Goal: Task Accomplishment & Management: Complete application form

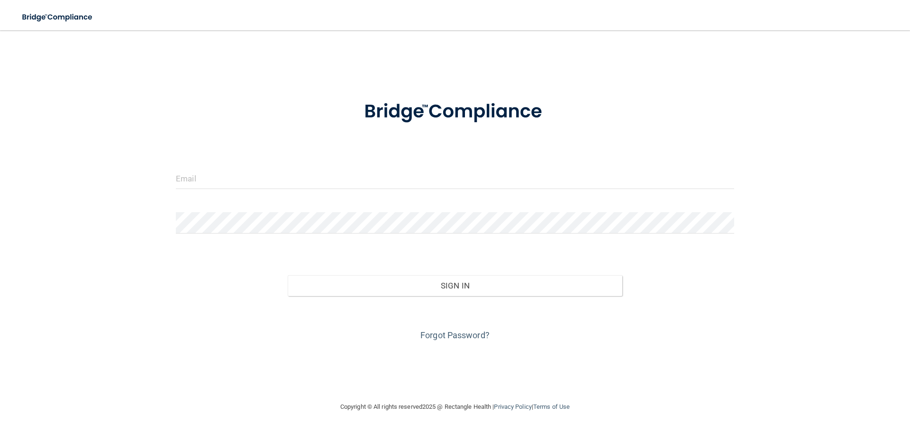
click at [253, 162] on form "Invalid email/password. You don't have permission to access that page. Sign In …" at bounding box center [455, 215] width 558 height 256
click at [198, 178] on input "email" at bounding box center [455, 178] width 558 height 21
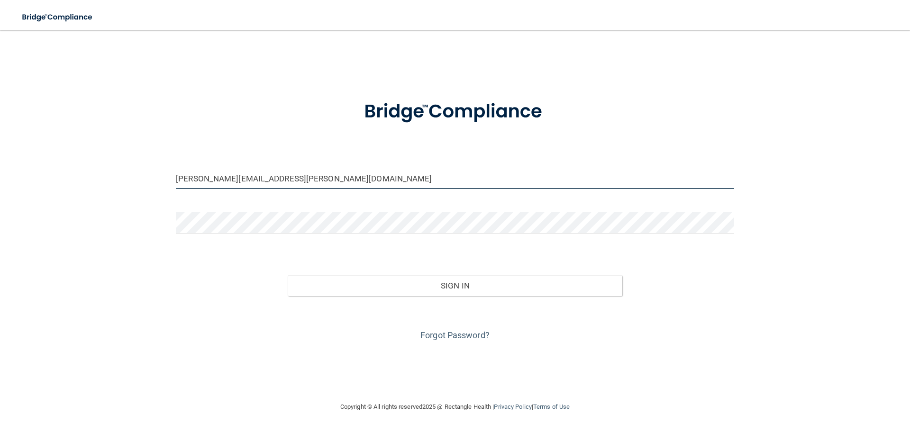
type input "[PERSON_NAME][EMAIL_ADDRESS][PERSON_NAME][DOMAIN_NAME]"
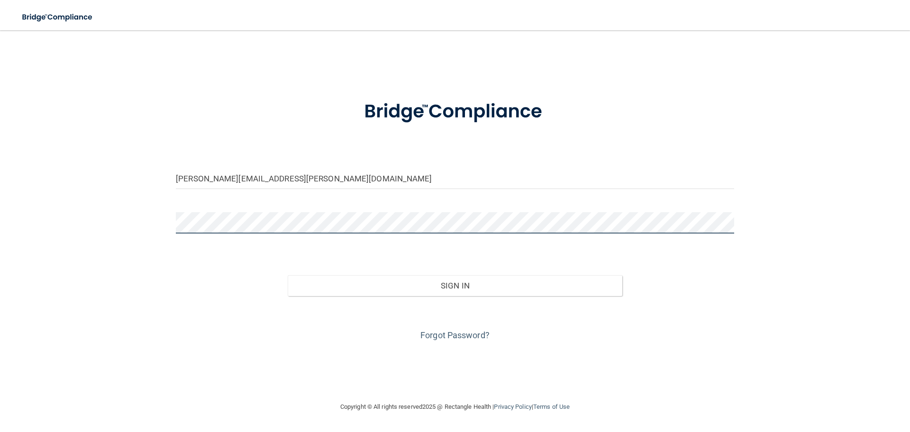
click at [288, 275] on button "Sign In" at bounding box center [455, 285] width 335 height 21
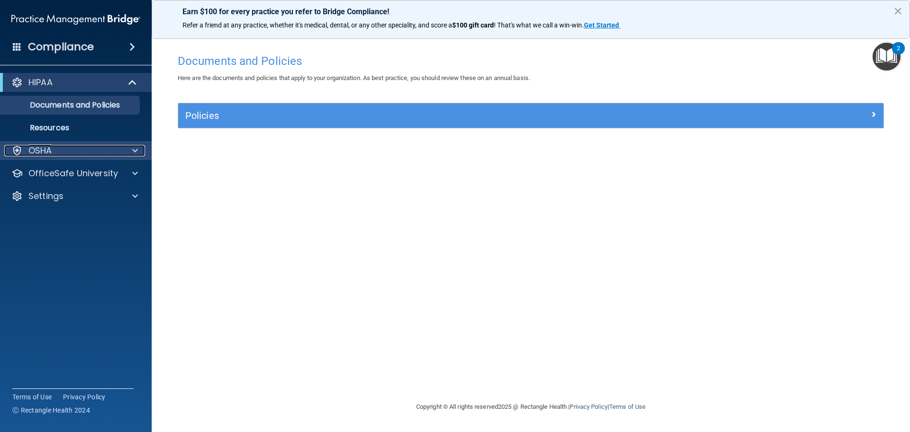
click at [131, 147] on div at bounding box center [134, 150] width 24 height 11
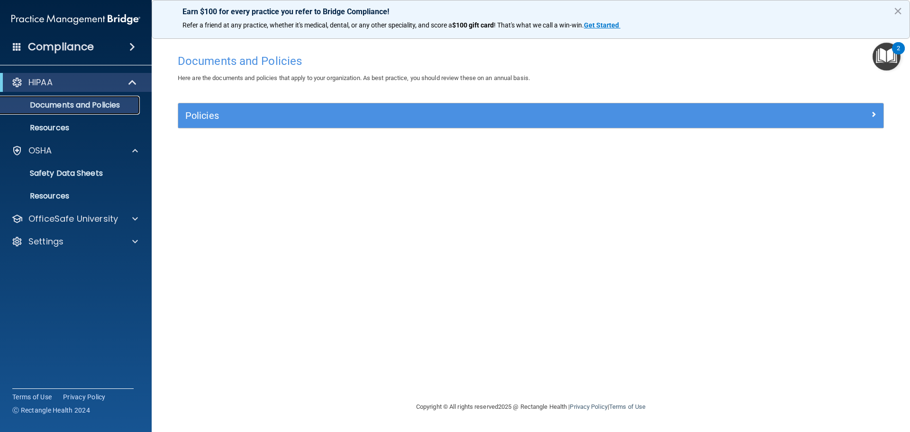
click at [55, 104] on p "Documents and Policies" at bounding box center [70, 104] width 129 height 9
click at [59, 84] on div "HIPAA" at bounding box center [62, 82] width 117 height 11
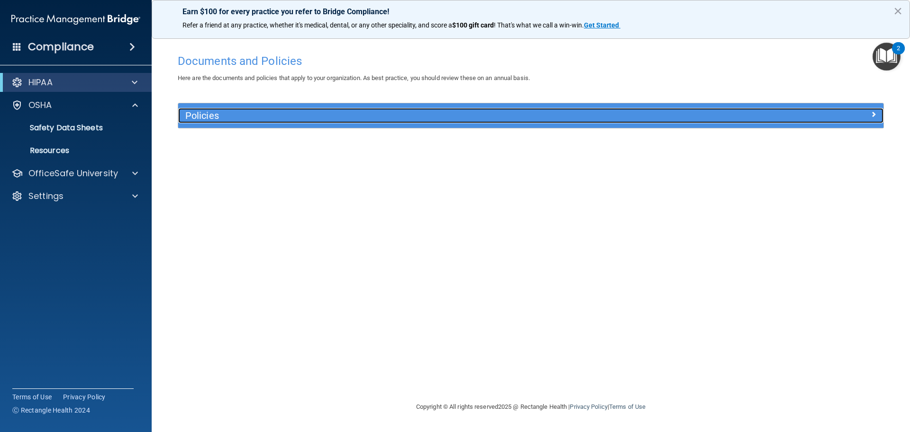
click at [235, 116] on h5 "Policies" at bounding box center [442, 115] width 514 height 10
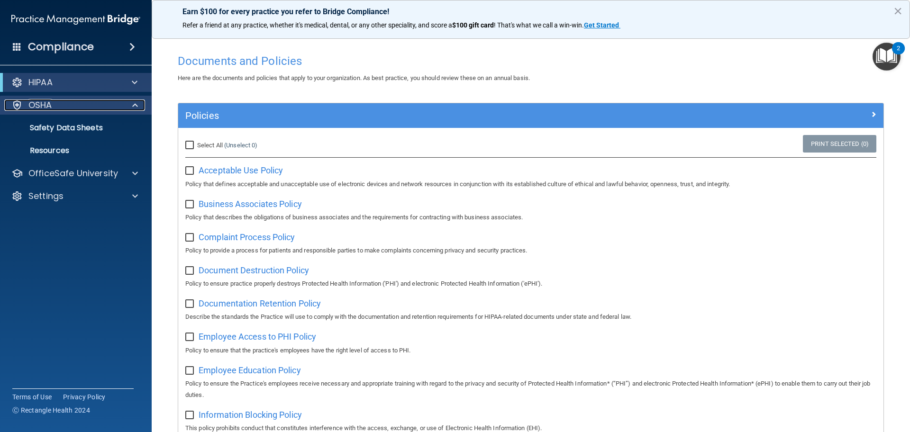
click at [46, 102] on p "OSHA" at bounding box center [40, 104] width 24 height 11
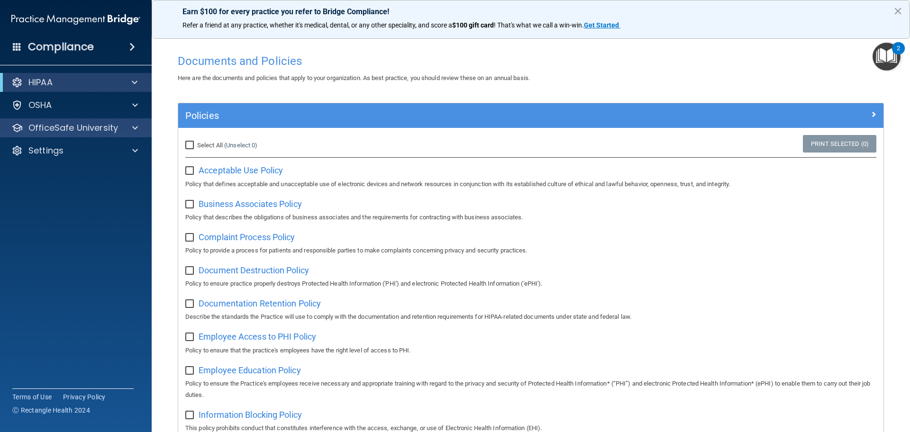
click at [51, 135] on div "OfficeSafe University" at bounding box center [76, 127] width 152 height 19
click at [102, 130] on p "OfficeSafe University" at bounding box center [73, 127] width 90 height 11
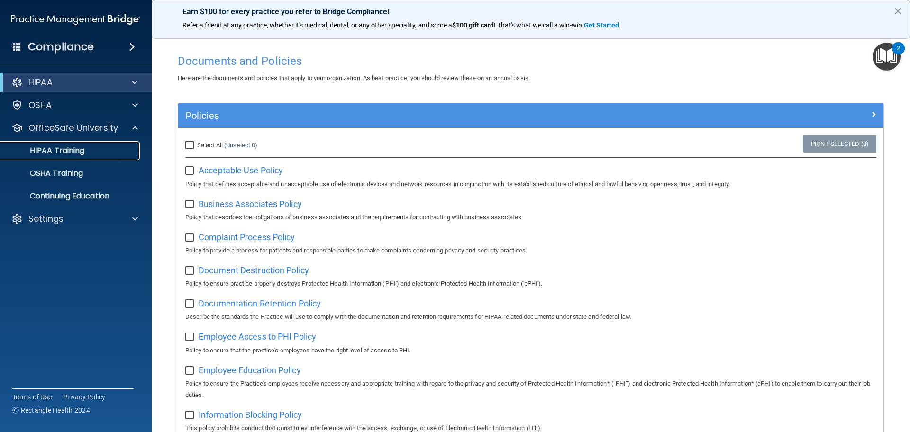
click at [79, 154] on p "HIPAA Training" at bounding box center [45, 150] width 78 height 9
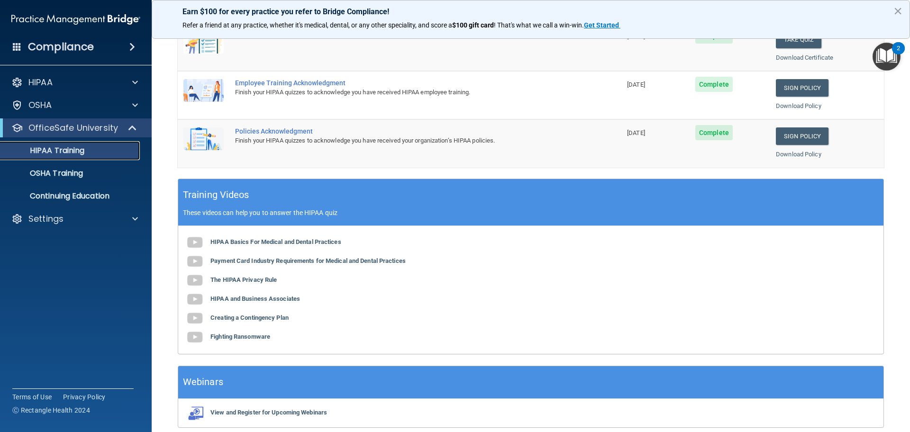
scroll to position [45, 0]
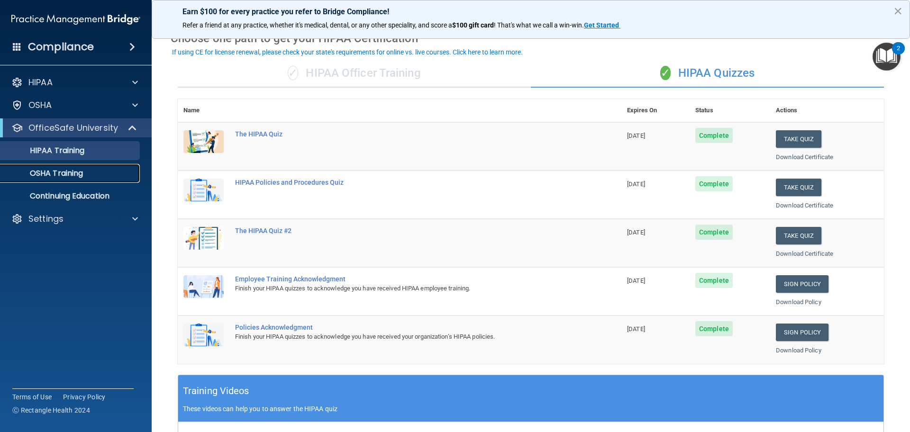
click at [69, 182] on link "OSHA Training" at bounding box center [65, 173] width 149 height 19
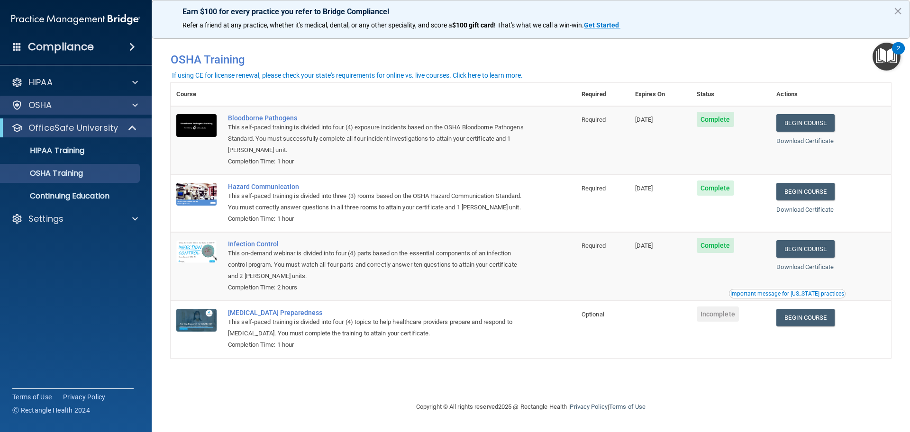
click at [116, 112] on div "OSHA" at bounding box center [76, 105] width 152 height 19
click at [120, 110] on div "OSHA" at bounding box center [62, 104] width 117 height 11
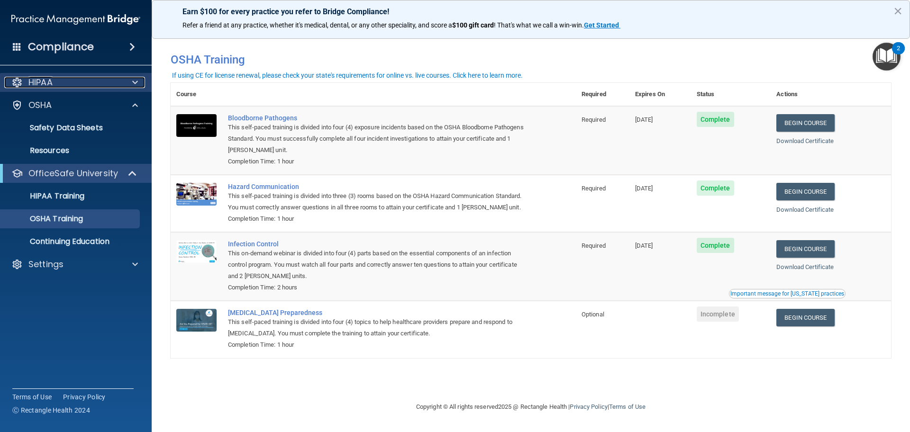
click at [105, 87] on div "HIPAA" at bounding box center [62, 82] width 117 height 11
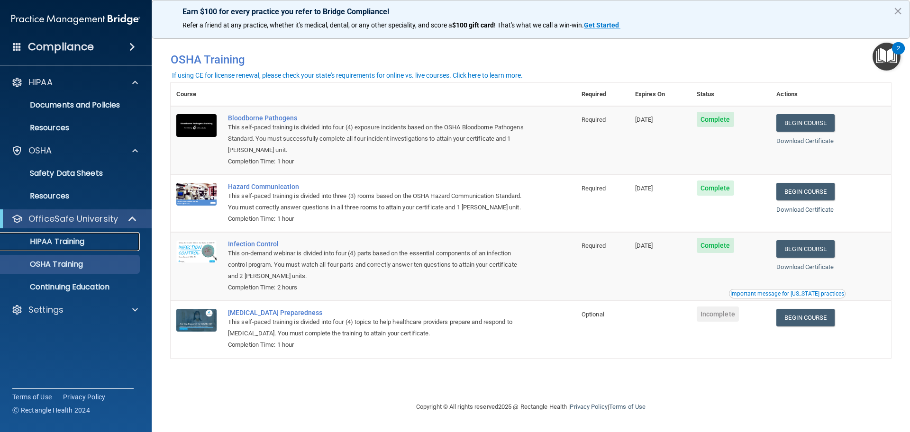
click at [108, 236] on link "HIPAA Training" at bounding box center [65, 241] width 149 height 19
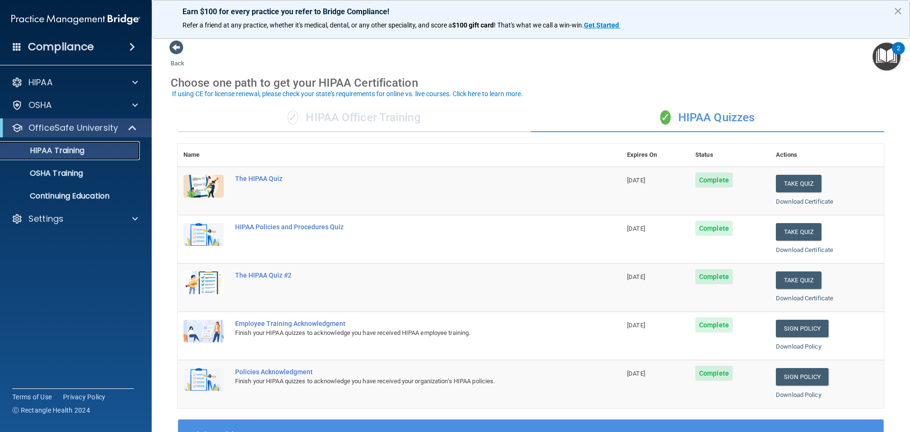
scroll to position [47, 0]
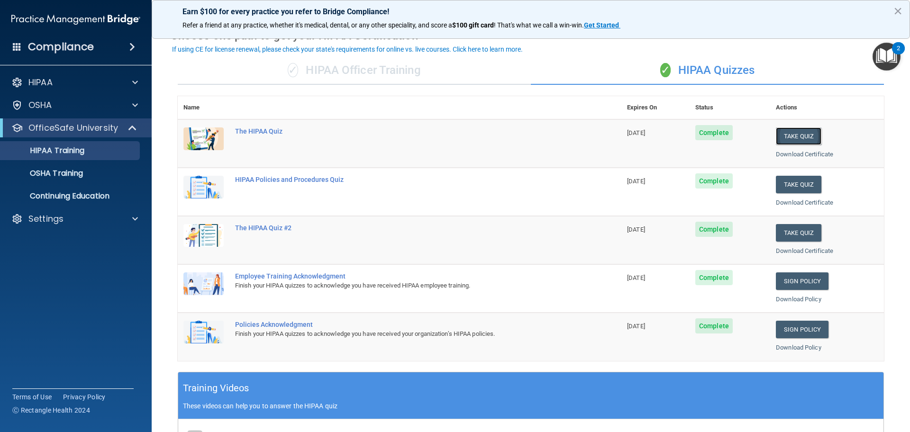
click at [788, 141] on button "Take Quiz" at bounding box center [797, 136] width 45 height 18
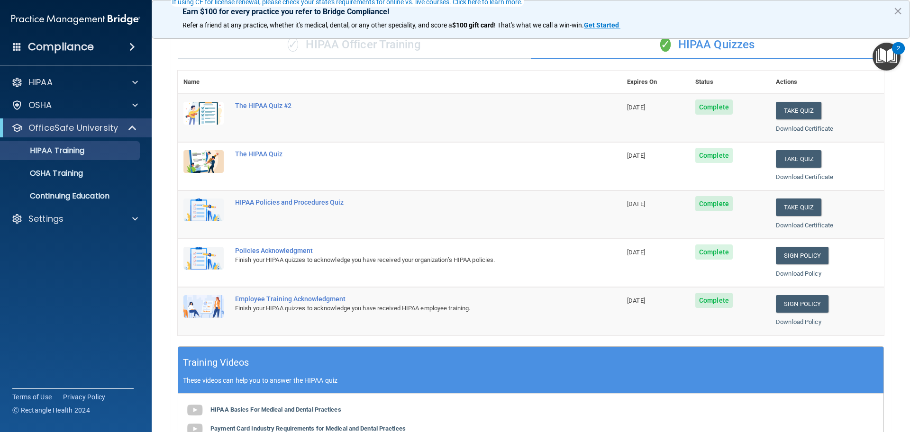
scroll to position [95, 0]
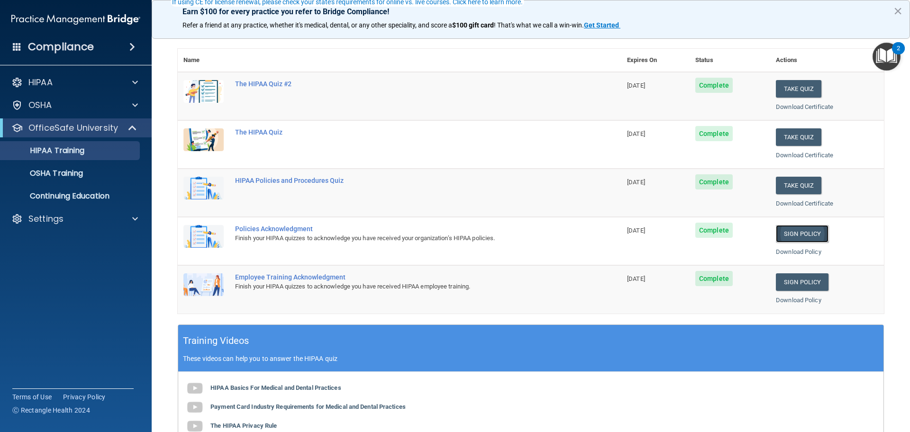
click at [795, 229] on link "Sign Policy" at bounding box center [801, 234] width 53 height 18
click at [708, 233] on span "Complete" at bounding box center [713, 230] width 37 height 15
click at [44, 174] on p "OSHA Training" at bounding box center [44, 173] width 77 height 9
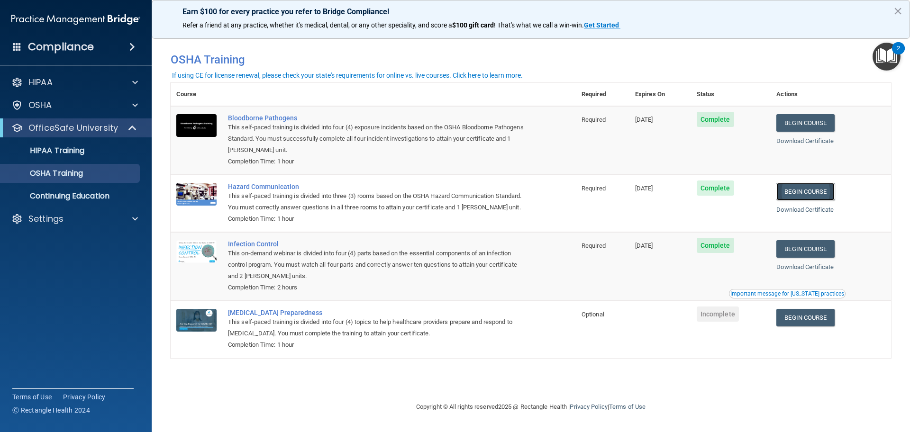
click at [807, 198] on link "Begin Course" at bounding box center [805, 192] width 58 height 18
click at [52, 149] on p "HIPAA Training" at bounding box center [45, 150] width 78 height 9
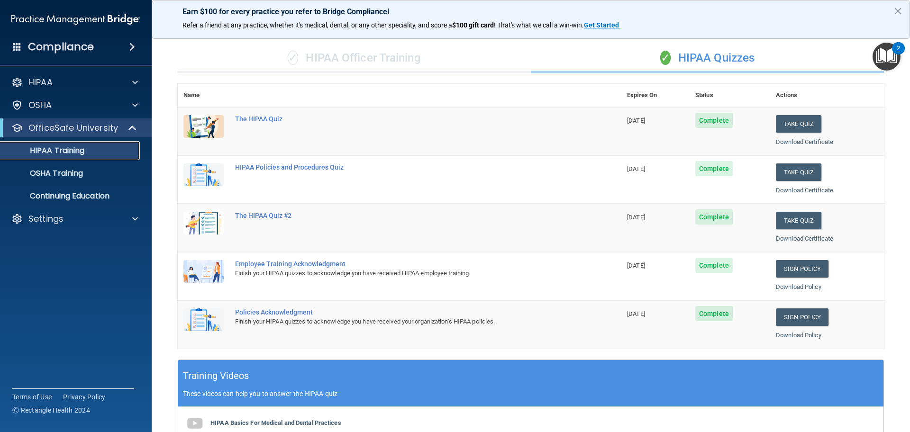
scroll to position [47, 0]
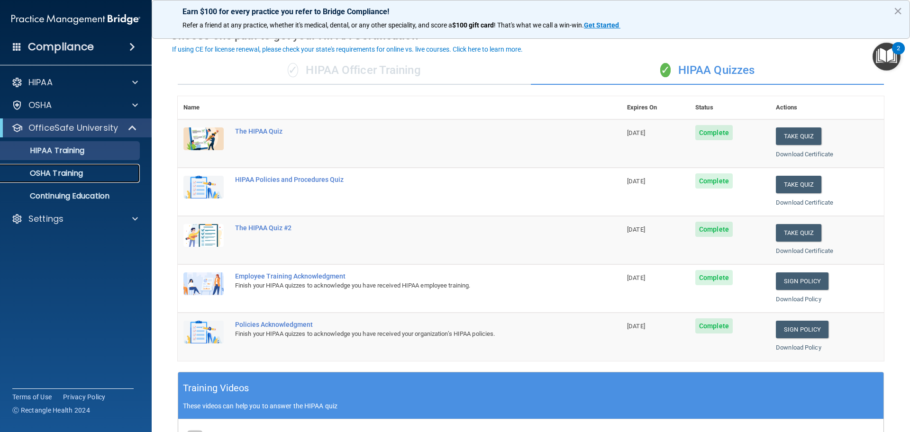
click at [68, 176] on p "OSHA Training" at bounding box center [44, 173] width 77 height 9
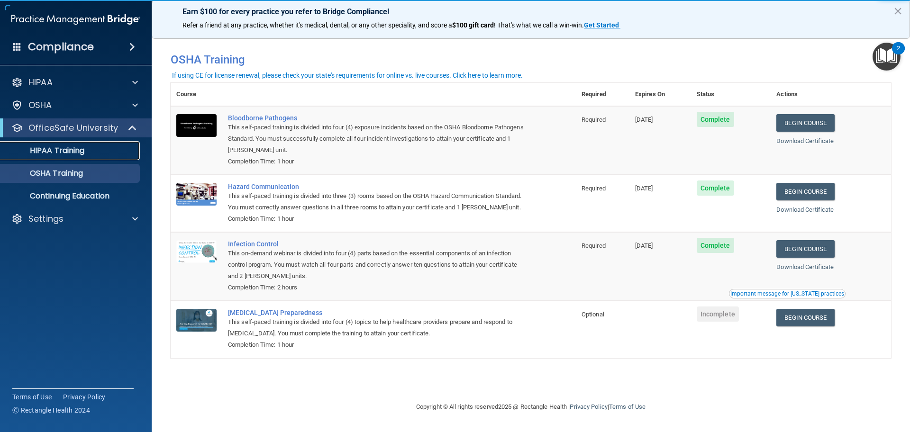
click at [44, 150] on p "HIPAA Training" at bounding box center [45, 150] width 78 height 9
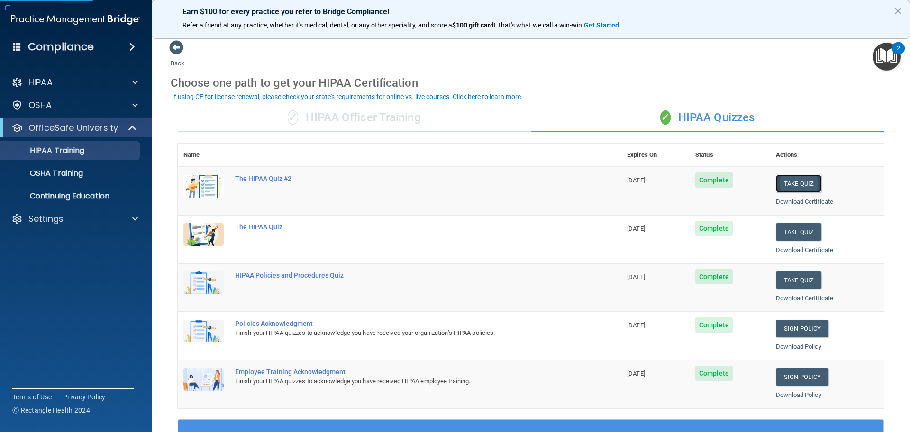
click at [793, 183] on button "Take Quiz" at bounding box center [797, 184] width 45 height 18
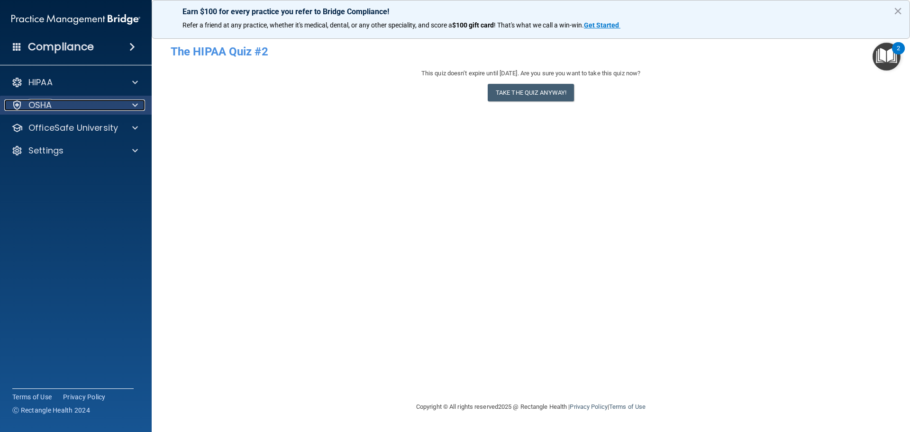
click at [51, 108] on p "OSHA" at bounding box center [40, 104] width 24 height 11
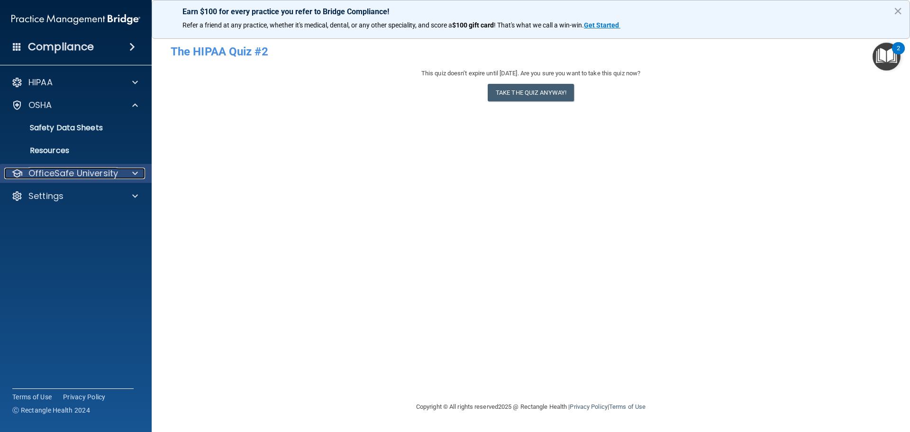
click at [55, 174] on p "OfficeSafe University" at bounding box center [73, 173] width 90 height 11
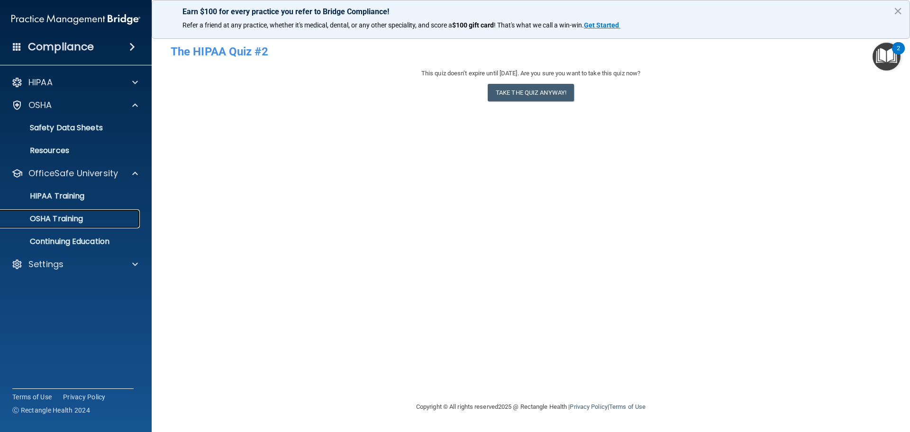
click at [55, 218] on p "OSHA Training" at bounding box center [44, 218] width 77 height 9
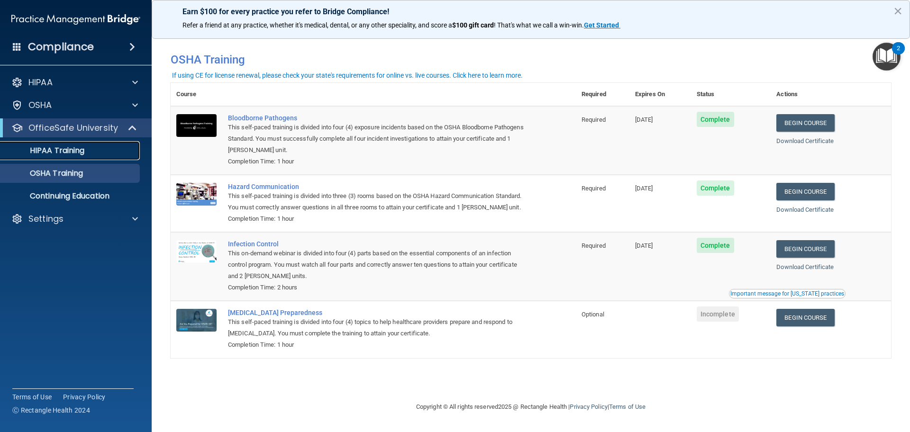
click at [45, 154] on p "HIPAA Training" at bounding box center [45, 150] width 78 height 9
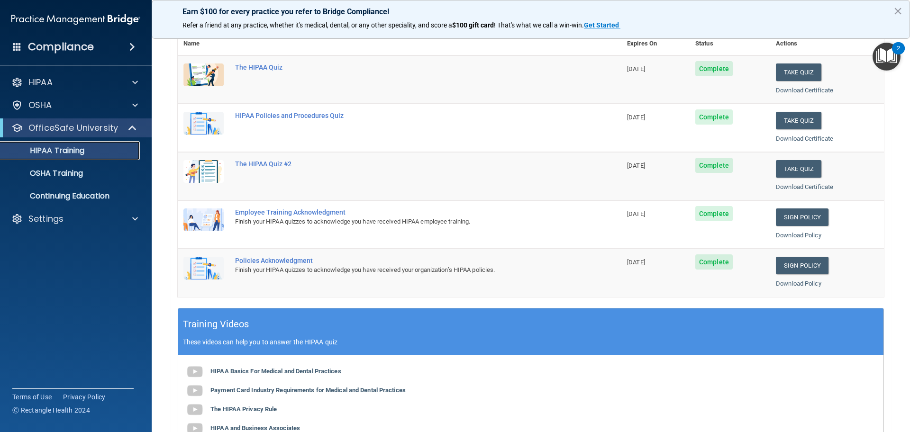
scroll to position [95, 0]
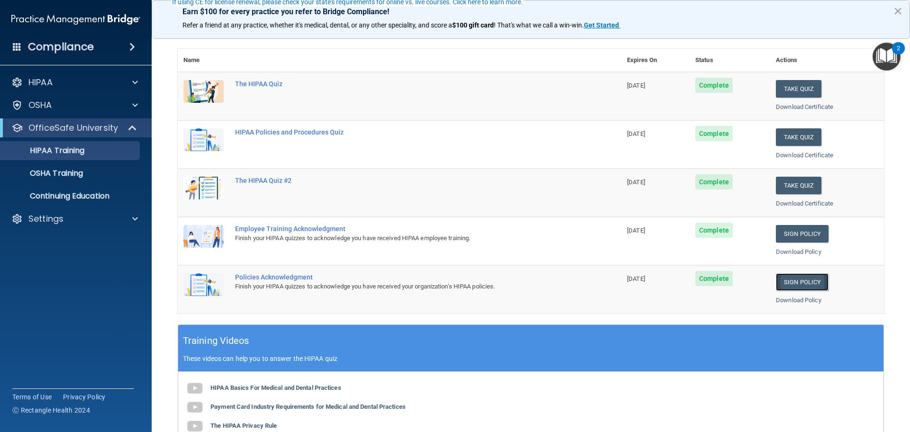
click at [803, 279] on link "Sign Policy" at bounding box center [801, 282] width 53 height 18
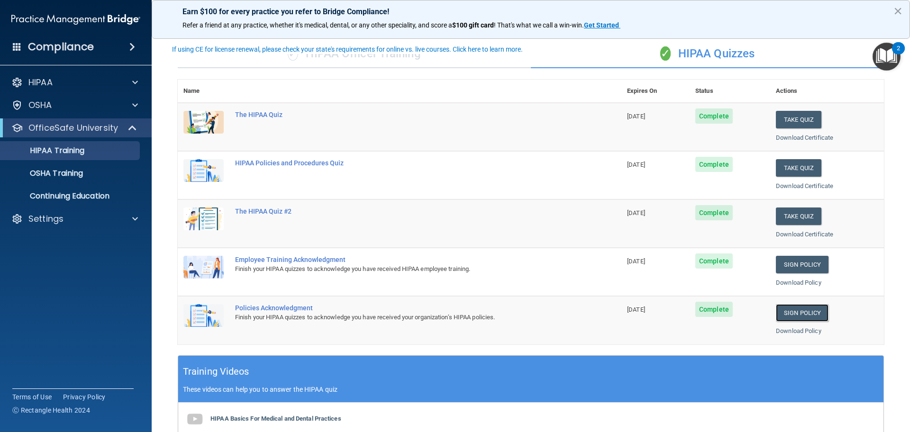
scroll to position [47, 0]
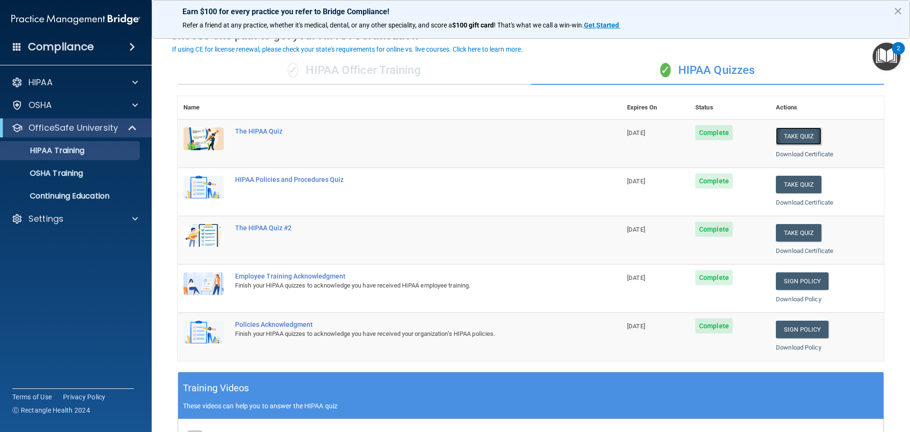
click at [794, 136] on button "Take Quiz" at bounding box center [797, 136] width 45 height 18
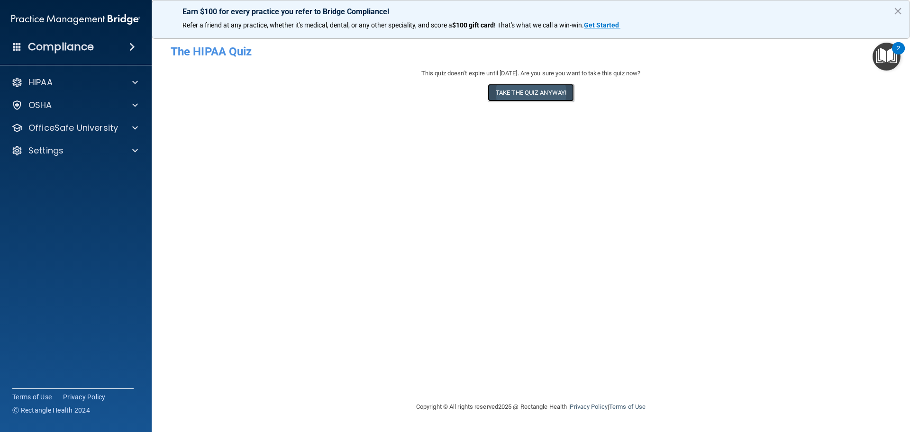
click at [534, 97] on button "Take the quiz anyway!" at bounding box center [530, 93] width 86 height 18
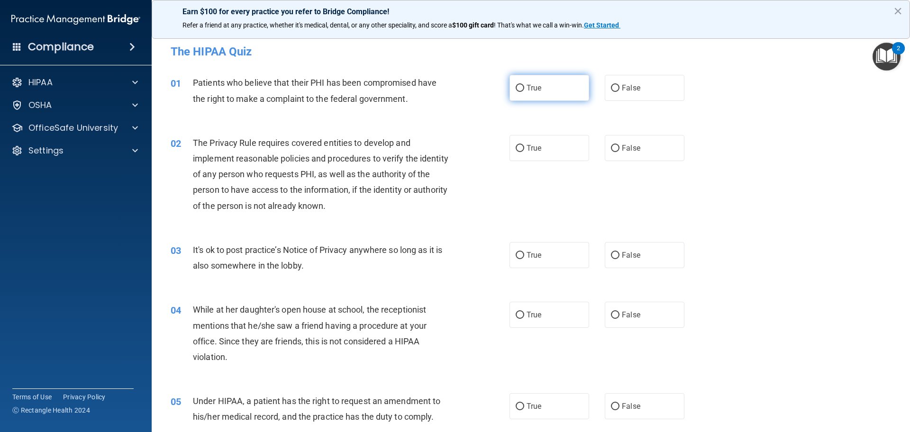
click at [545, 89] on label "True" at bounding box center [549, 88] width 80 height 26
click at [524, 89] on input "True" at bounding box center [519, 88] width 9 height 7
radio input "true"
click at [532, 143] on label "True" at bounding box center [549, 148] width 80 height 26
click at [524, 145] on input "True" at bounding box center [519, 148] width 9 height 7
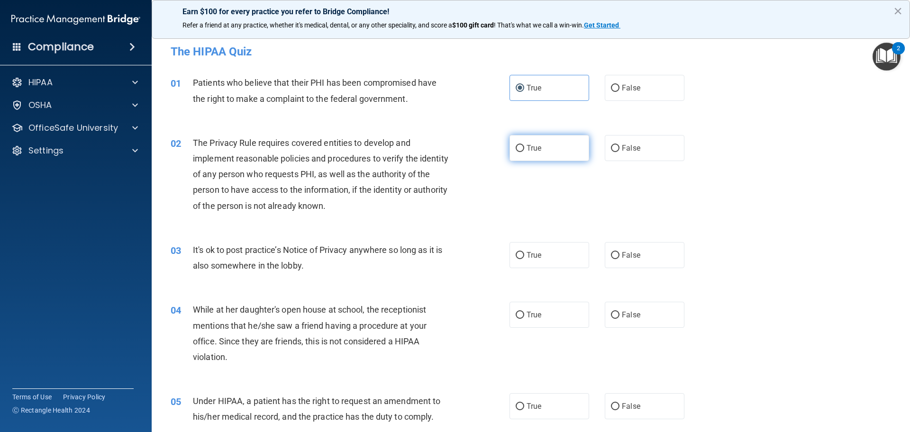
radio input "true"
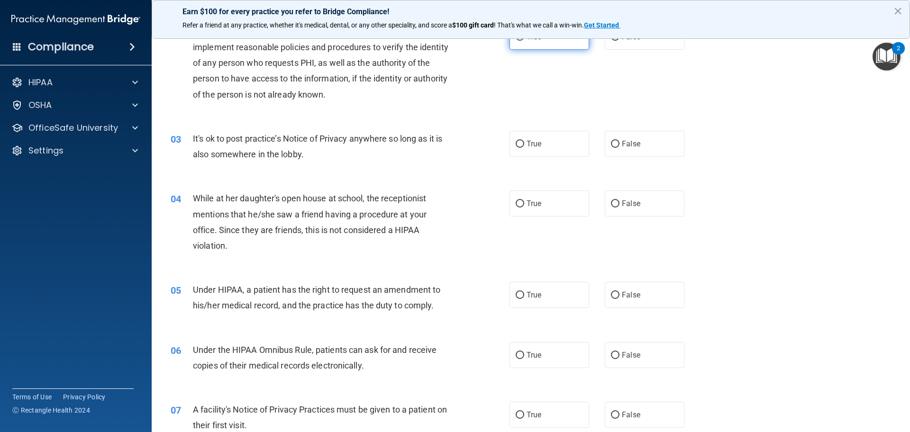
scroll to position [142, 0]
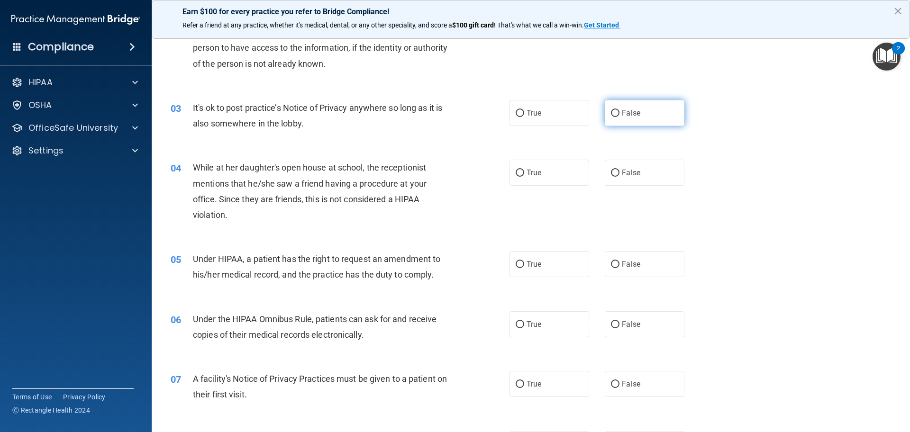
click at [622, 112] on span "False" at bounding box center [631, 112] width 18 height 9
click at [619, 112] on input "False" at bounding box center [615, 113] width 9 height 7
radio input "true"
click at [568, 108] on label "True" at bounding box center [549, 113] width 80 height 26
click at [524, 110] on input "True" at bounding box center [519, 113] width 9 height 7
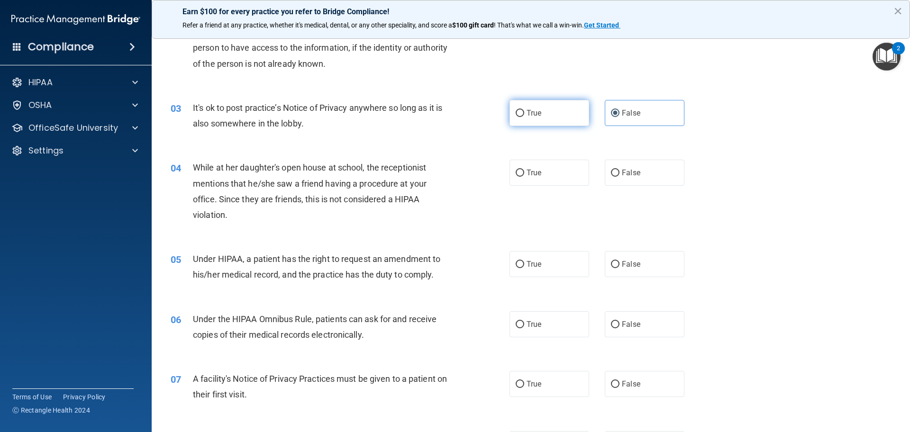
radio input "true"
radio input "false"
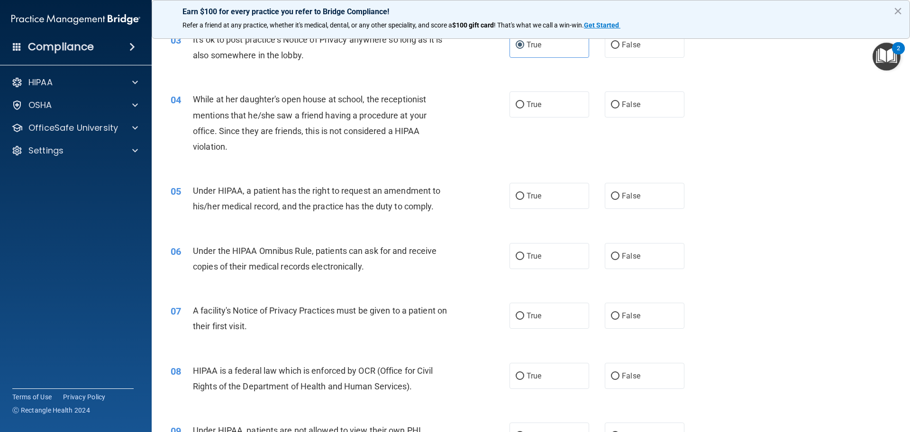
scroll to position [237, 0]
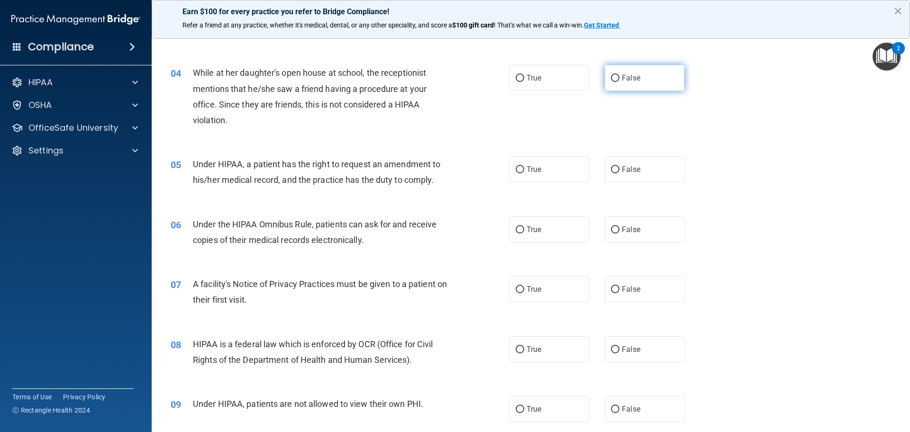
click at [622, 78] on span "False" at bounding box center [631, 77] width 18 height 9
click at [619, 78] on input "False" at bounding box center [615, 78] width 9 height 7
radio input "true"
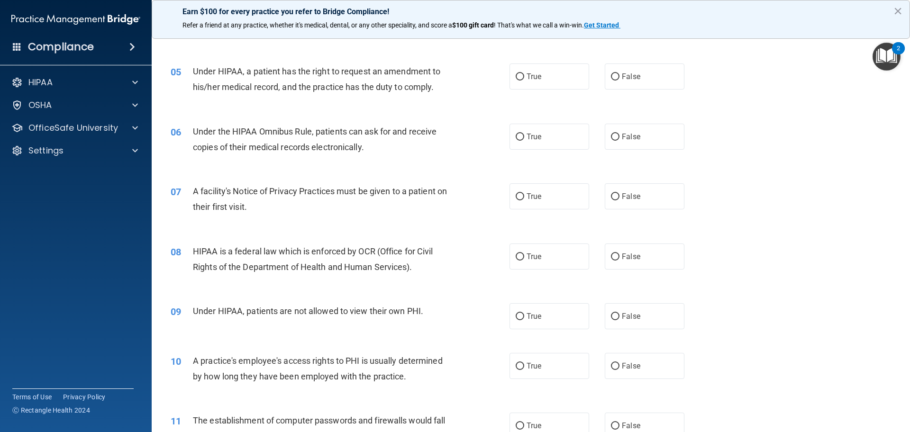
scroll to position [332, 0]
click at [622, 72] on span "False" at bounding box center [631, 74] width 18 height 9
click at [619, 72] on input "False" at bounding box center [615, 75] width 9 height 7
radio input "true"
click at [532, 129] on label "True" at bounding box center [549, 135] width 80 height 26
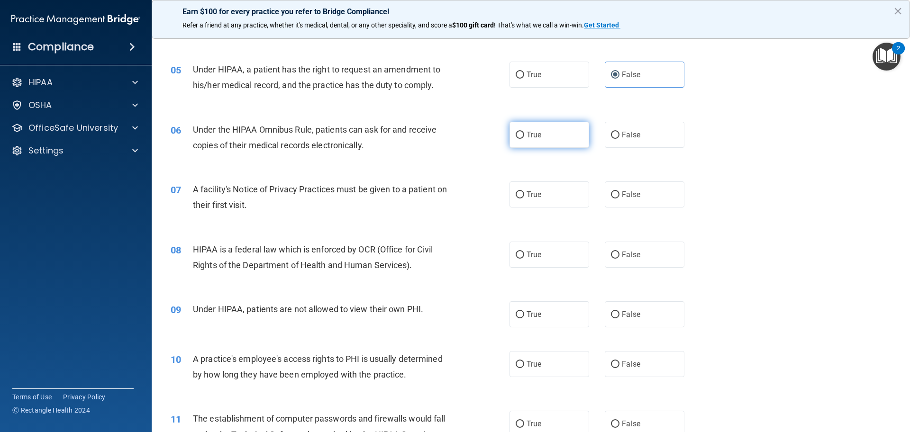
click at [524, 132] on input "True" at bounding box center [519, 135] width 9 height 7
radio input "true"
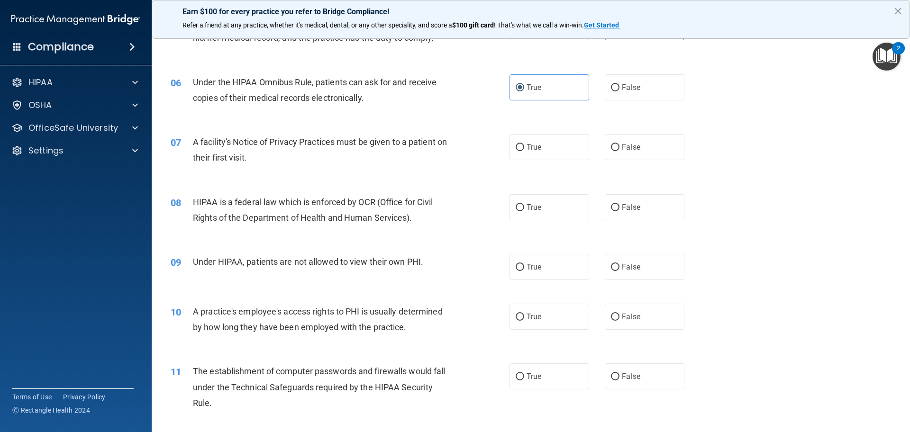
scroll to position [426, 0]
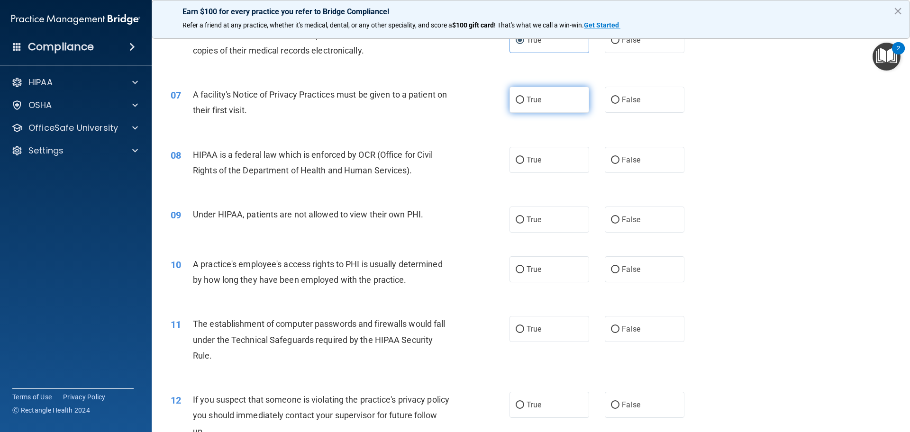
click at [535, 95] on label "True" at bounding box center [549, 100] width 80 height 26
click at [524, 97] on input "True" at bounding box center [519, 100] width 9 height 7
radio input "true"
click at [542, 153] on label "True" at bounding box center [549, 160] width 80 height 26
click at [524, 157] on input "True" at bounding box center [519, 160] width 9 height 7
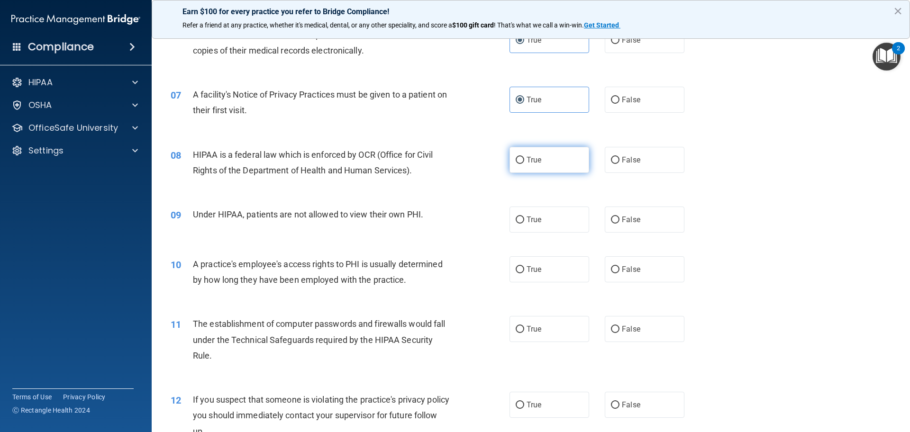
radio input "true"
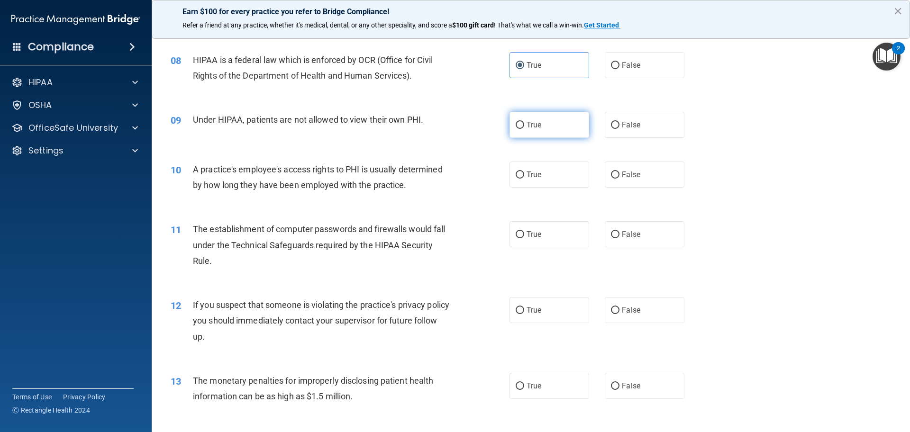
scroll to position [568, 0]
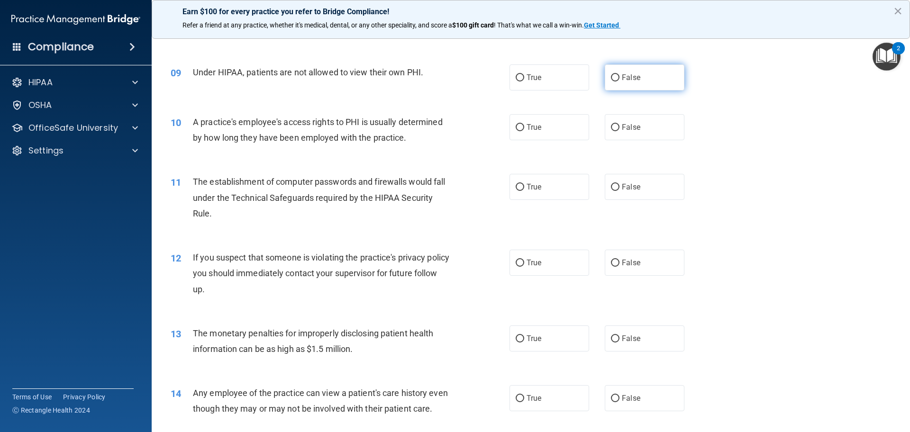
click at [634, 75] on span "False" at bounding box center [631, 77] width 18 height 9
click at [619, 75] on input "False" at bounding box center [615, 77] width 9 height 7
radio input "true"
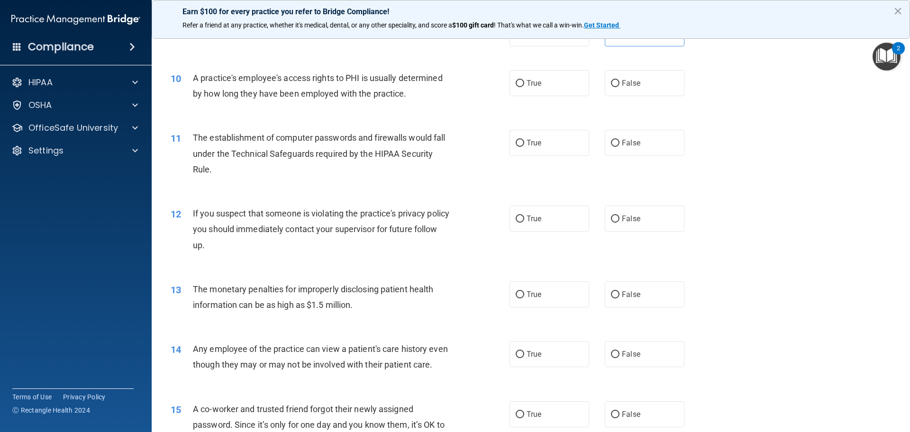
scroll to position [616, 0]
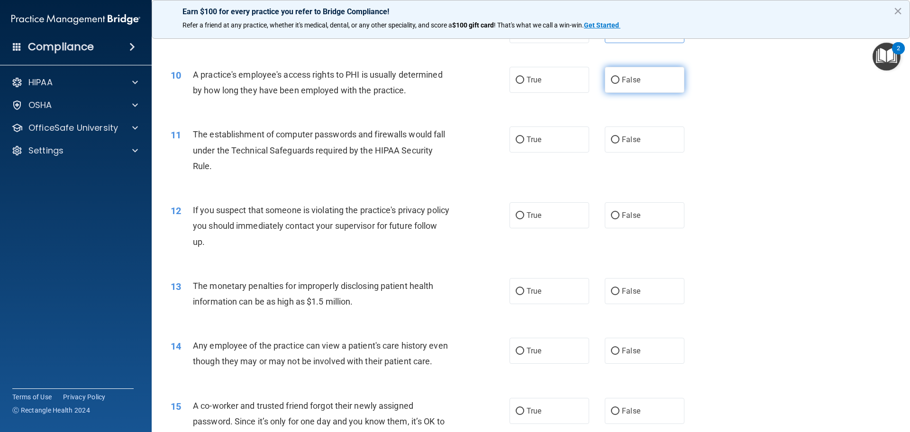
click at [619, 85] on label "False" at bounding box center [644, 80] width 80 height 26
click at [619, 84] on input "False" at bounding box center [615, 80] width 9 height 7
radio input "true"
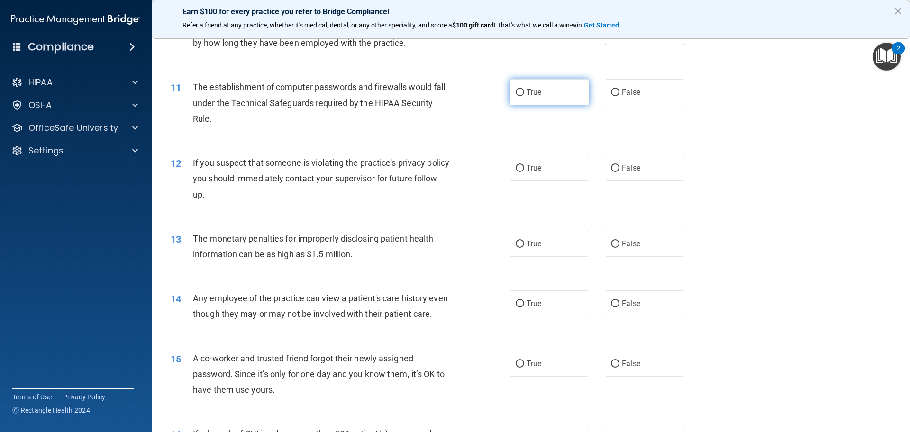
click at [556, 96] on label "True" at bounding box center [549, 92] width 80 height 26
click at [524, 96] on input "True" at bounding box center [519, 92] width 9 height 7
radio input "true"
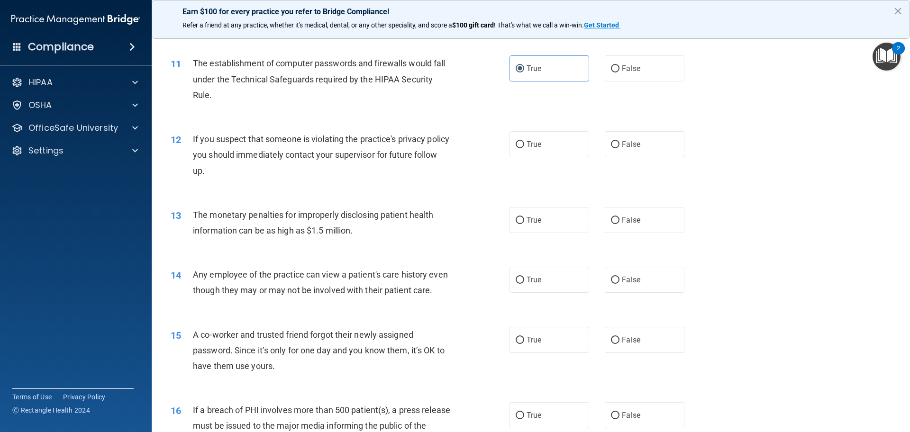
scroll to position [711, 0]
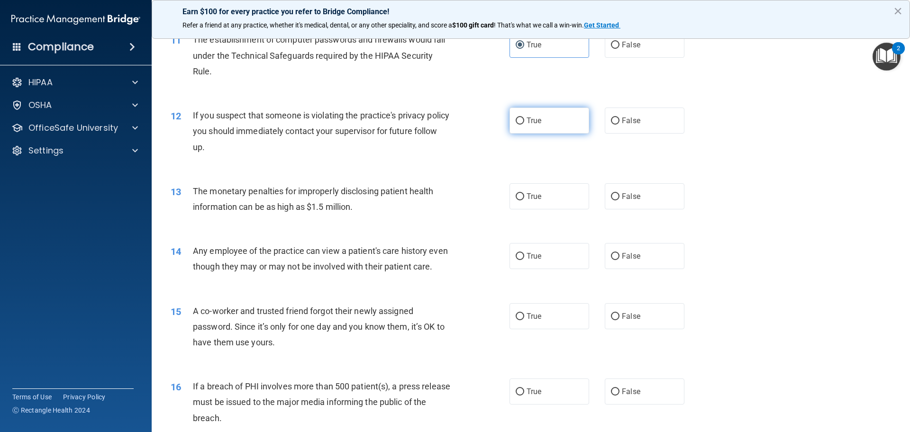
click at [557, 111] on label "True" at bounding box center [549, 121] width 80 height 26
click at [524, 117] on input "True" at bounding box center [519, 120] width 9 height 7
radio input "true"
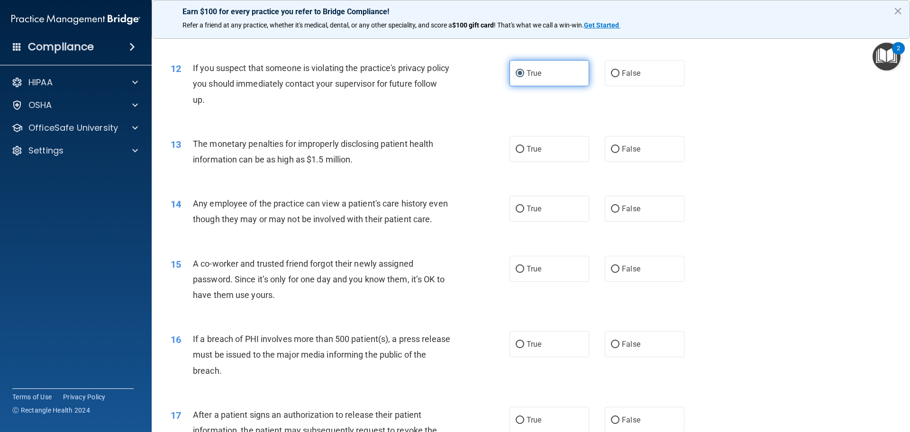
scroll to position [805, 0]
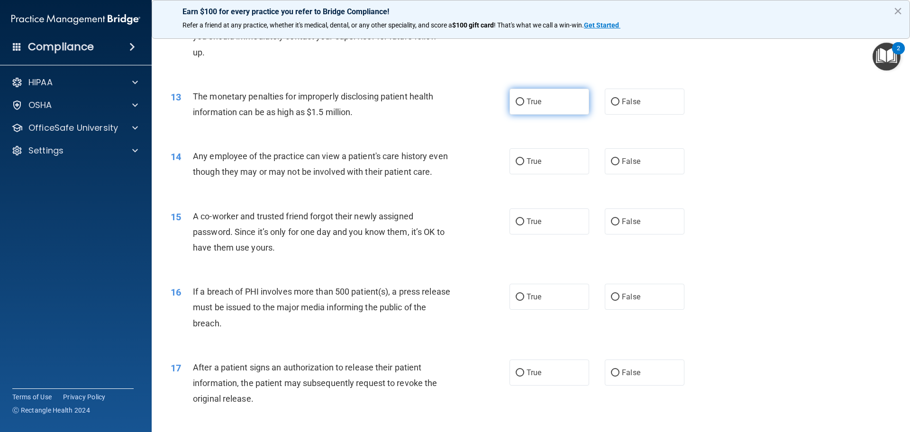
click at [558, 111] on label "True" at bounding box center [549, 102] width 80 height 26
click at [524, 106] on input "True" at bounding box center [519, 102] width 9 height 7
radio input "true"
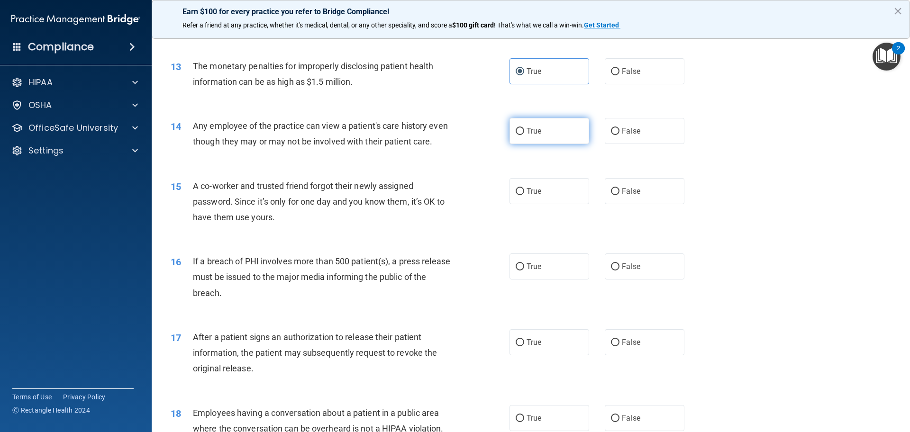
scroll to position [853, 0]
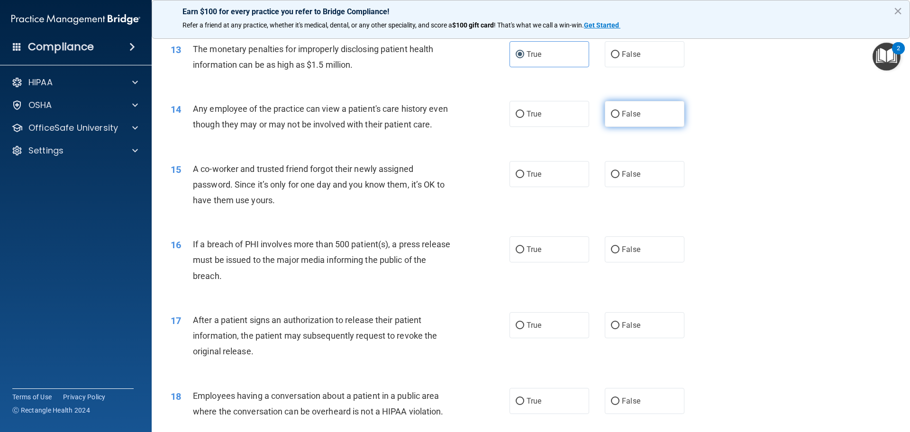
click at [610, 109] on label "False" at bounding box center [644, 114] width 80 height 26
click at [611, 111] on input "False" at bounding box center [615, 114] width 9 height 7
radio input "true"
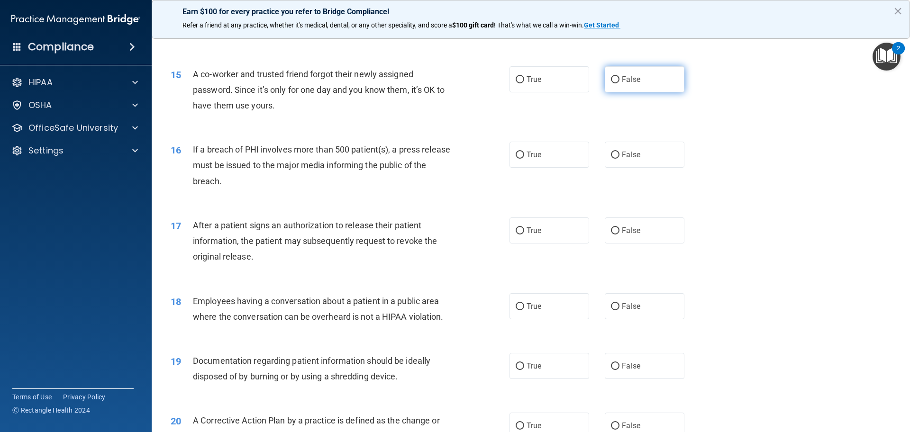
click at [643, 92] on label "False" at bounding box center [644, 79] width 80 height 26
click at [619, 83] on input "False" at bounding box center [615, 79] width 9 height 7
radio input "true"
click at [558, 167] on label "True" at bounding box center [549, 155] width 80 height 26
click at [524, 159] on input "True" at bounding box center [519, 155] width 9 height 7
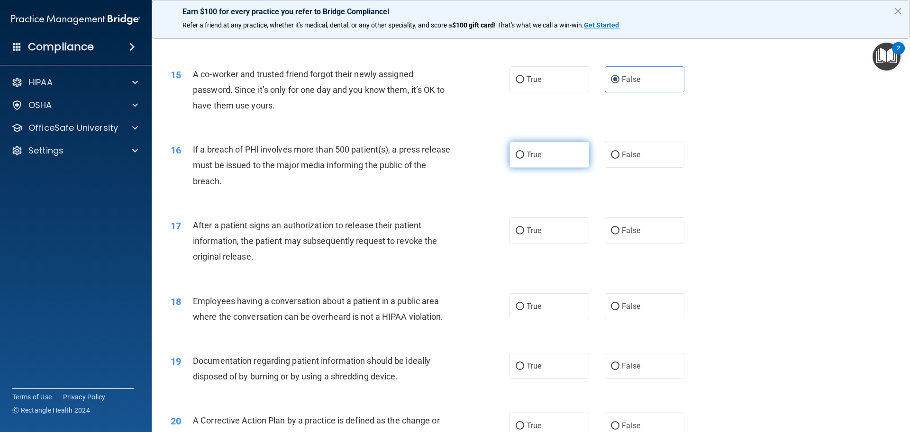
radio input "true"
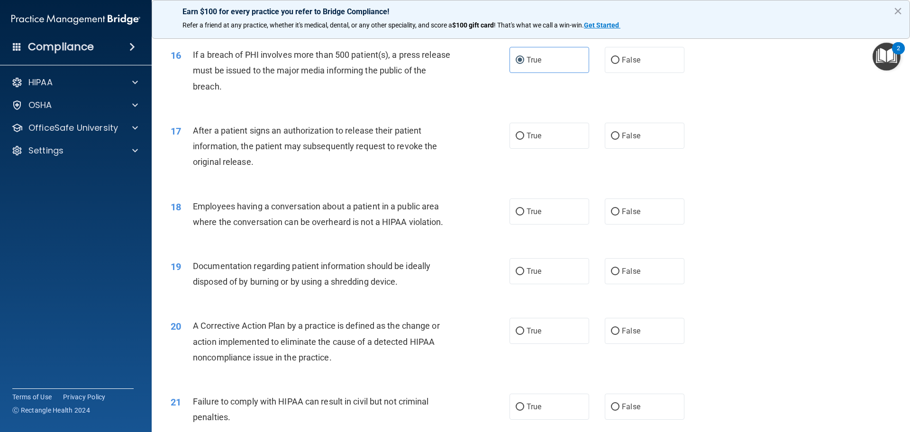
scroll to position [1090, 0]
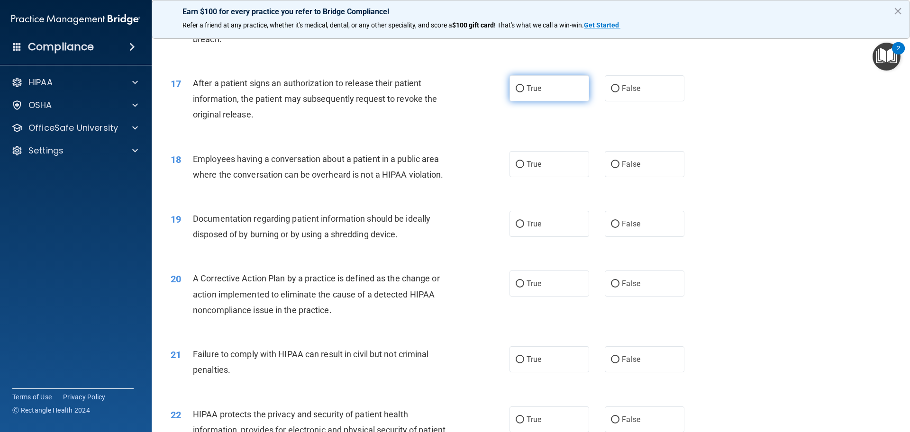
click at [578, 101] on label "True" at bounding box center [549, 88] width 80 height 26
click at [524, 92] on input "True" at bounding box center [519, 88] width 9 height 7
radio input "true"
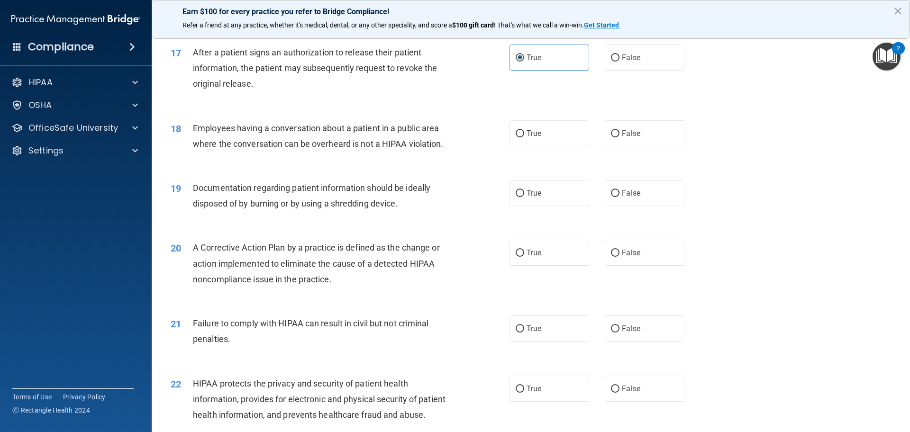
scroll to position [1137, 0]
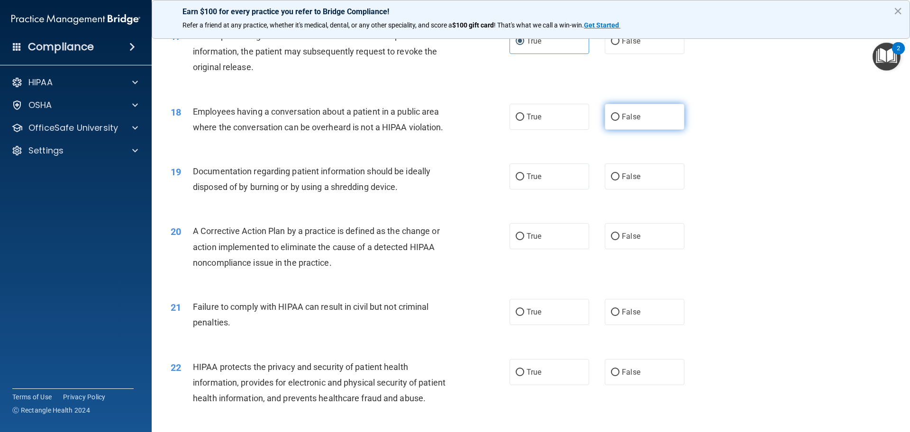
click at [629, 130] on label "False" at bounding box center [644, 117] width 80 height 26
click at [619, 121] on input "False" at bounding box center [615, 117] width 9 height 7
radio input "true"
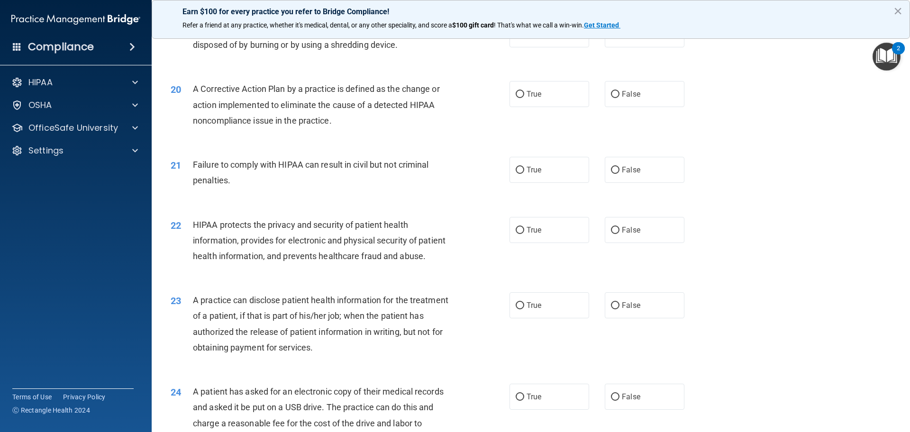
scroll to position [1232, 0]
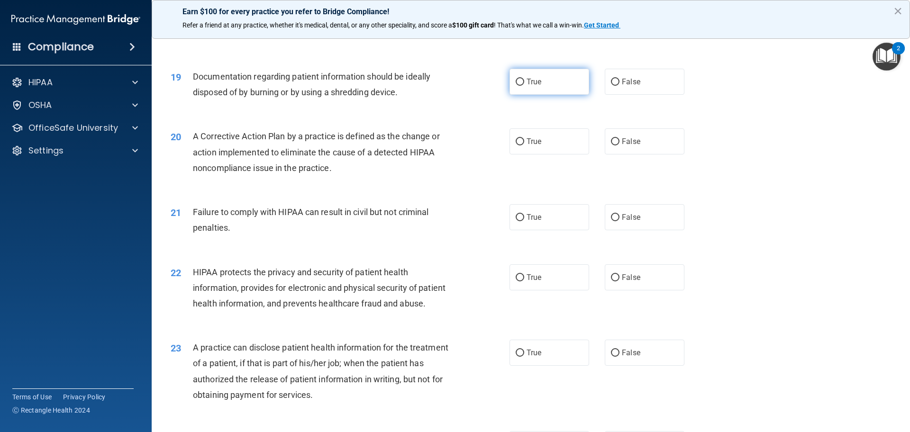
click at [549, 95] on label "True" at bounding box center [549, 82] width 80 height 26
click at [524, 86] on input "True" at bounding box center [519, 82] width 9 height 7
radio input "true"
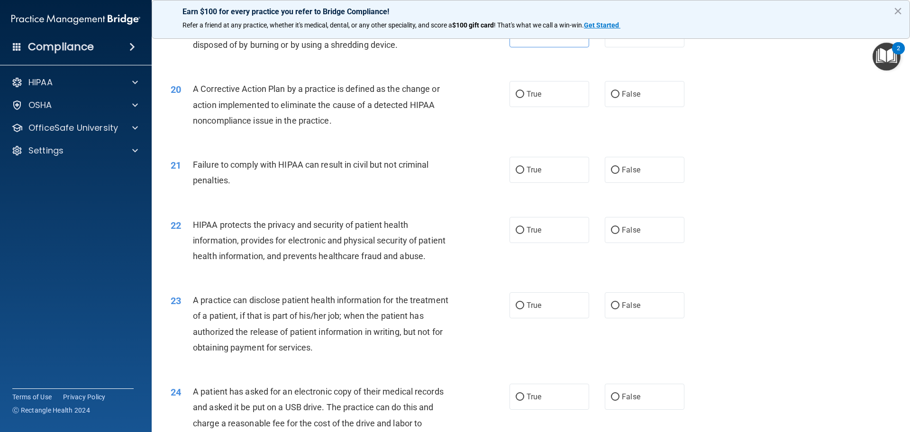
scroll to position [1326, 0]
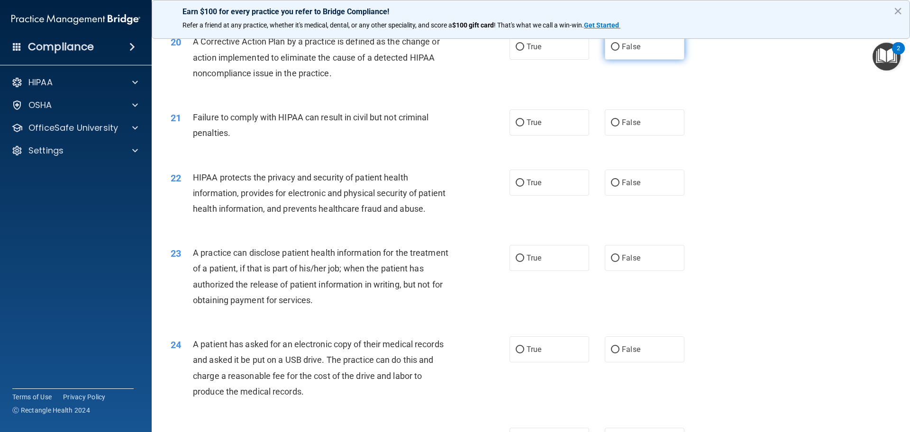
click at [619, 60] on label "False" at bounding box center [644, 47] width 80 height 26
click at [619, 51] on input "False" at bounding box center [615, 47] width 9 height 7
radio input "true"
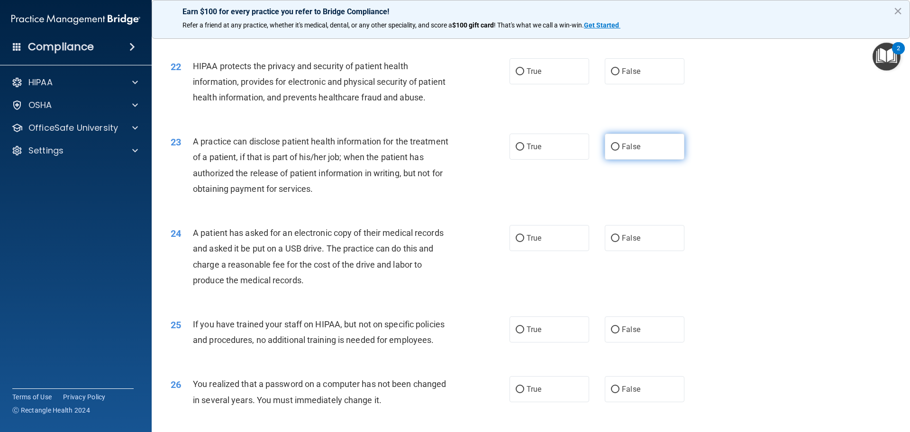
scroll to position [1421, 0]
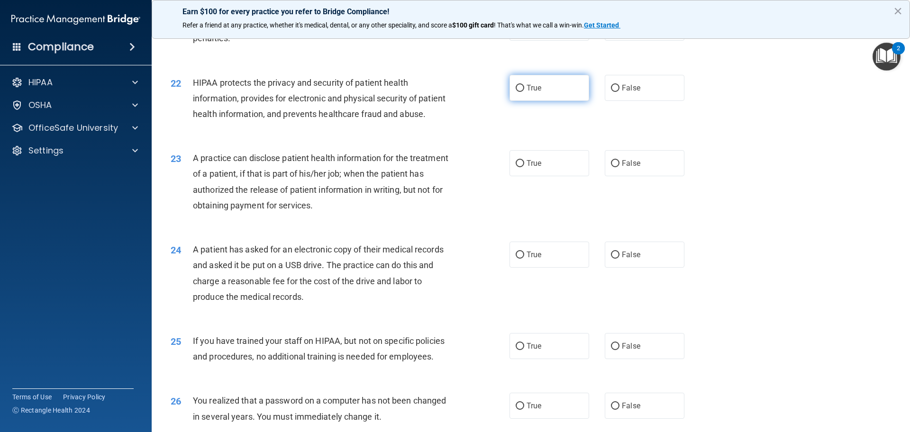
click at [542, 101] on label "True" at bounding box center [549, 88] width 80 height 26
click at [524, 92] on input "True" at bounding box center [519, 88] width 9 height 7
radio input "true"
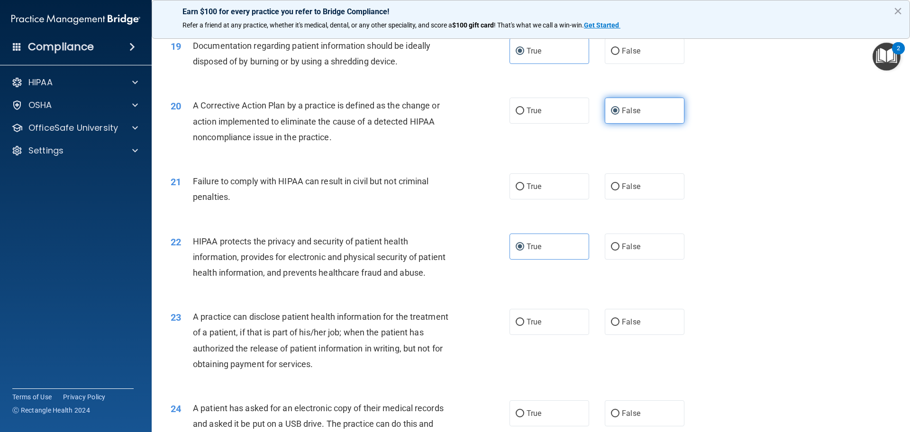
scroll to position [1279, 0]
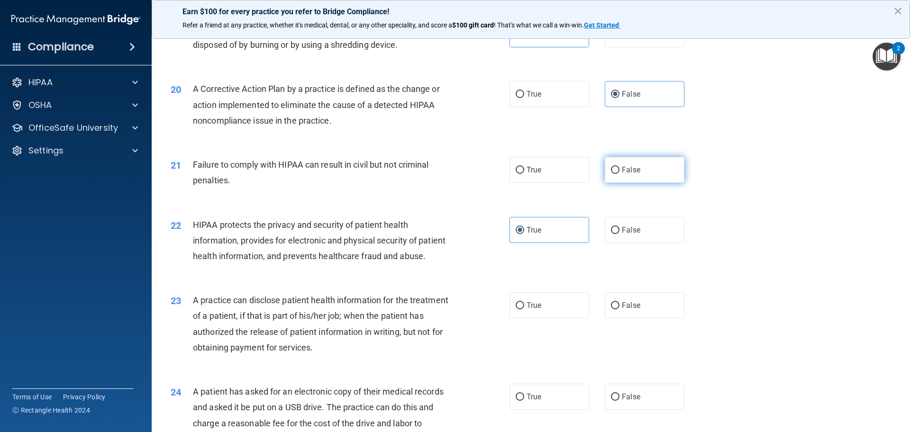
click at [649, 181] on label "False" at bounding box center [644, 170] width 80 height 26
click at [619, 174] on input "False" at bounding box center [615, 170] width 9 height 7
radio input "true"
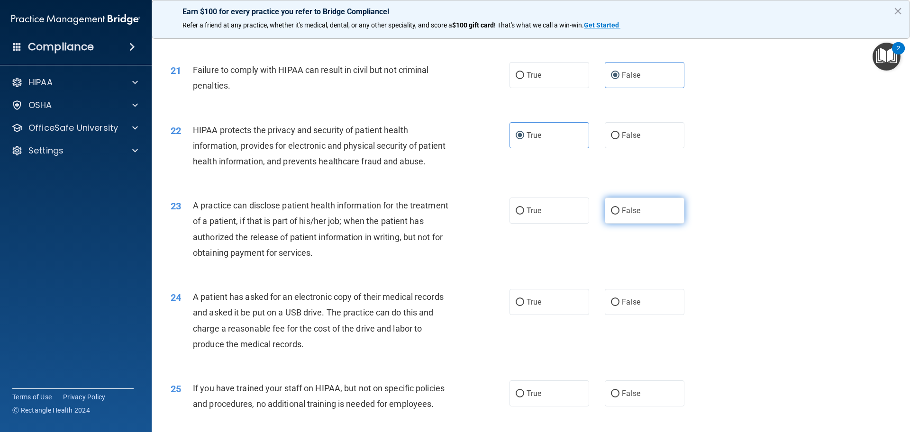
scroll to position [1421, 0]
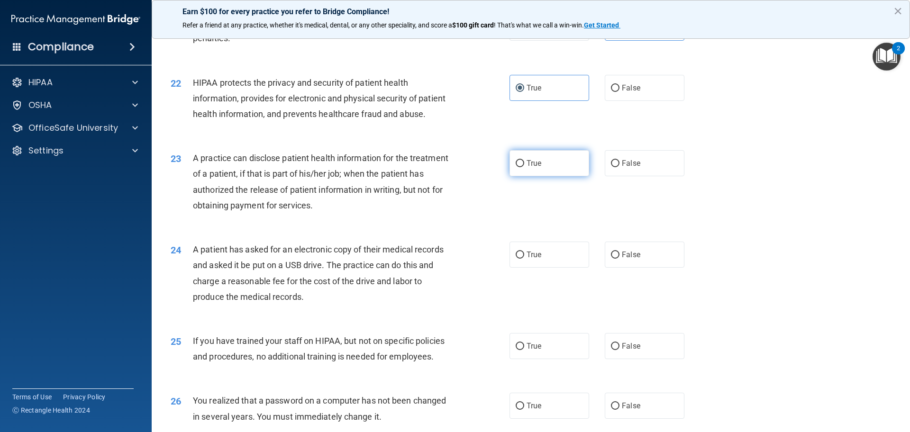
click at [527, 176] on label "True" at bounding box center [549, 163] width 80 height 26
click at [524, 167] on input "True" at bounding box center [519, 163] width 9 height 7
radio input "true"
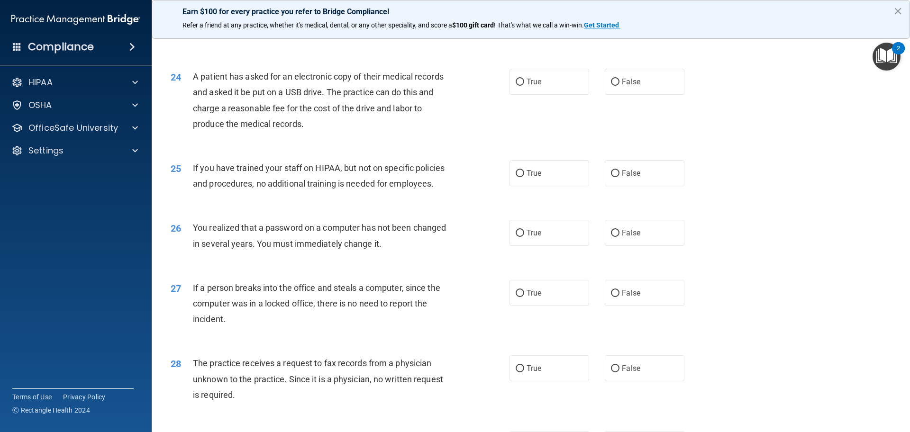
scroll to position [1611, 0]
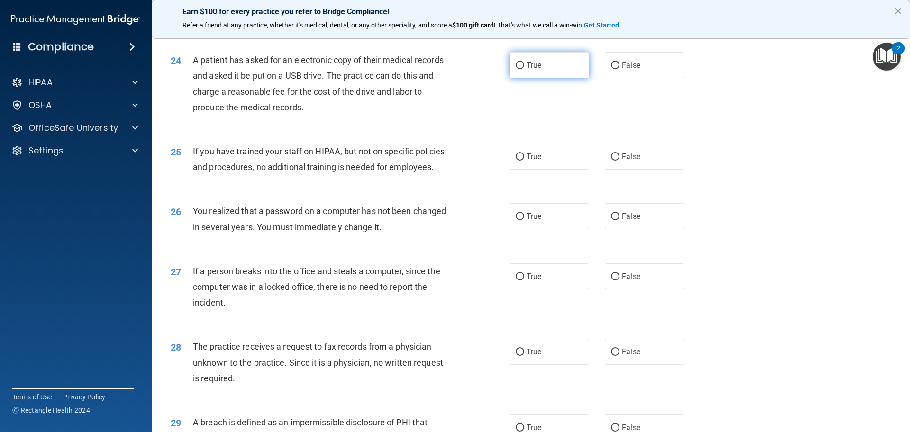
click at [548, 78] on label "True" at bounding box center [549, 65] width 80 height 26
click at [524, 69] on input "True" at bounding box center [519, 65] width 9 height 7
radio input "true"
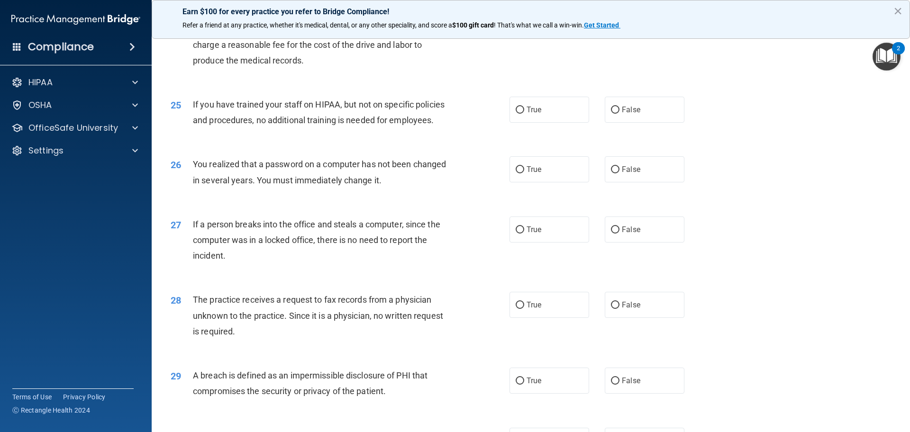
scroll to position [1658, 0]
click at [626, 122] on label "False" at bounding box center [644, 109] width 80 height 26
click at [619, 113] on input "False" at bounding box center [615, 109] width 9 height 7
radio input "true"
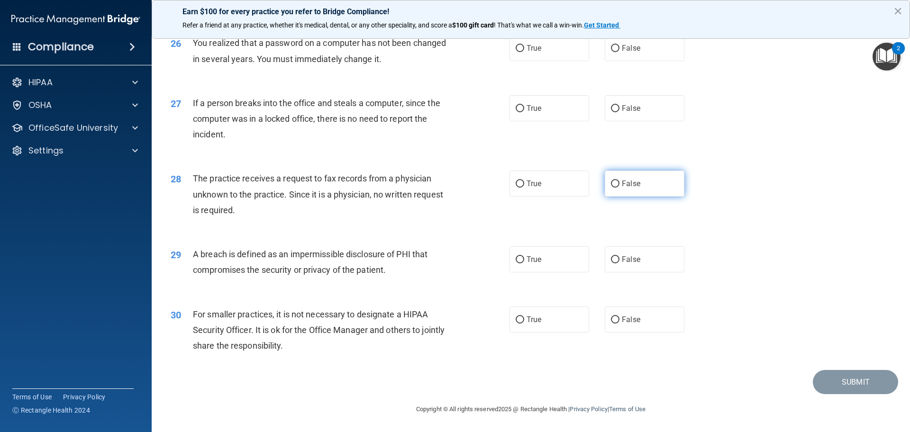
scroll to position [1763, 0]
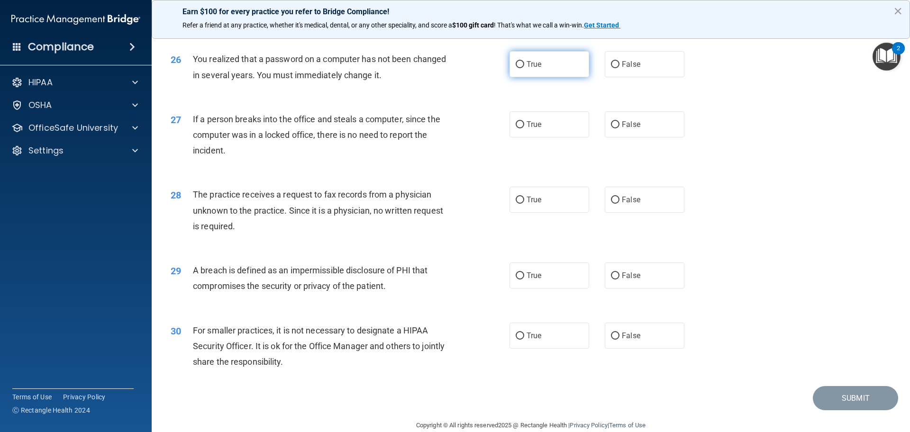
click at [550, 77] on label "True" at bounding box center [549, 64] width 80 height 26
click at [524, 68] on input "True" at bounding box center [519, 64] width 9 height 7
radio input "true"
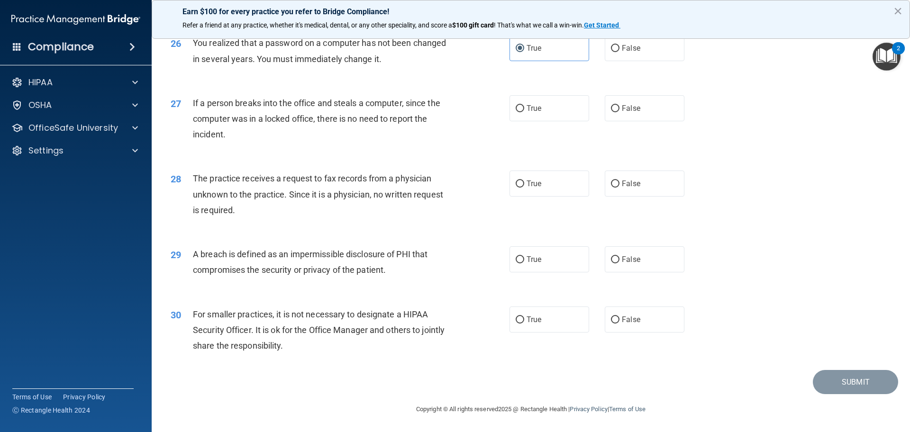
scroll to position [1810, 0]
click at [624, 115] on label "False" at bounding box center [644, 108] width 80 height 26
click at [619, 112] on input "False" at bounding box center [615, 108] width 9 height 7
radio input "true"
click at [639, 190] on label "False" at bounding box center [644, 184] width 80 height 26
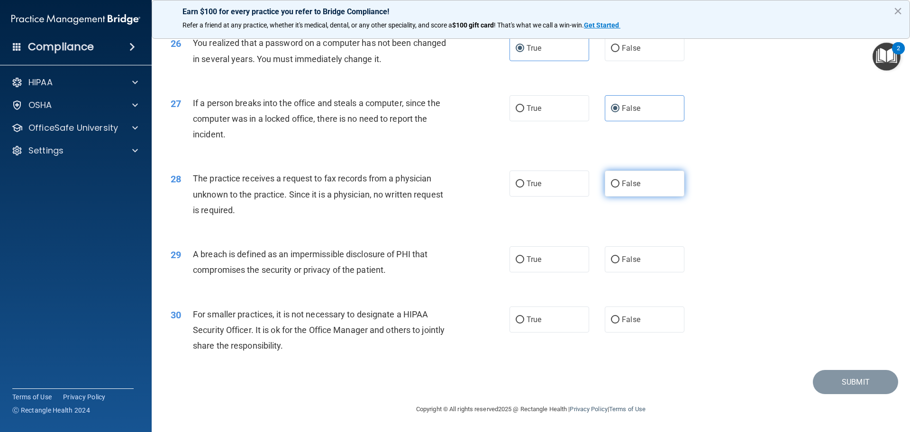
click at [619, 188] on input "False" at bounding box center [615, 183] width 9 height 7
radio input "true"
click at [547, 261] on label "True" at bounding box center [549, 259] width 80 height 26
click at [524, 261] on input "True" at bounding box center [519, 259] width 9 height 7
radio input "true"
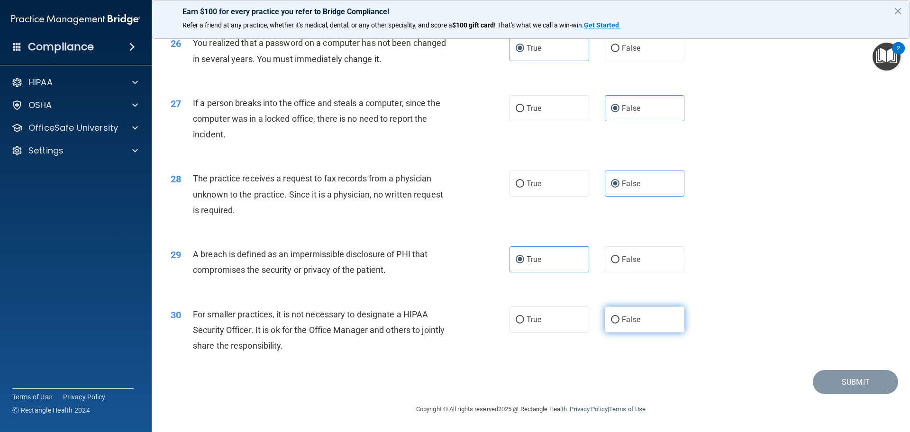
click at [617, 322] on label "False" at bounding box center [644, 319] width 80 height 26
click at [617, 322] on input "False" at bounding box center [615, 319] width 9 height 7
radio input "true"
click at [850, 382] on button "Submit" at bounding box center [854, 382] width 85 height 24
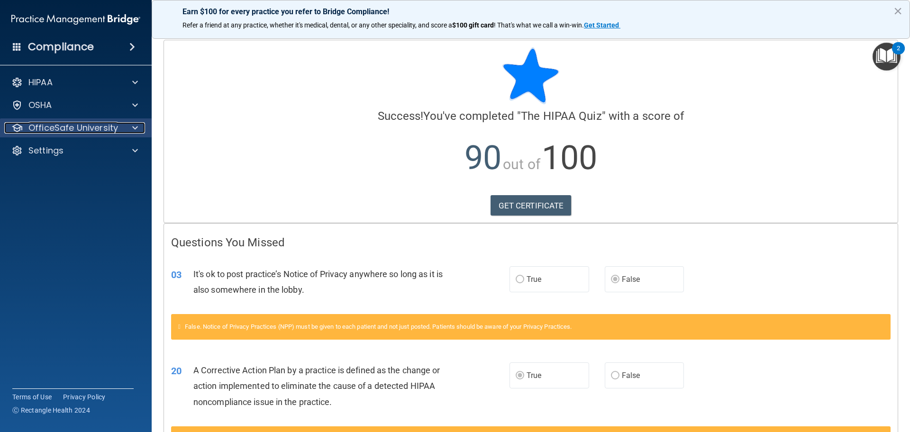
click at [51, 126] on p "OfficeSafe University" at bounding box center [73, 127] width 90 height 11
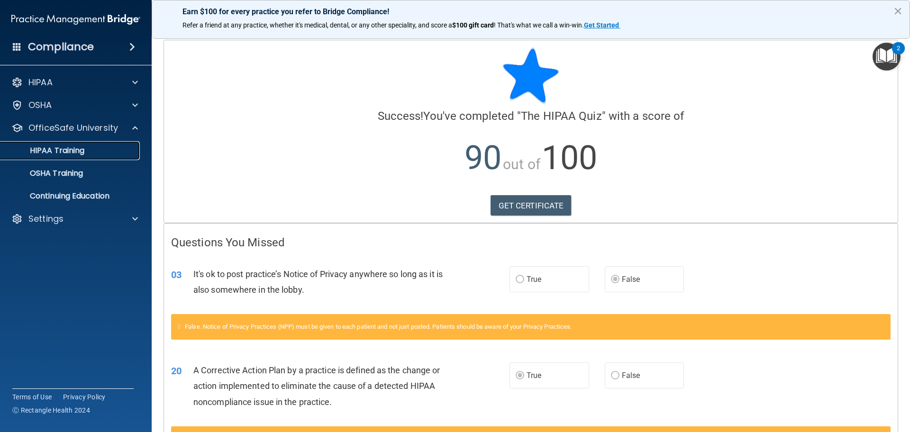
click at [54, 160] on link "HIPAA Training" at bounding box center [65, 150] width 149 height 19
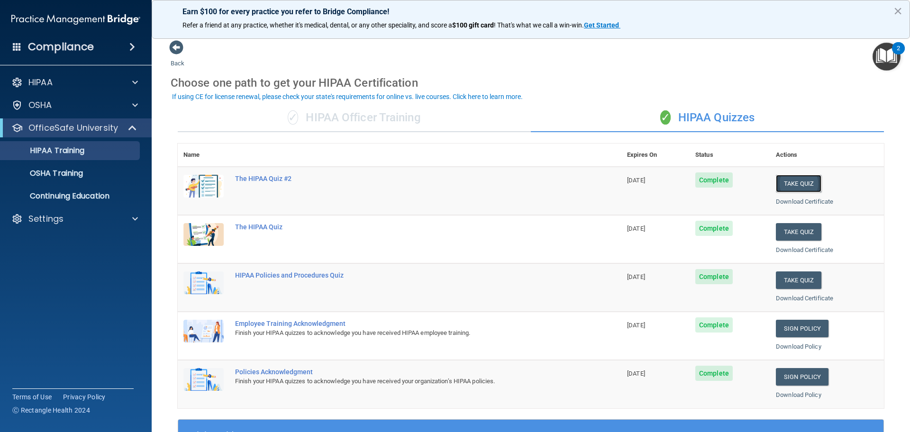
click at [792, 185] on button "Take Quiz" at bounding box center [797, 184] width 45 height 18
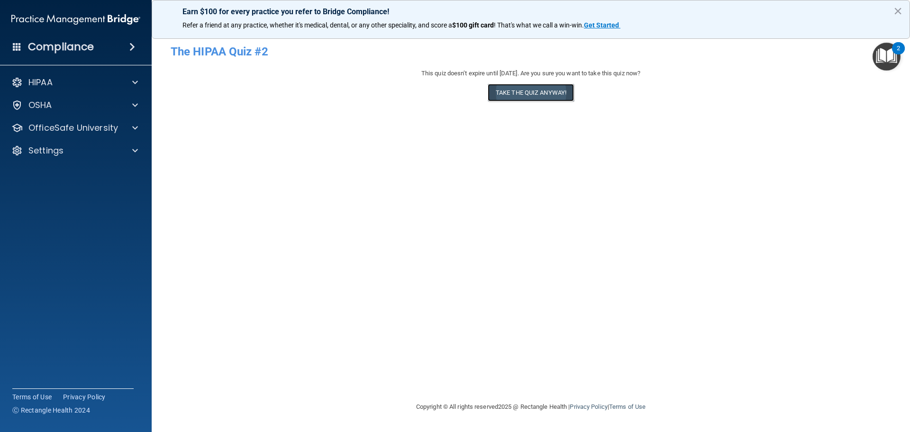
click at [541, 96] on button "Take the quiz anyway!" at bounding box center [530, 93] width 86 height 18
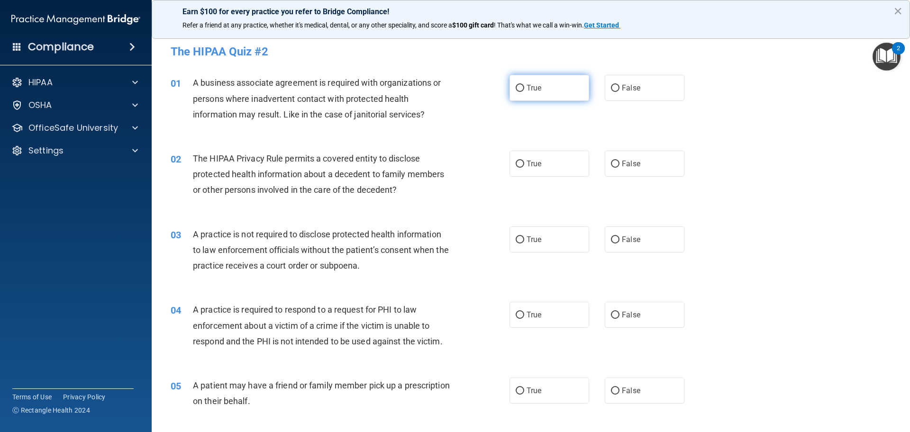
click at [542, 87] on label "True" at bounding box center [549, 88] width 80 height 26
click at [524, 87] on input "True" at bounding box center [519, 88] width 9 height 7
radio input "true"
click at [570, 162] on label "True" at bounding box center [549, 164] width 80 height 26
click at [524, 162] on input "True" at bounding box center [519, 164] width 9 height 7
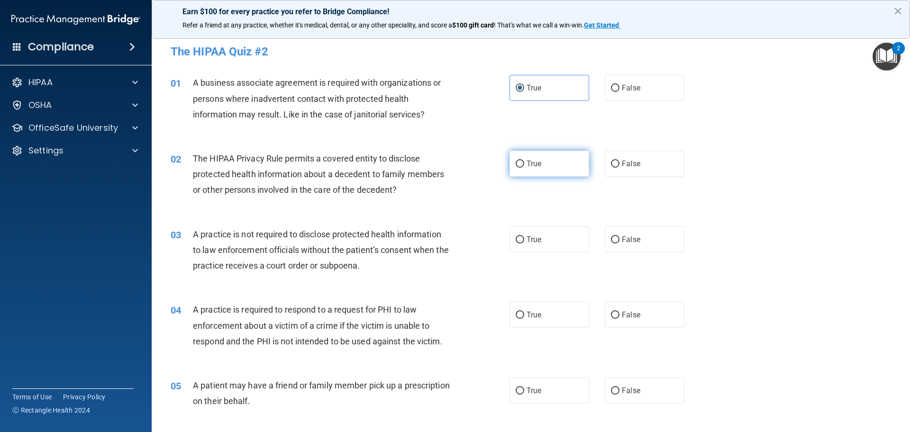
radio input "true"
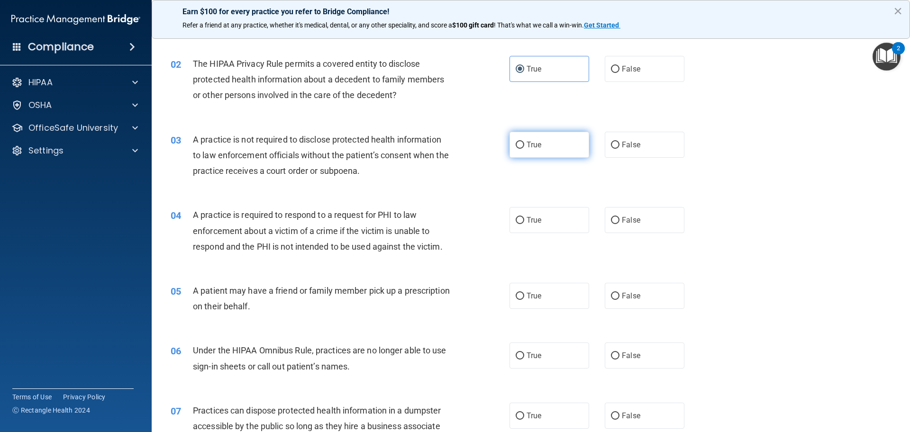
scroll to position [142, 0]
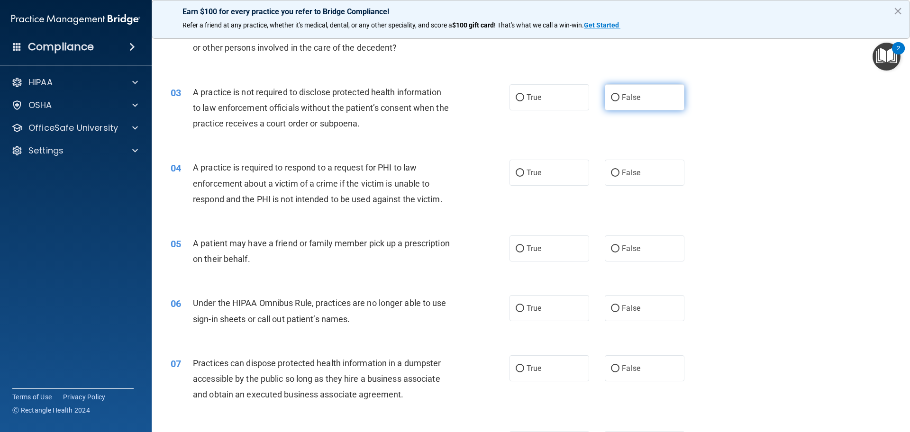
click at [633, 101] on span "False" at bounding box center [631, 97] width 18 height 9
click at [619, 101] on input "False" at bounding box center [615, 97] width 9 height 7
radio input "true"
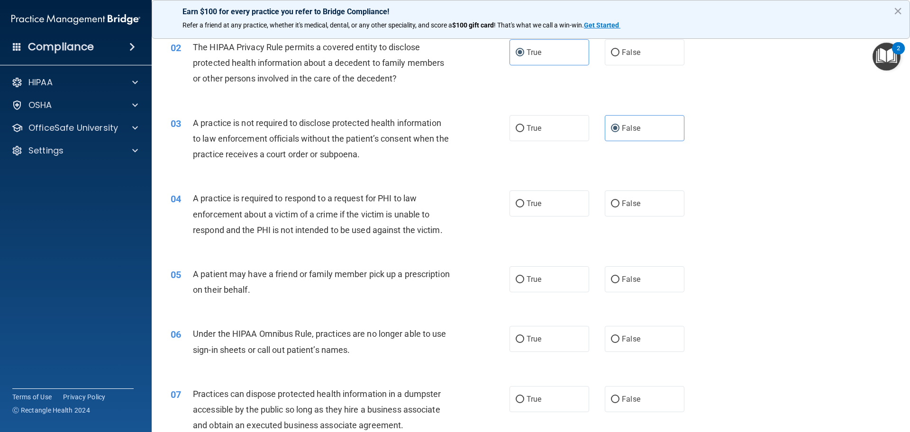
scroll to position [95, 0]
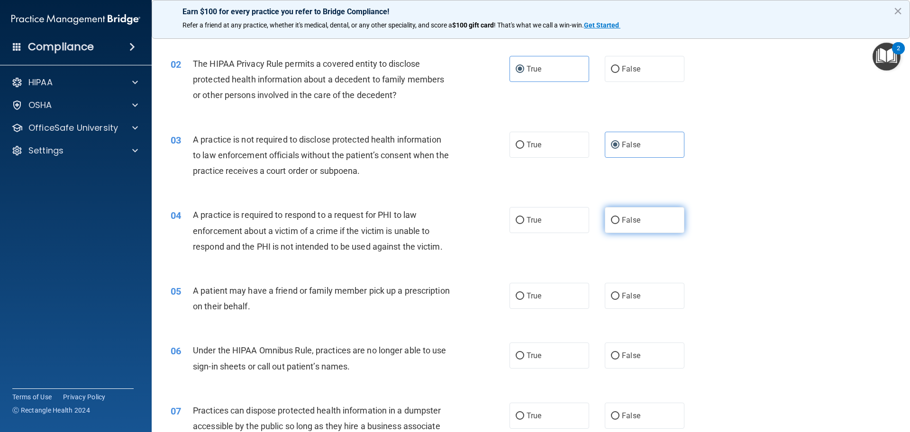
click at [651, 226] on label "False" at bounding box center [644, 220] width 80 height 26
click at [619, 224] on input "False" at bounding box center [615, 220] width 9 height 7
radio input "true"
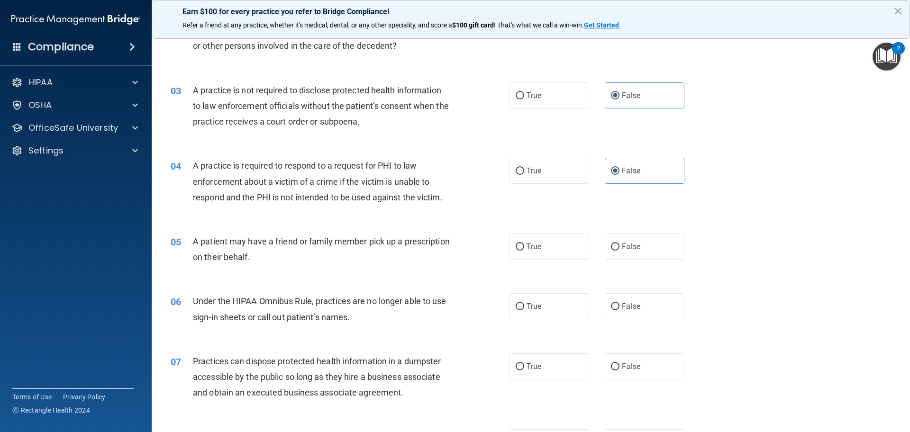
scroll to position [189, 0]
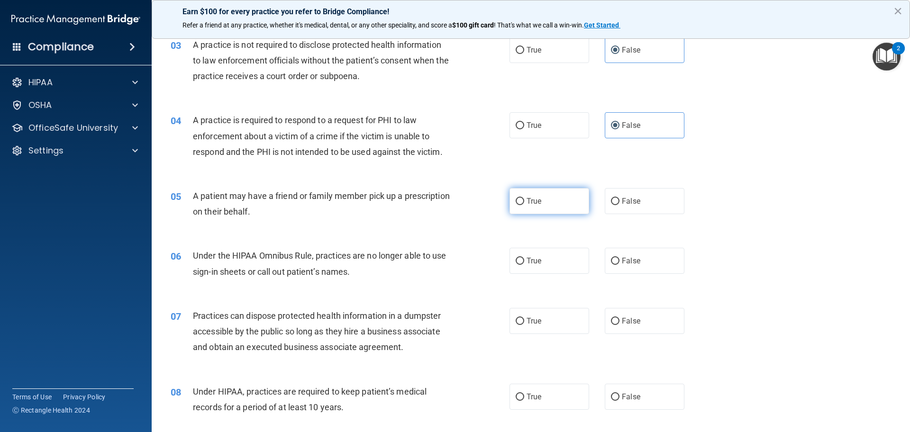
click at [538, 204] on label "True" at bounding box center [549, 201] width 80 height 26
click at [524, 204] on input "True" at bounding box center [519, 201] width 9 height 7
radio input "true"
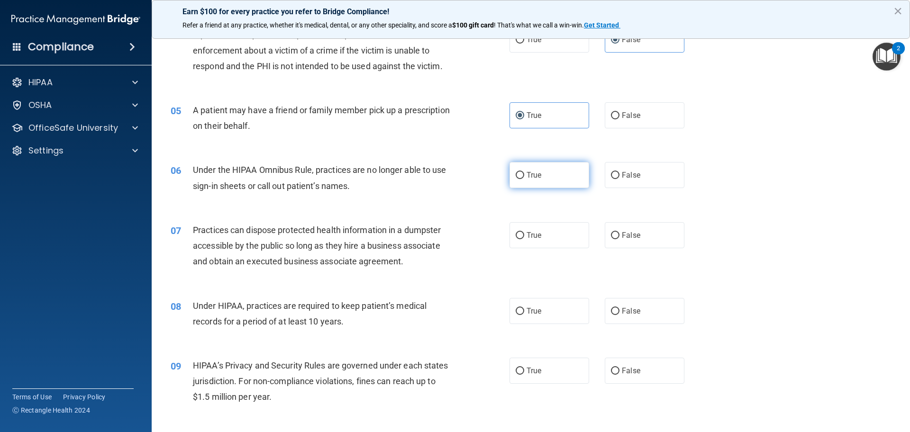
scroll to position [284, 0]
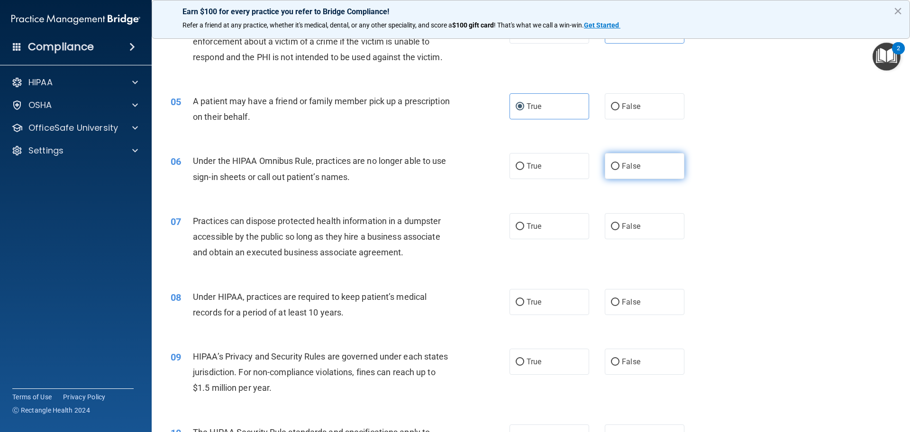
click at [622, 169] on span "False" at bounding box center [631, 166] width 18 height 9
click at [619, 169] on input "False" at bounding box center [615, 166] width 9 height 7
radio input "true"
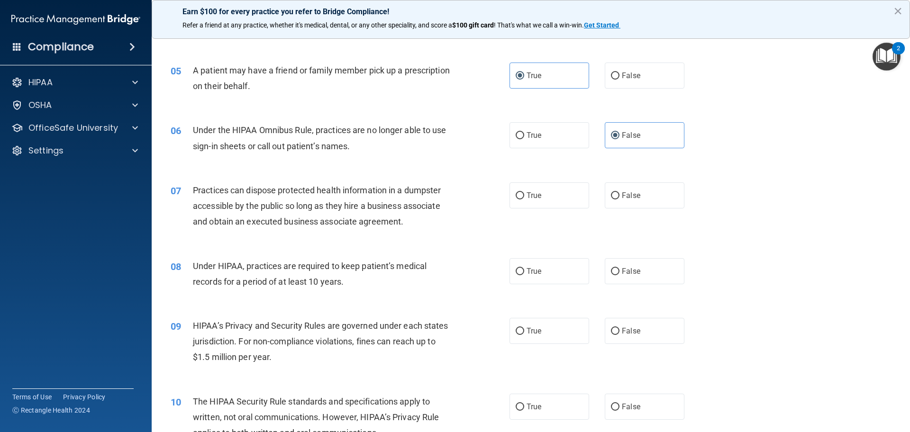
scroll to position [332, 0]
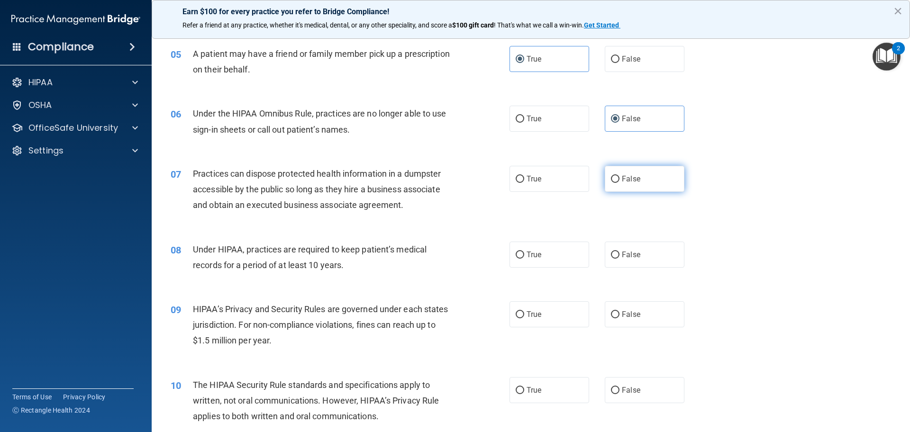
click at [614, 188] on label "False" at bounding box center [644, 179] width 80 height 26
click at [614, 183] on input "False" at bounding box center [615, 179] width 9 height 7
radio input "true"
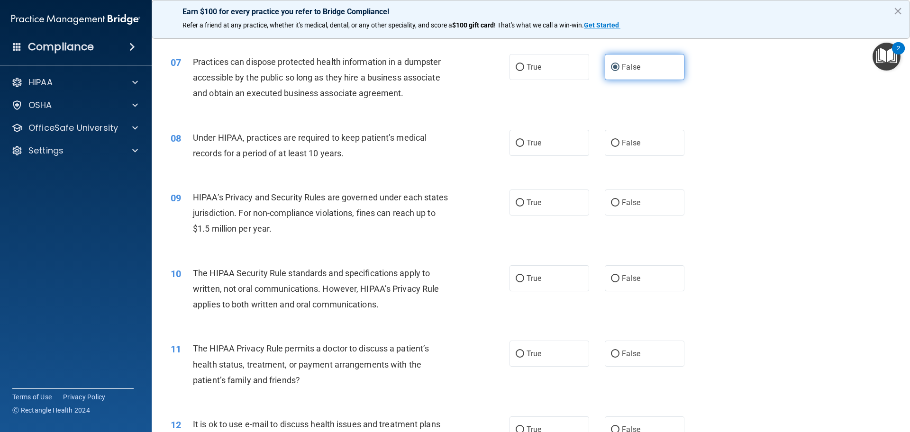
scroll to position [474, 0]
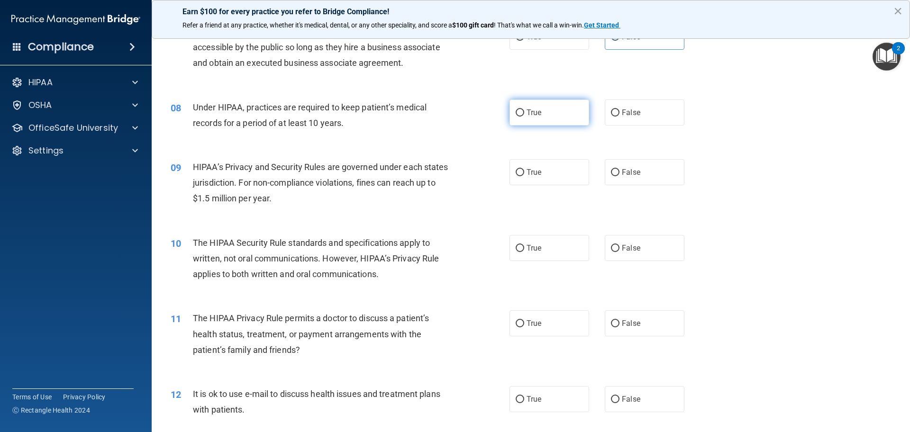
click at [531, 117] on label "True" at bounding box center [549, 112] width 80 height 26
click at [524, 117] on input "True" at bounding box center [519, 112] width 9 height 7
radio input "true"
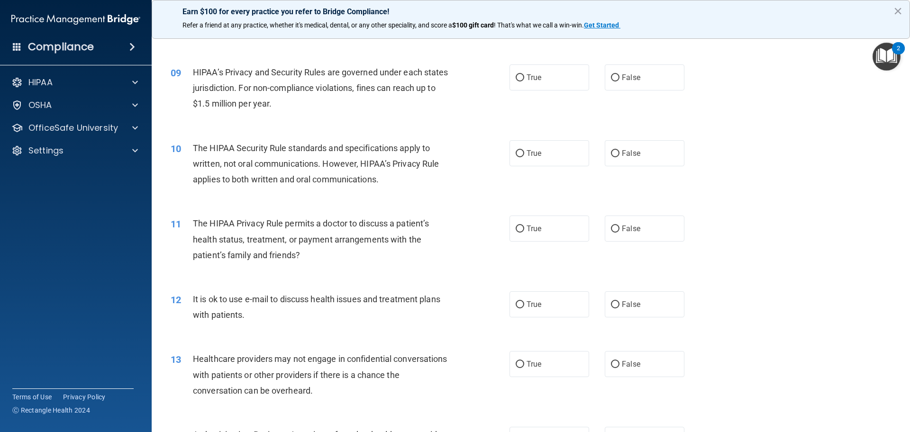
scroll to position [521, 0]
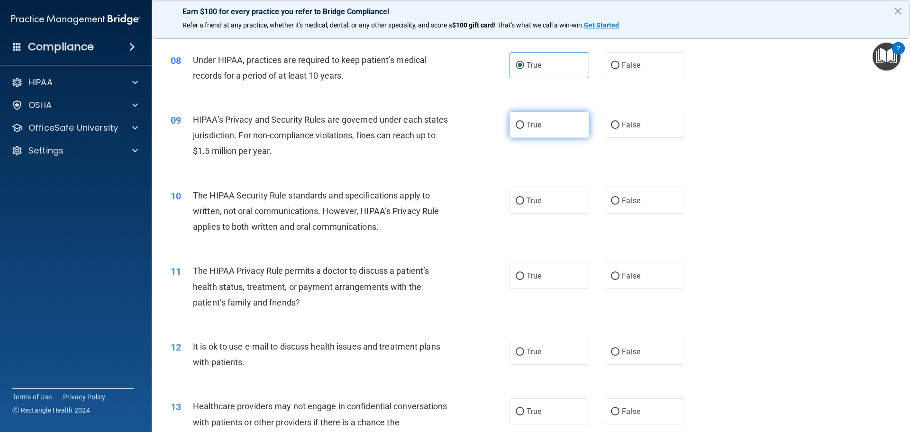
click at [538, 121] on span "True" at bounding box center [533, 124] width 15 height 9
click at [524, 122] on input "True" at bounding box center [519, 125] width 9 height 7
radio input "true"
click at [564, 204] on label "True" at bounding box center [549, 201] width 80 height 26
click at [524, 204] on input "True" at bounding box center [519, 201] width 9 height 7
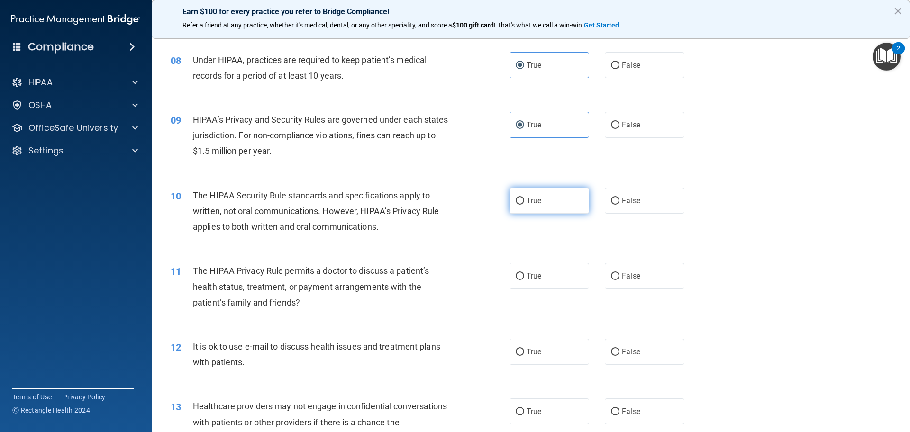
radio input "true"
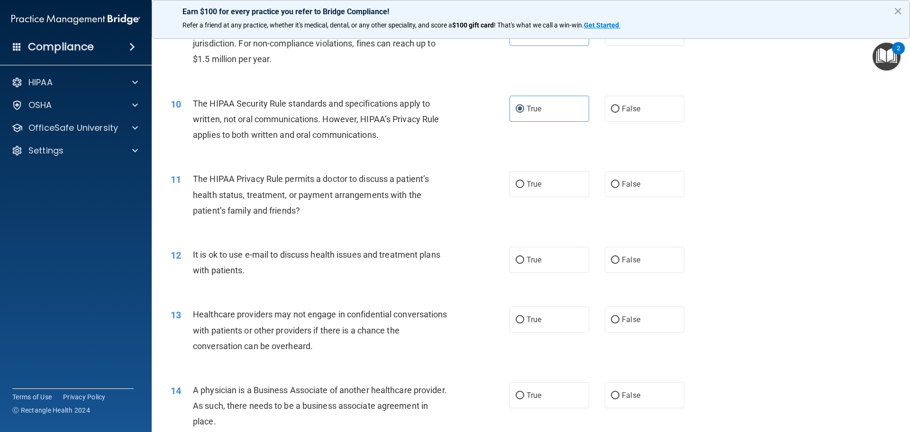
scroll to position [616, 0]
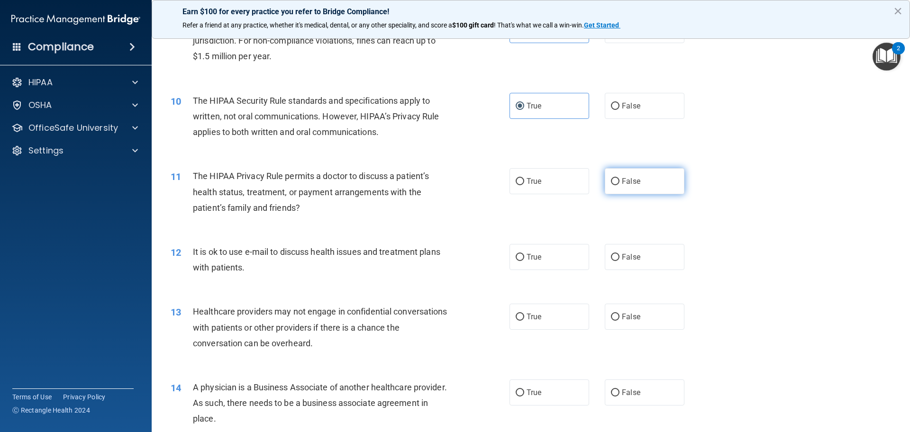
click at [622, 190] on label "False" at bounding box center [644, 181] width 80 height 26
click at [619, 185] on input "False" at bounding box center [615, 181] width 9 height 7
radio input "true"
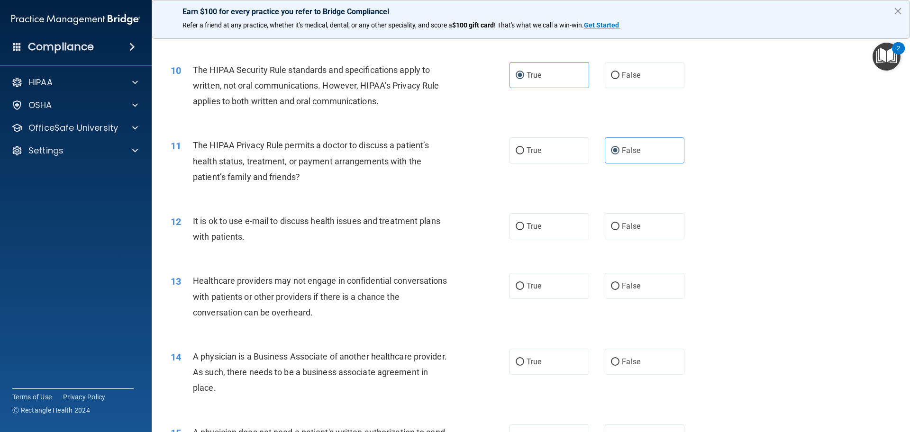
scroll to position [663, 0]
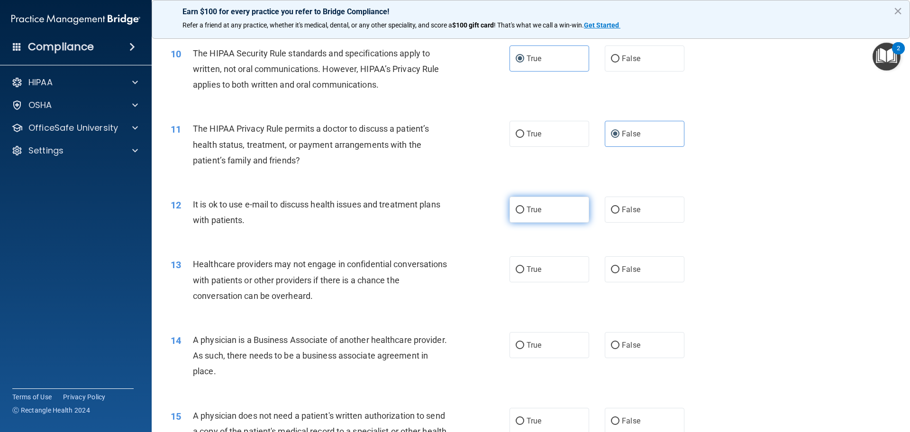
click at [529, 212] on span "True" at bounding box center [533, 209] width 15 height 9
click at [524, 212] on input "True" at bounding box center [519, 210] width 9 height 7
radio input "true"
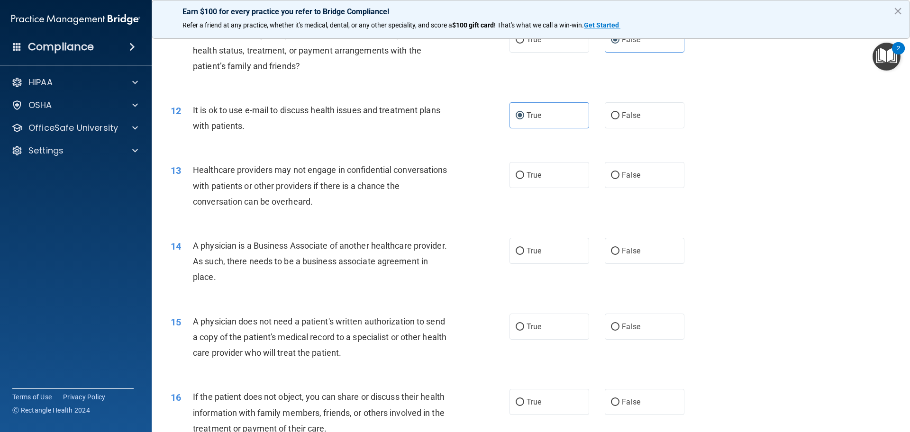
scroll to position [758, 0]
click at [614, 178] on input "False" at bounding box center [615, 174] width 9 height 7
radio input "true"
click at [622, 248] on span "False" at bounding box center [631, 250] width 18 height 9
click at [619, 248] on input "False" at bounding box center [615, 250] width 9 height 7
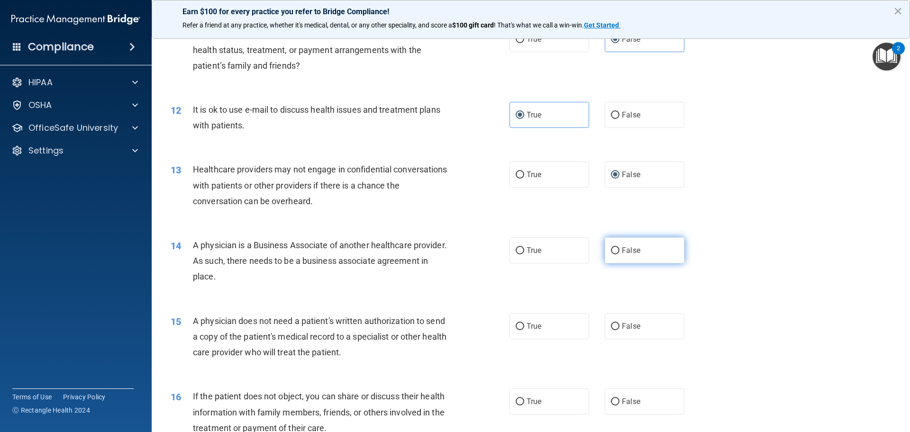
radio input "true"
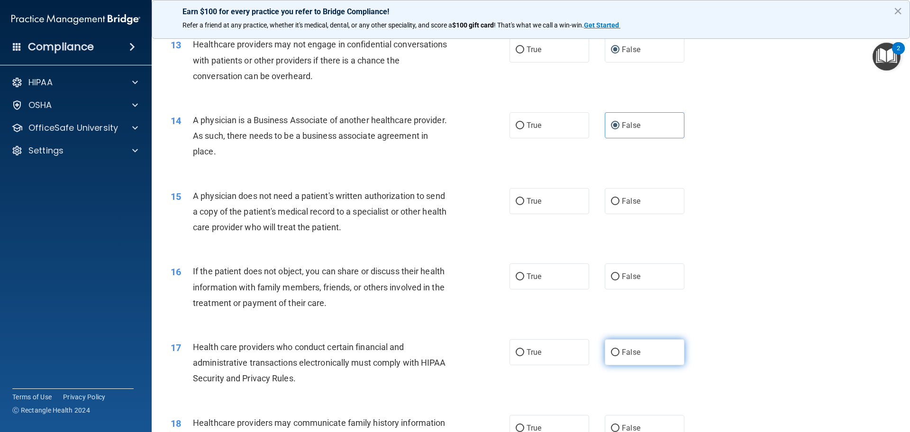
scroll to position [900, 0]
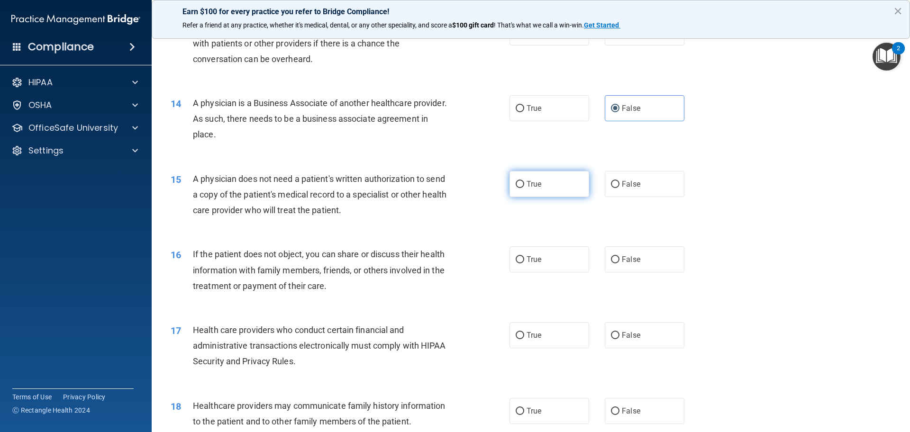
click at [553, 184] on label "True" at bounding box center [549, 184] width 80 height 26
click at [524, 184] on input "True" at bounding box center [519, 184] width 9 height 7
radio input "true"
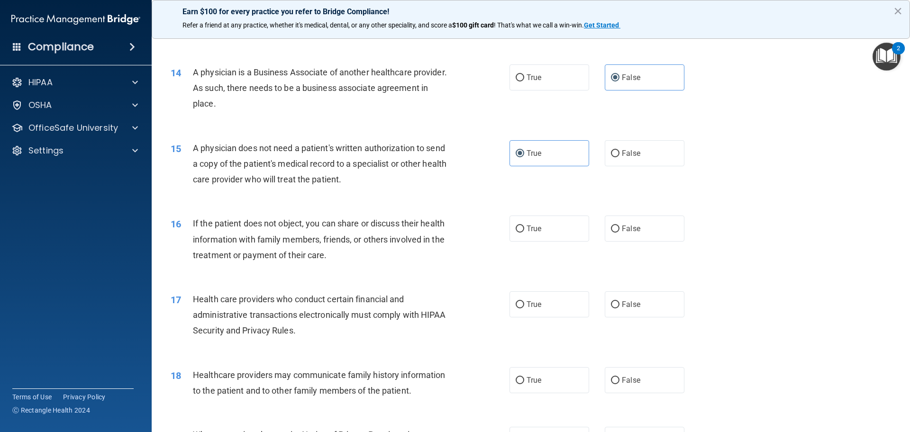
scroll to position [947, 0]
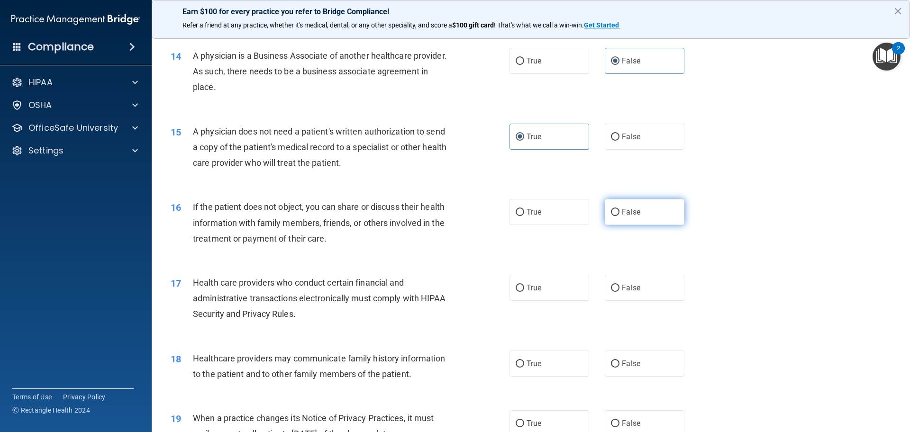
click at [640, 208] on label "False" at bounding box center [644, 212] width 80 height 26
click at [619, 209] on input "False" at bounding box center [615, 212] width 9 height 7
radio input "true"
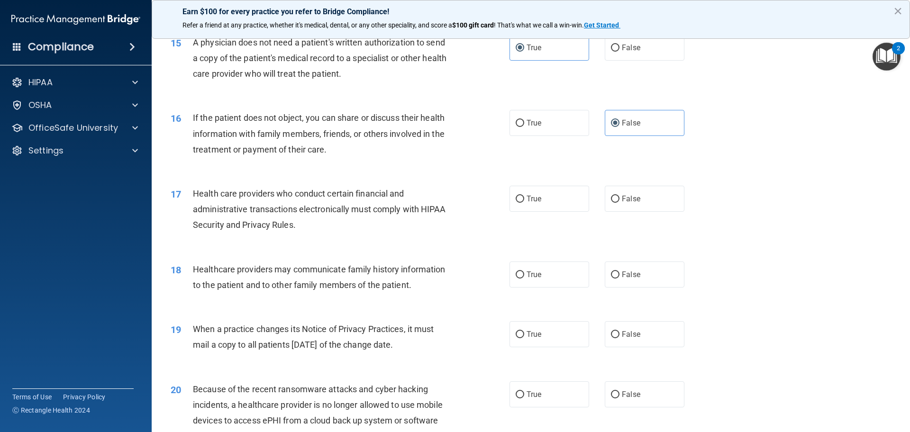
scroll to position [1042, 0]
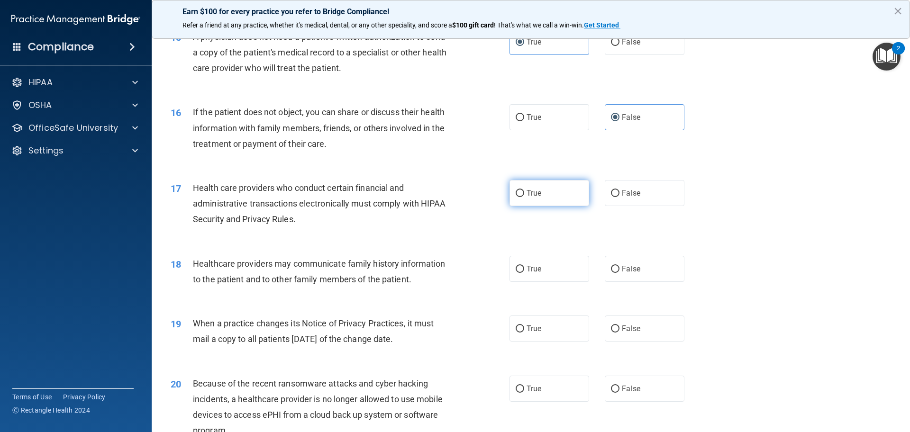
click at [544, 186] on label "True" at bounding box center [549, 193] width 80 height 26
click at [524, 190] on input "True" at bounding box center [519, 193] width 9 height 7
radio input "true"
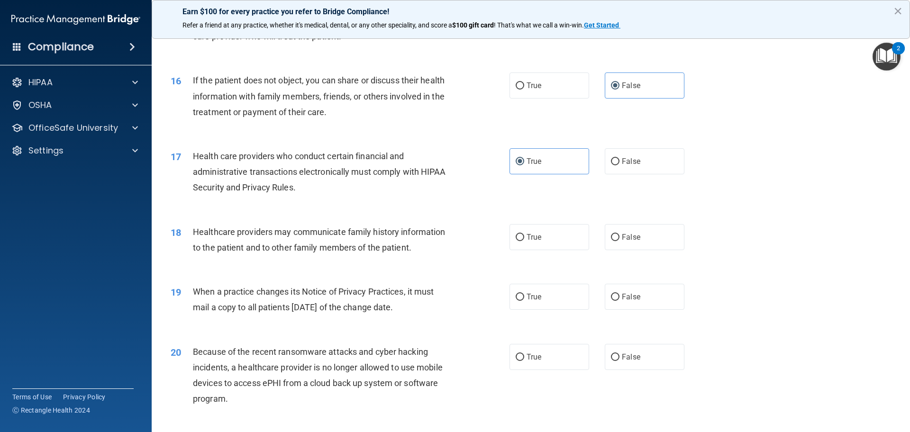
scroll to position [1184, 0]
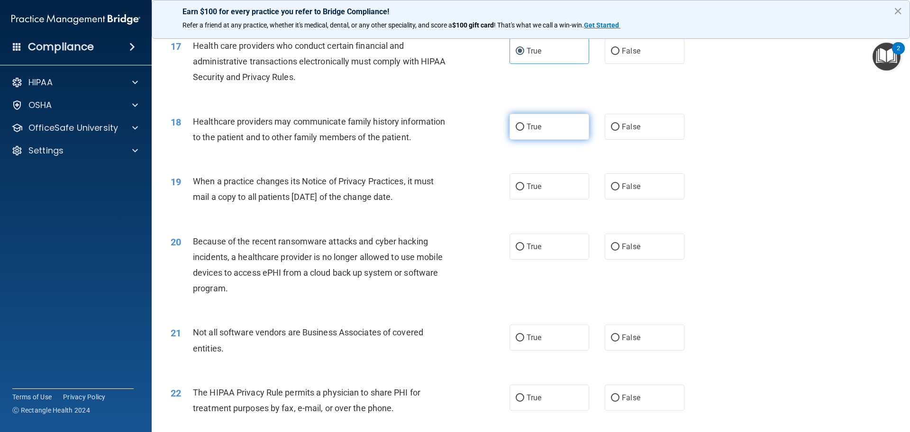
click at [541, 124] on label "True" at bounding box center [549, 127] width 80 height 26
click at [524, 124] on input "True" at bounding box center [519, 127] width 9 height 7
radio input "true"
click at [530, 186] on span "True" at bounding box center [533, 186] width 15 height 9
click at [524, 186] on input "True" at bounding box center [519, 186] width 9 height 7
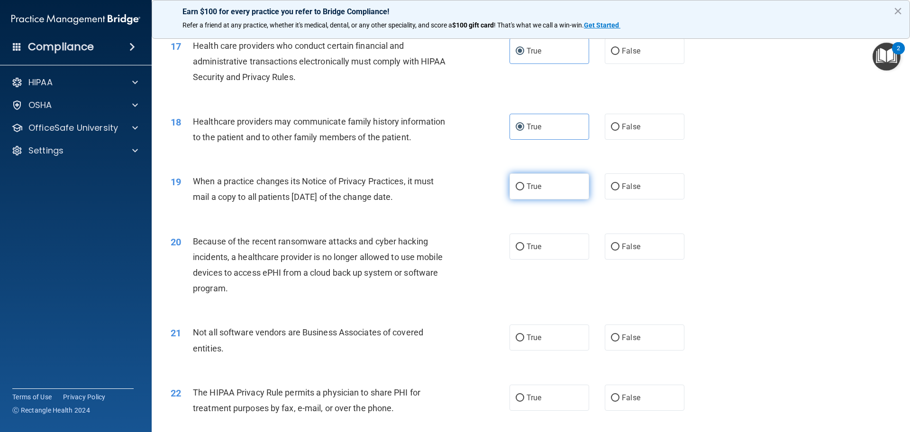
radio input "true"
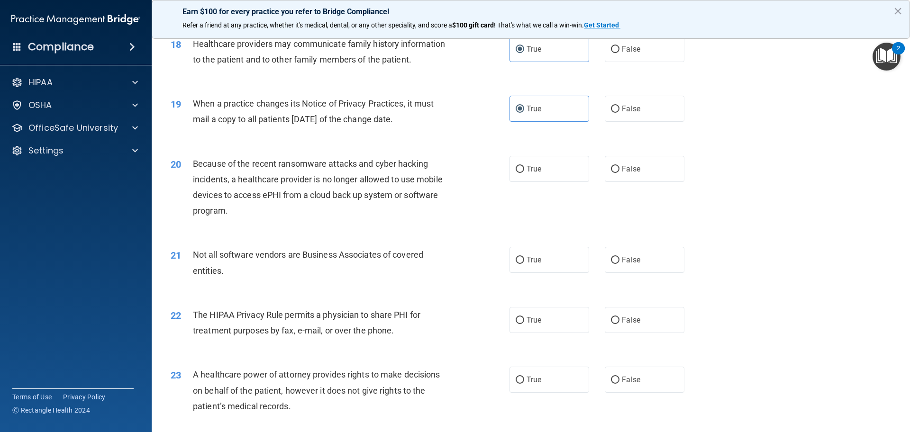
scroll to position [1279, 0]
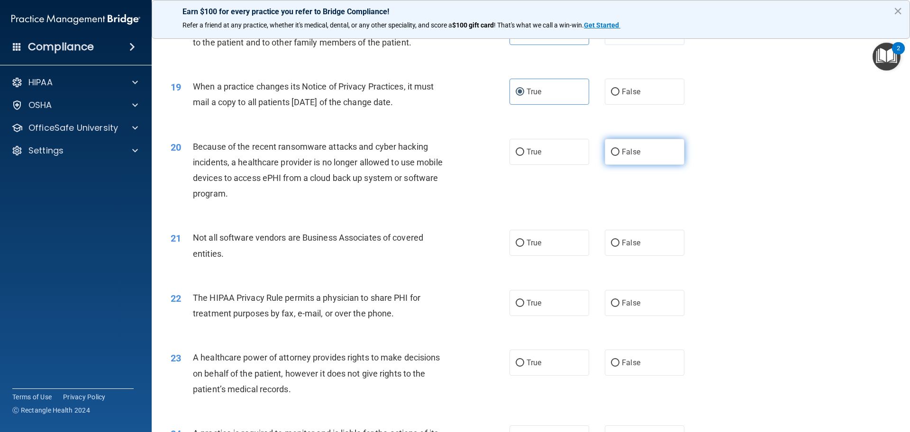
click at [622, 155] on span "False" at bounding box center [631, 151] width 18 height 9
click at [619, 155] on input "False" at bounding box center [615, 152] width 9 height 7
radio input "true"
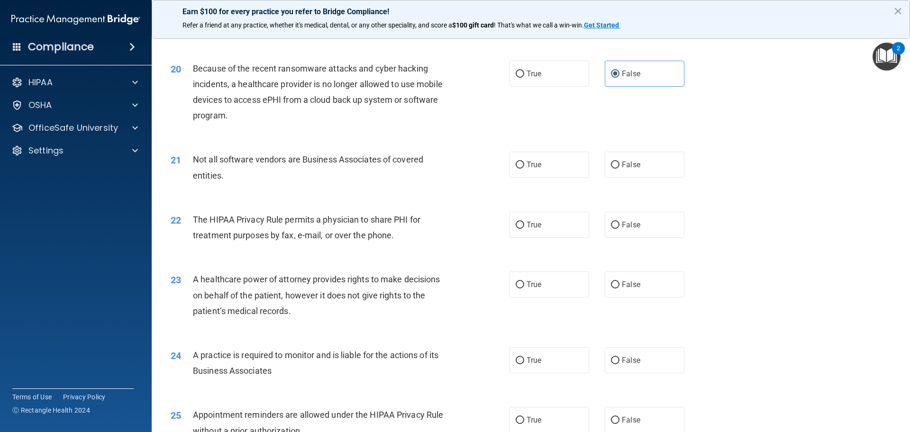
scroll to position [1374, 0]
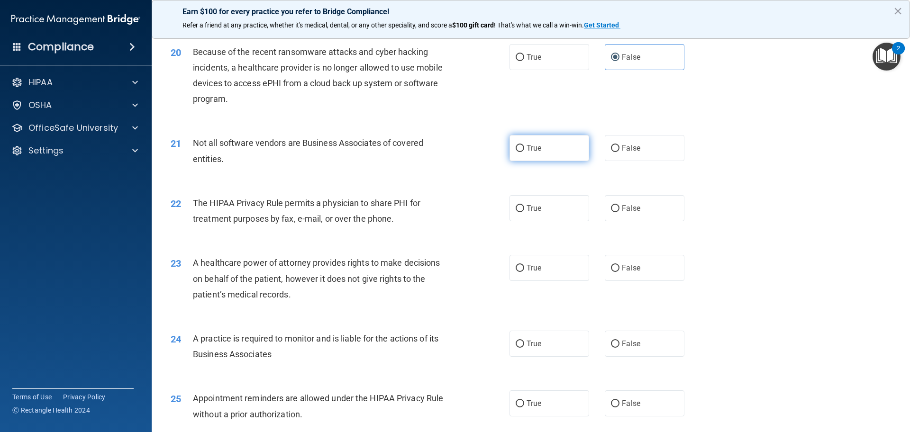
click at [538, 139] on label "True" at bounding box center [549, 148] width 80 height 26
click at [524, 145] on input "True" at bounding box center [519, 148] width 9 height 7
radio input "true"
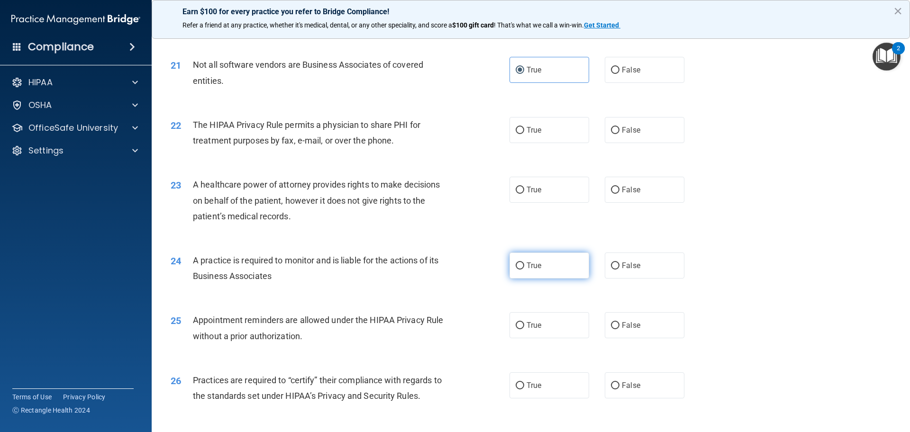
scroll to position [1469, 0]
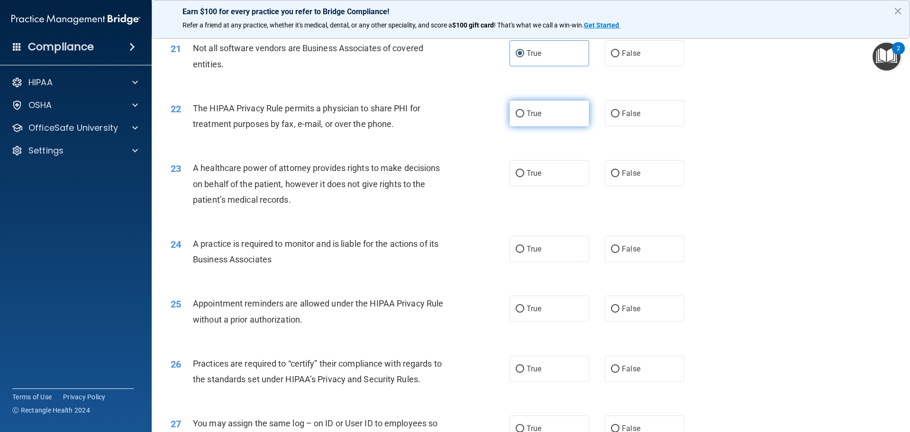
click at [509, 113] on label "True" at bounding box center [549, 113] width 80 height 26
click at [515, 113] on input "True" at bounding box center [519, 113] width 9 height 7
radio input "true"
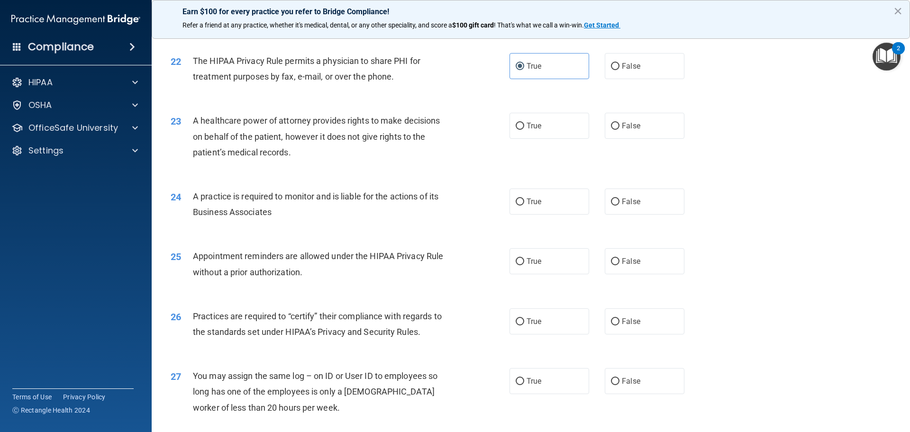
scroll to position [1563, 0]
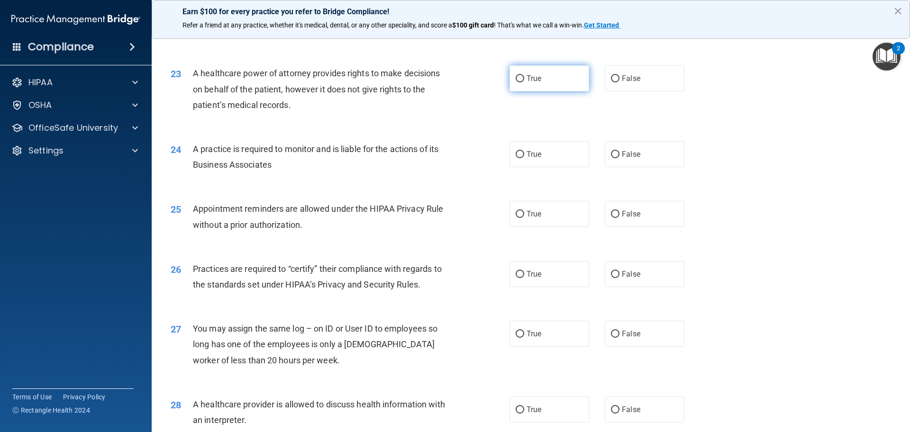
click at [541, 82] on label "True" at bounding box center [549, 78] width 80 height 26
click at [524, 82] on input "True" at bounding box center [519, 78] width 9 height 7
radio input "true"
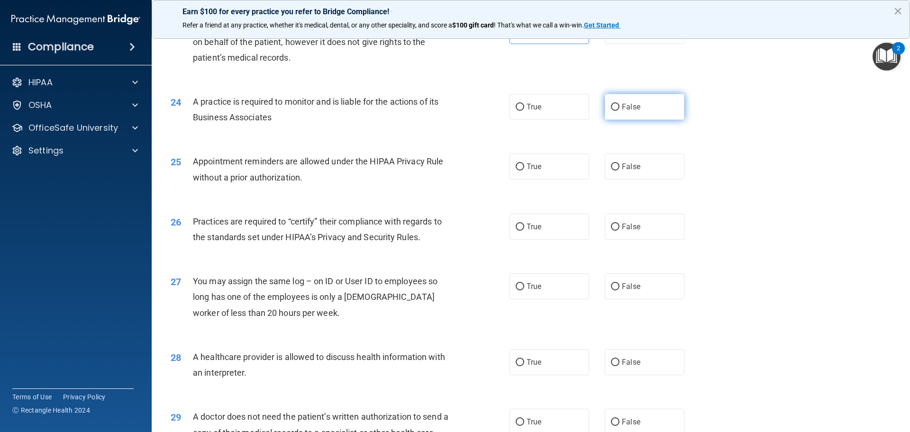
click at [617, 108] on label "False" at bounding box center [644, 107] width 80 height 26
click at [617, 108] on input "False" at bounding box center [615, 107] width 9 height 7
radio input "true"
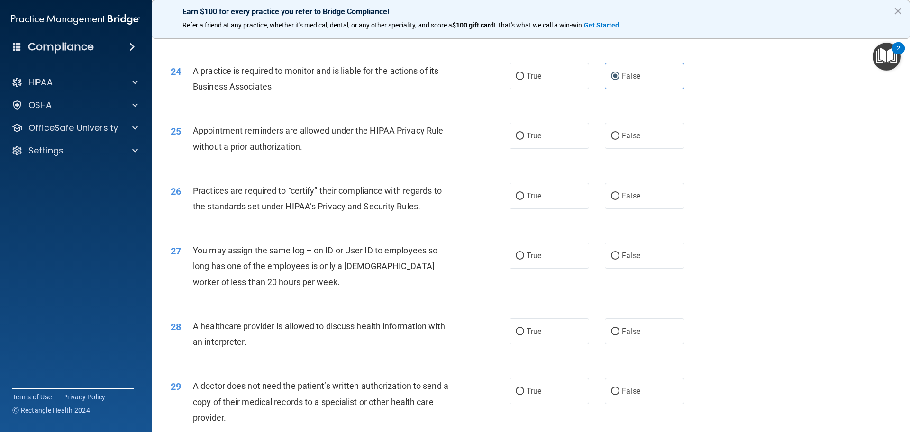
scroll to position [1658, 0]
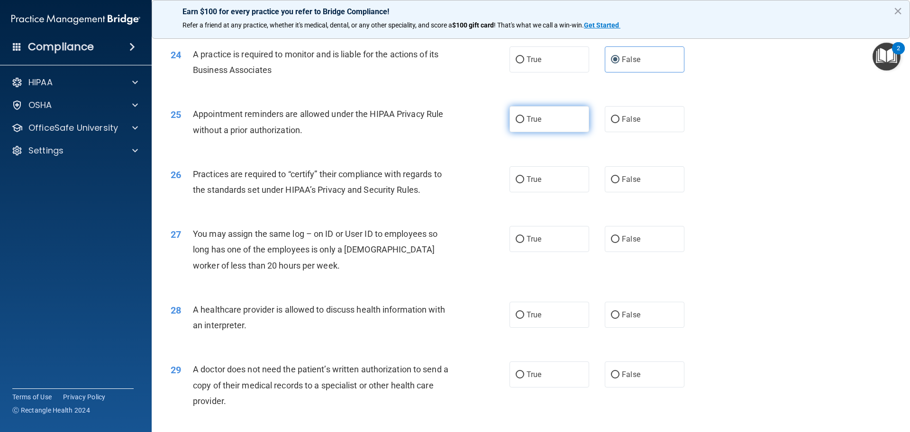
click at [545, 120] on label "True" at bounding box center [549, 119] width 80 height 26
click at [524, 120] on input "True" at bounding box center [519, 119] width 9 height 7
radio input "true"
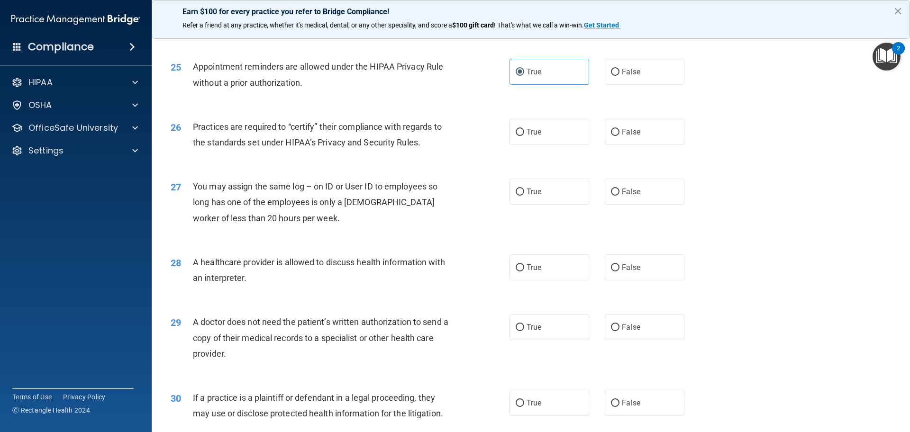
scroll to position [1753, 0]
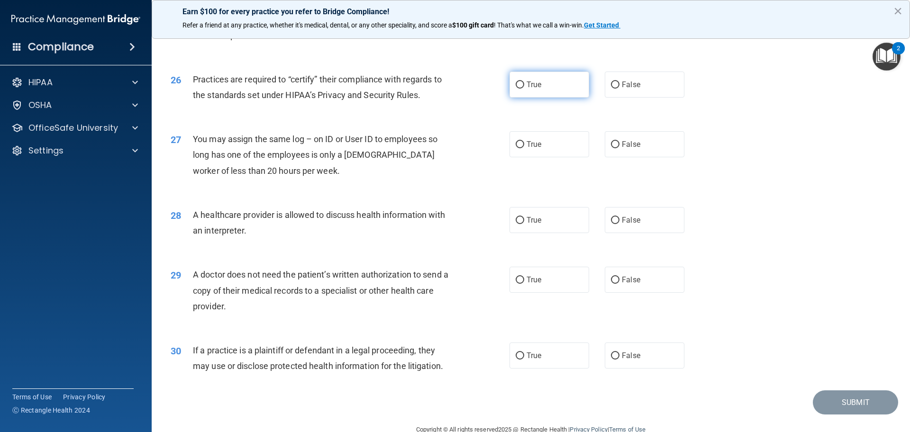
click at [539, 74] on label "True" at bounding box center [549, 85] width 80 height 26
click at [524, 81] on input "True" at bounding box center [519, 84] width 9 height 7
radio input "true"
click at [529, 153] on label "True" at bounding box center [549, 144] width 80 height 26
click at [524, 148] on input "True" at bounding box center [519, 144] width 9 height 7
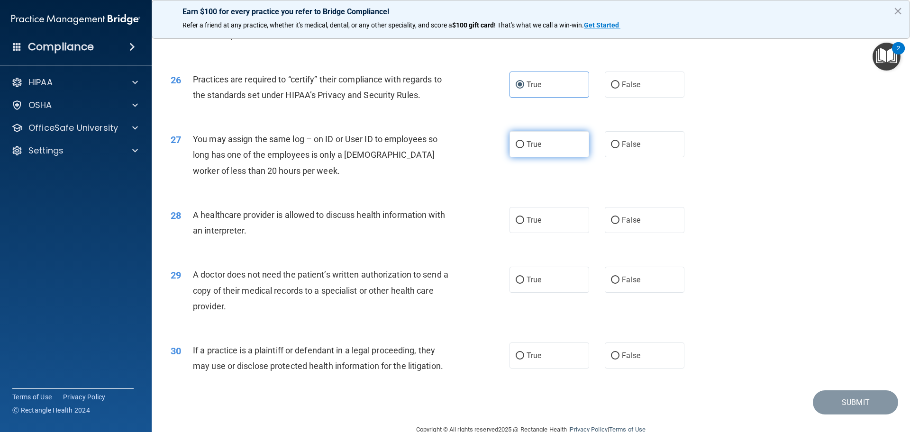
radio input "true"
click at [622, 145] on span "False" at bounding box center [631, 144] width 18 height 9
click at [619, 145] on input "False" at bounding box center [615, 144] width 9 height 7
radio input "true"
radio input "false"
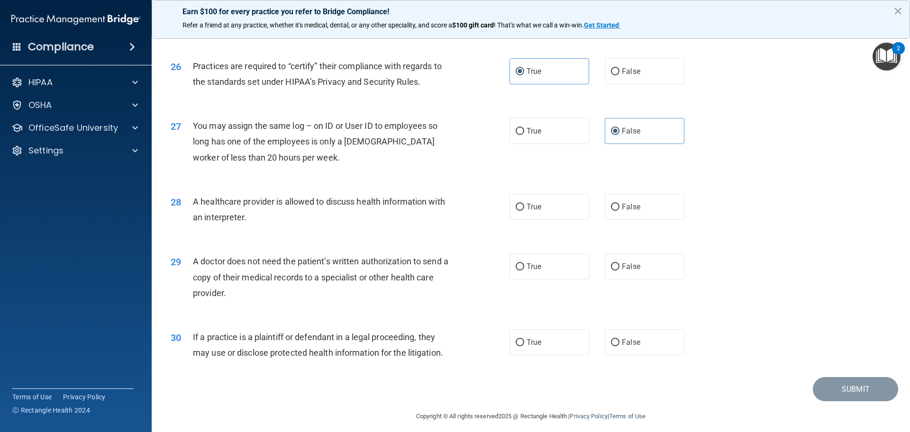
scroll to position [1773, 0]
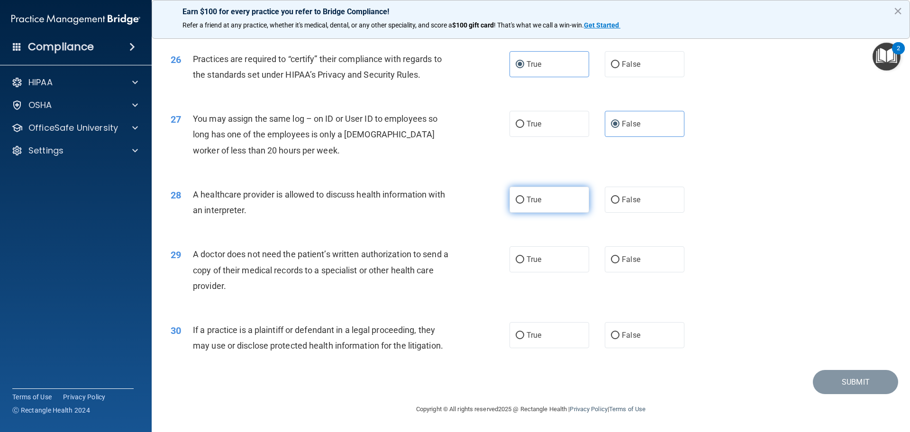
click at [520, 199] on input "True" at bounding box center [519, 200] width 9 height 7
radio input "true"
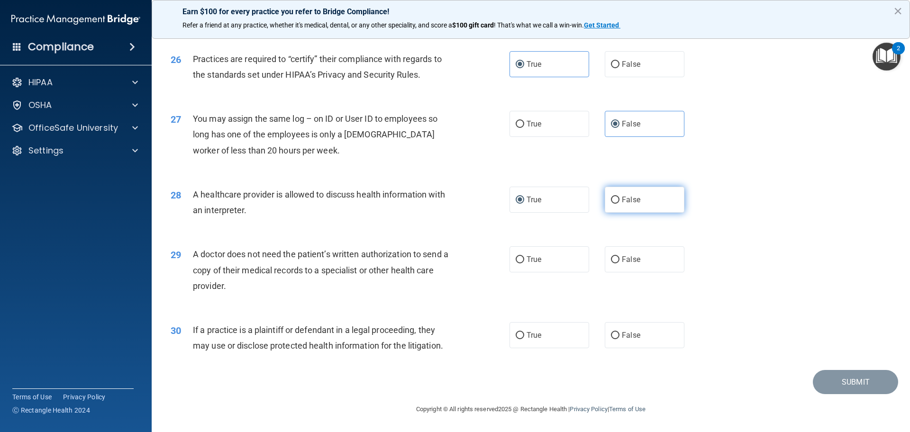
click at [641, 207] on label "False" at bounding box center [644, 200] width 80 height 26
click at [619, 204] on input "False" at bounding box center [615, 200] width 9 height 7
radio input "true"
radio input "false"
click at [557, 263] on label "True" at bounding box center [549, 259] width 80 height 26
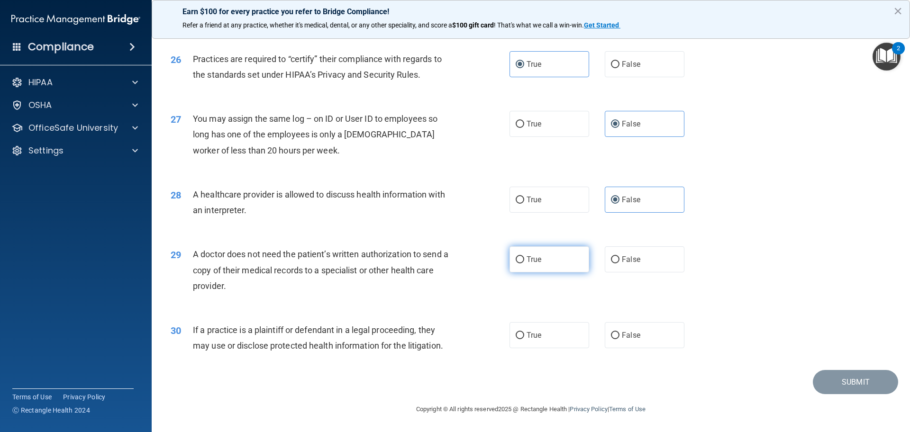
click at [524, 263] on input "True" at bounding box center [519, 259] width 9 height 7
radio input "true"
click at [643, 342] on label "False" at bounding box center [644, 335] width 80 height 26
click at [619, 339] on input "False" at bounding box center [615, 335] width 9 height 7
radio input "true"
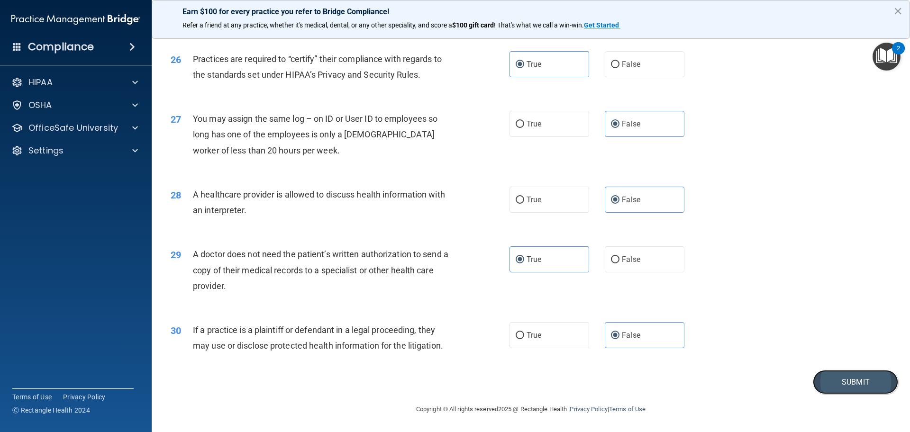
click at [838, 385] on button "Submit" at bounding box center [854, 382] width 85 height 24
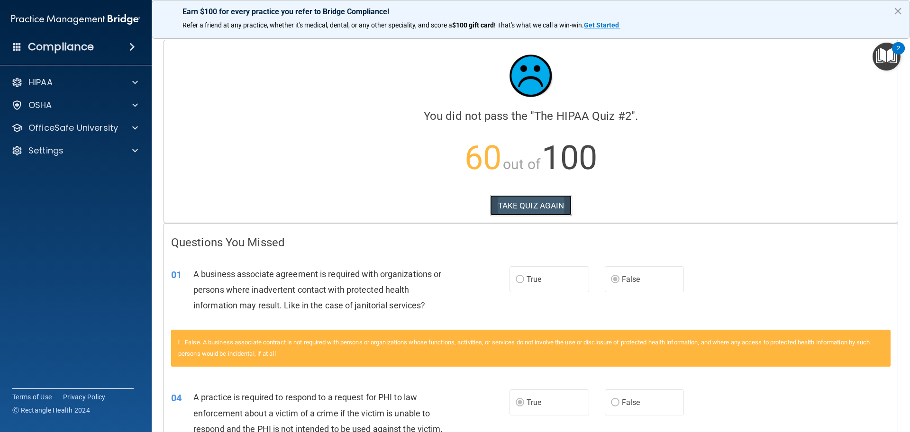
click at [519, 204] on button "TAKE QUIZ AGAIN" at bounding box center [531, 205] width 82 height 21
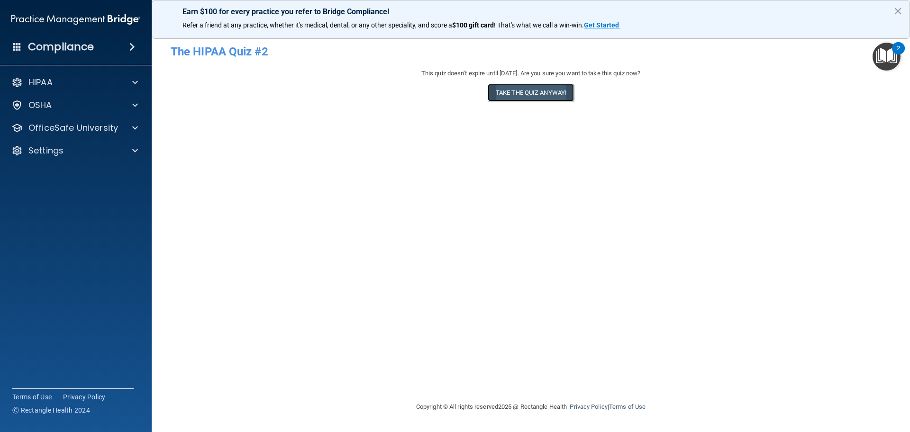
click at [549, 98] on button "Take the quiz anyway!" at bounding box center [530, 93] width 86 height 18
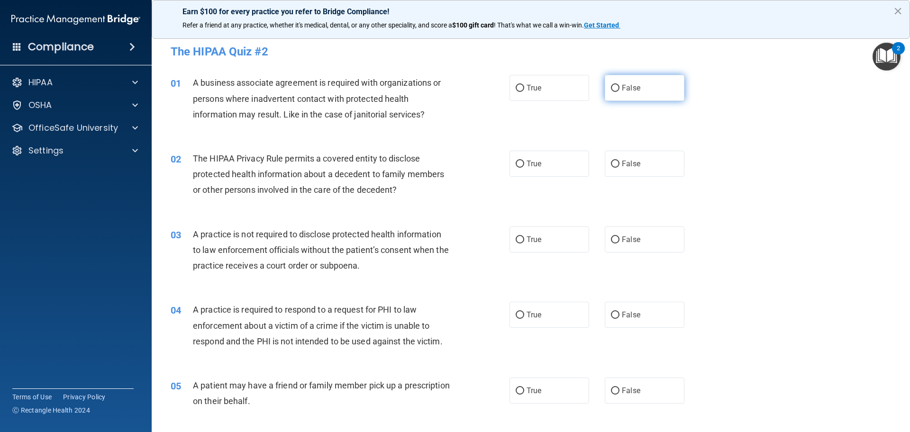
click at [617, 93] on label "False" at bounding box center [644, 88] width 80 height 26
click at [617, 92] on input "False" at bounding box center [615, 88] width 9 height 7
radio input "true"
click at [549, 162] on label "True" at bounding box center [549, 164] width 80 height 26
click at [524, 162] on input "True" at bounding box center [519, 164] width 9 height 7
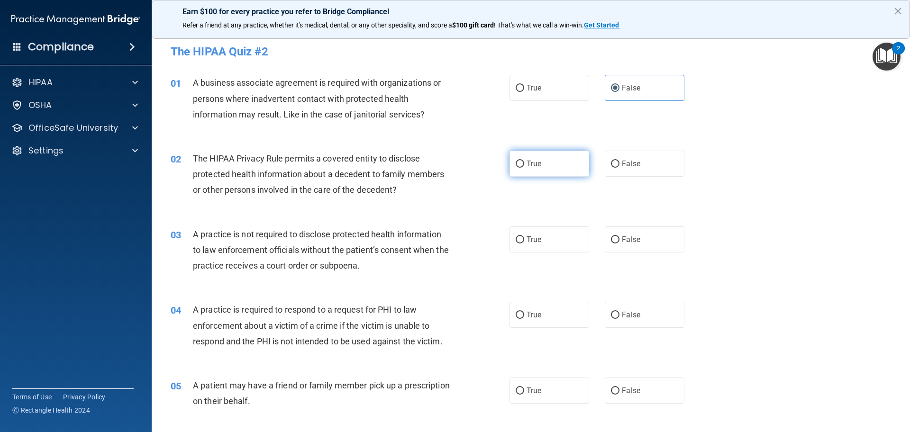
radio input "true"
click at [626, 247] on label "False" at bounding box center [644, 239] width 80 height 26
click at [619, 243] on input "False" at bounding box center [615, 239] width 9 height 7
radio input "true"
click at [631, 306] on label "False" at bounding box center [644, 315] width 80 height 26
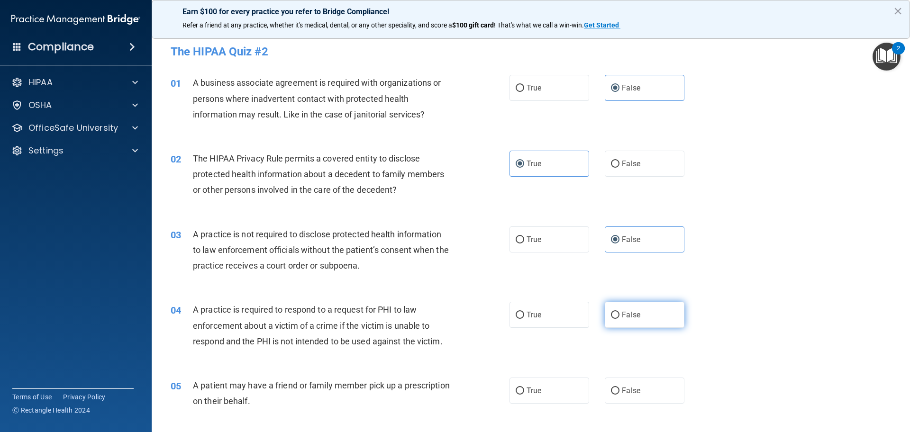
click at [619, 312] on input "False" at bounding box center [615, 315] width 9 height 7
radio input "true"
click at [545, 314] on label "True" at bounding box center [549, 315] width 80 height 26
click at [524, 314] on input "True" at bounding box center [519, 315] width 9 height 7
radio input "true"
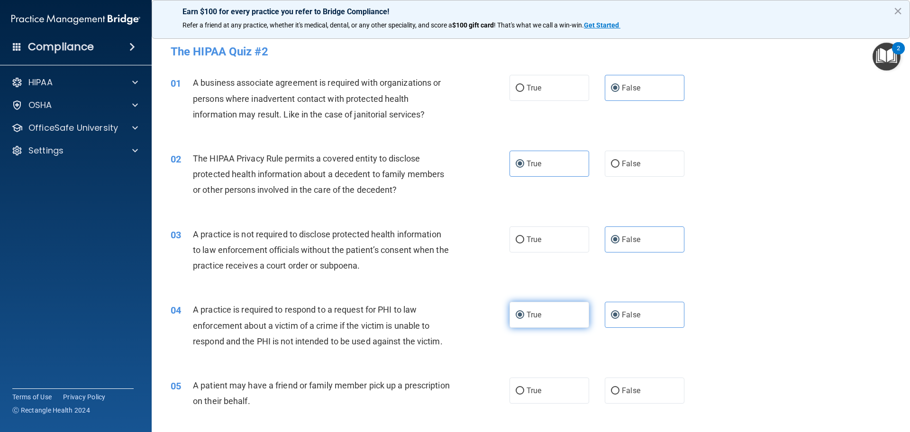
radio input "false"
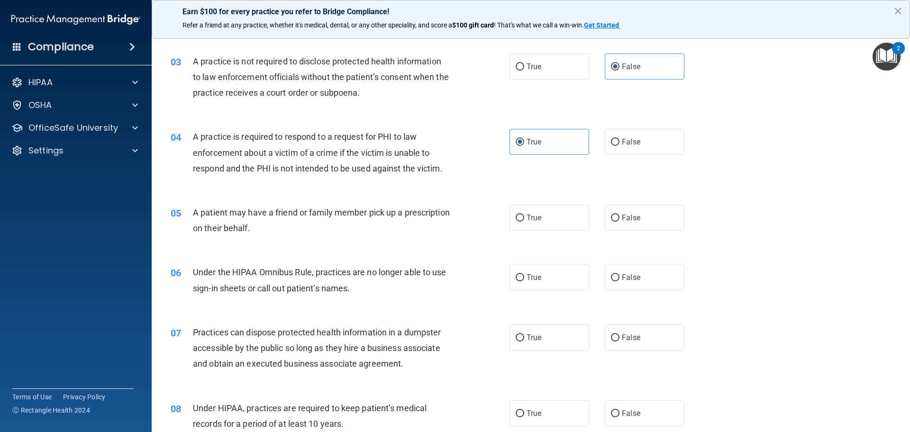
scroll to position [189, 0]
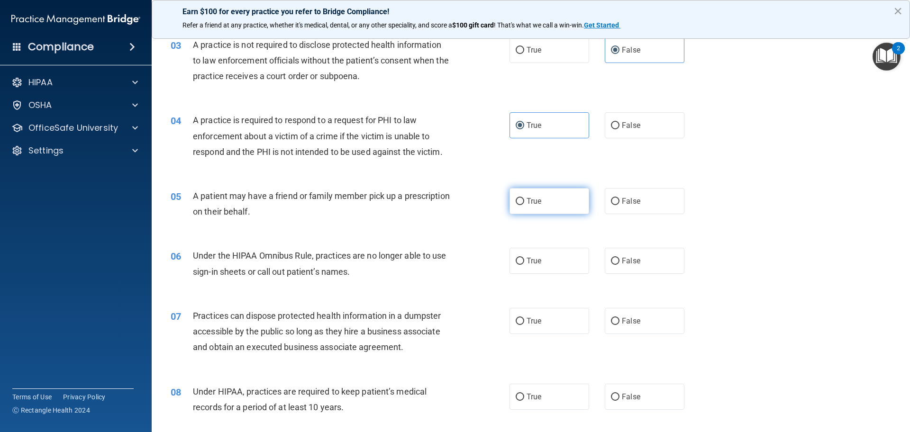
click at [540, 194] on label "True" at bounding box center [549, 201] width 80 height 26
click at [524, 198] on input "True" at bounding box center [519, 201] width 9 height 7
radio input "true"
click at [631, 253] on label "False" at bounding box center [644, 261] width 80 height 26
click at [619, 258] on input "False" at bounding box center [615, 261] width 9 height 7
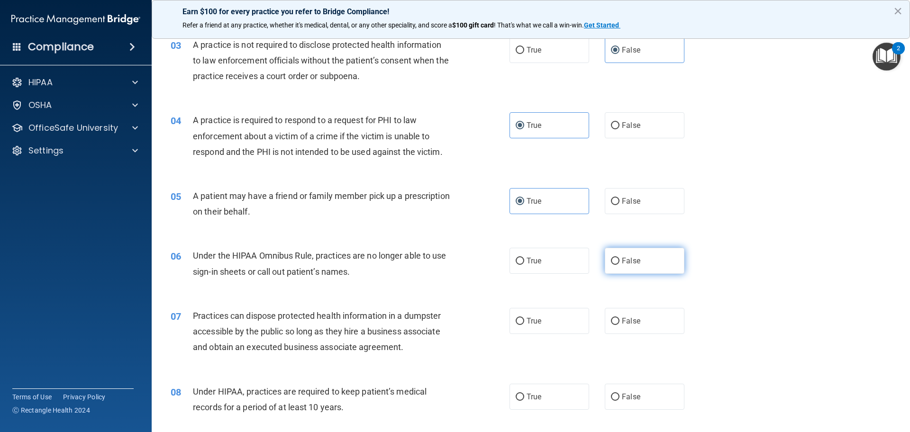
radio input "true"
click at [623, 324] on span "False" at bounding box center [631, 320] width 18 height 9
click at [619, 324] on input "False" at bounding box center [615, 321] width 9 height 7
radio input "true"
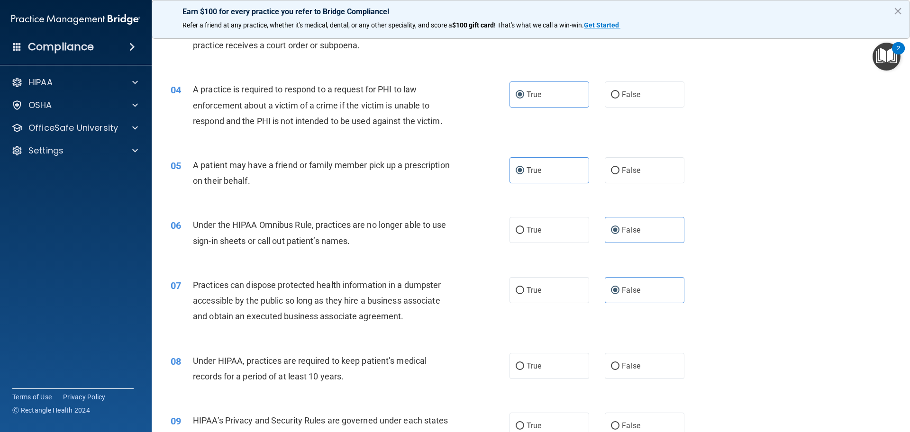
scroll to position [237, 0]
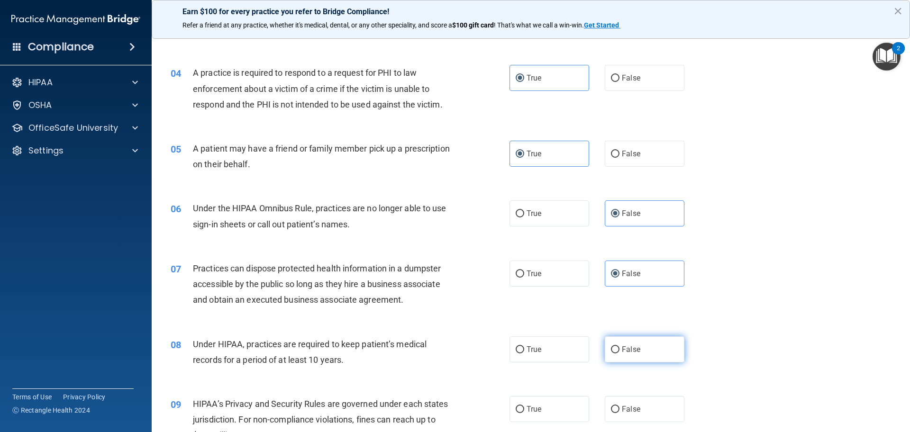
click at [636, 345] on label "False" at bounding box center [644, 349] width 80 height 26
click at [619, 346] on input "False" at bounding box center [615, 349] width 9 height 7
radio input "true"
click at [634, 412] on span "False" at bounding box center [631, 409] width 18 height 9
click at [619, 412] on input "False" at bounding box center [615, 409] width 9 height 7
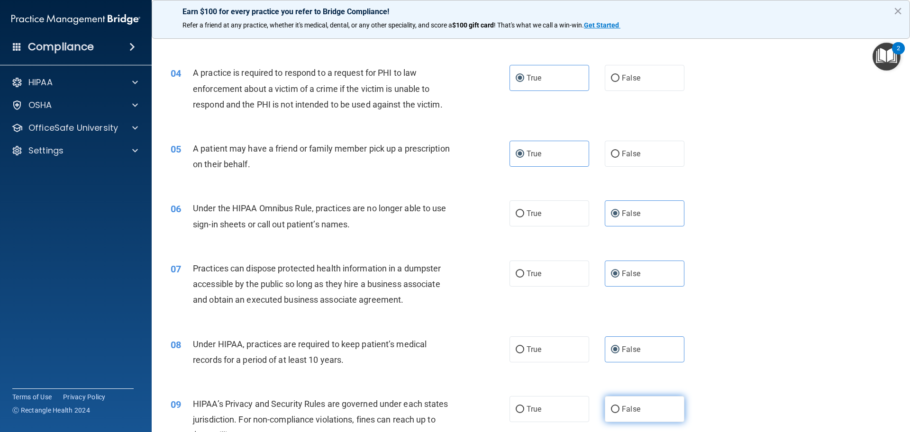
radio input "true"
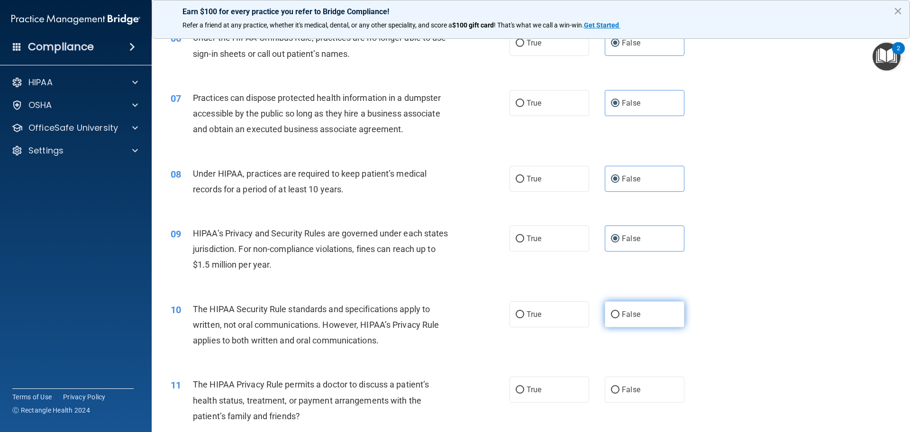
scroll to position [426, 0]
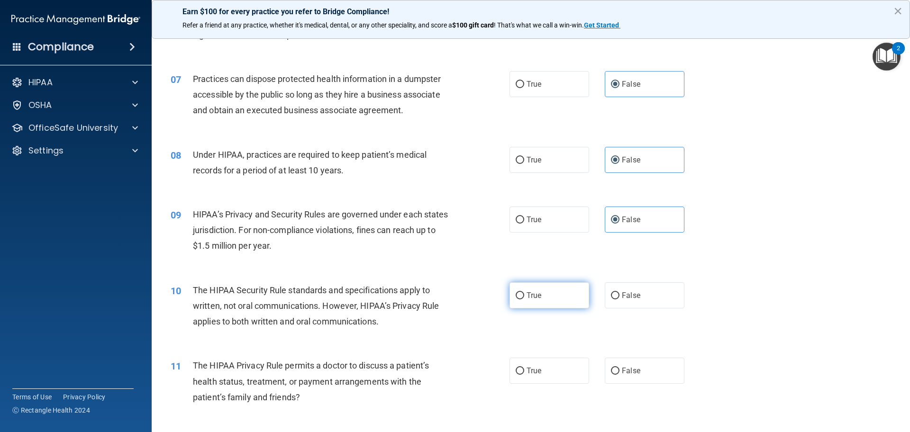
click at [553, 294] on label "True" at bounding box center [549, 295] width 80 height 26
click at [524, 294] on input "True" at bounding box center [519, 295] width 9 height 7
radio input "true"
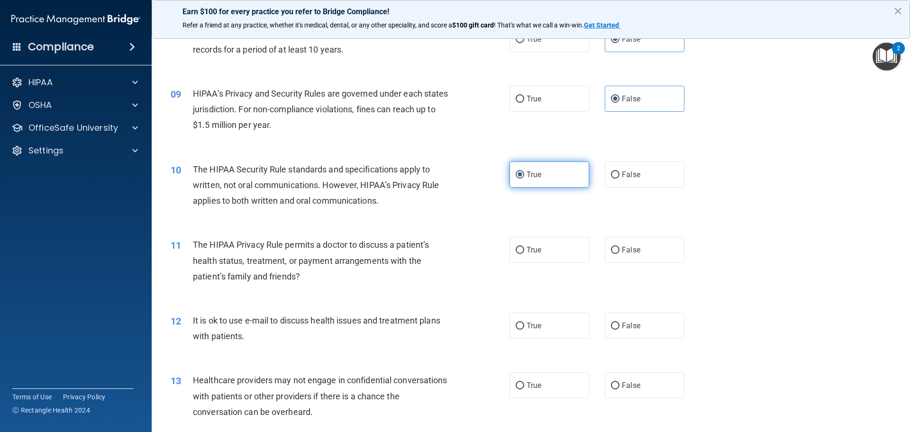
scroll to position [568, 0]
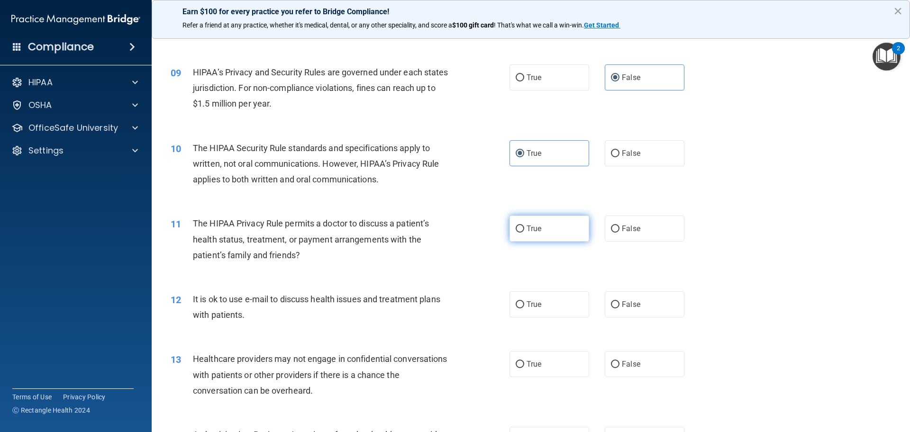
click at [559, 223] on label "True" at bounding box center [549, 229] width 80 height 26
click at [524, 225] on input "True" at bounding box center [519, 228] width 9 height 7
radio input "true"
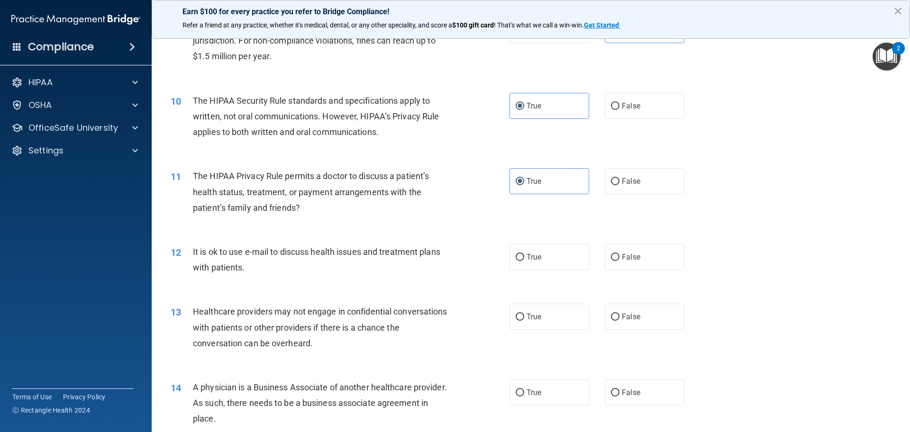
scroll to position [663, 0]
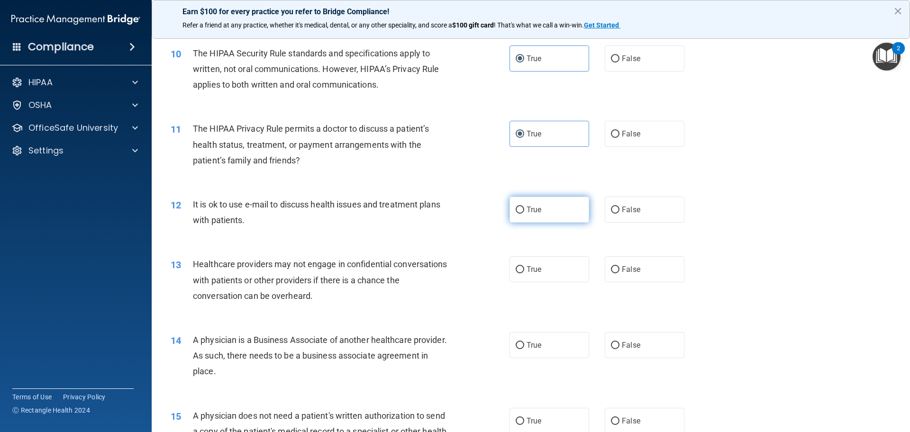
click at [555, 204] on label "True" at bounding box center [549, 210] width 80 height 26
click at [524, 207] on input "True" at bounding box center [519, 210] width 9 height 7
radio input "true"
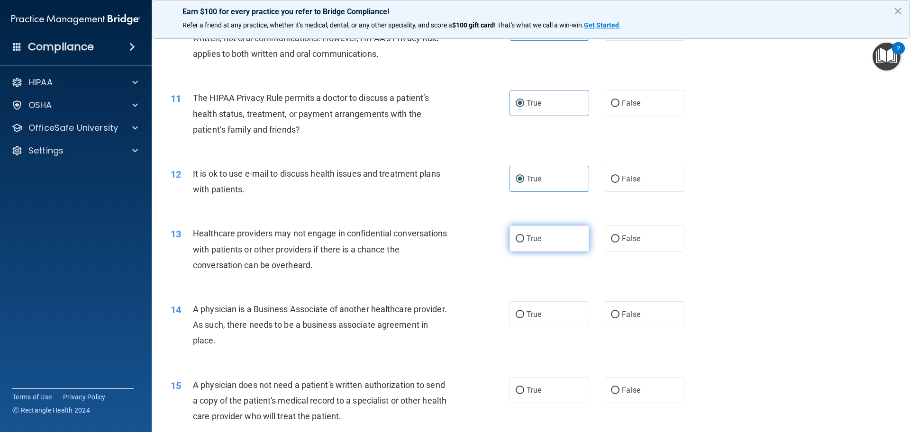
scroll to position [711, 0]
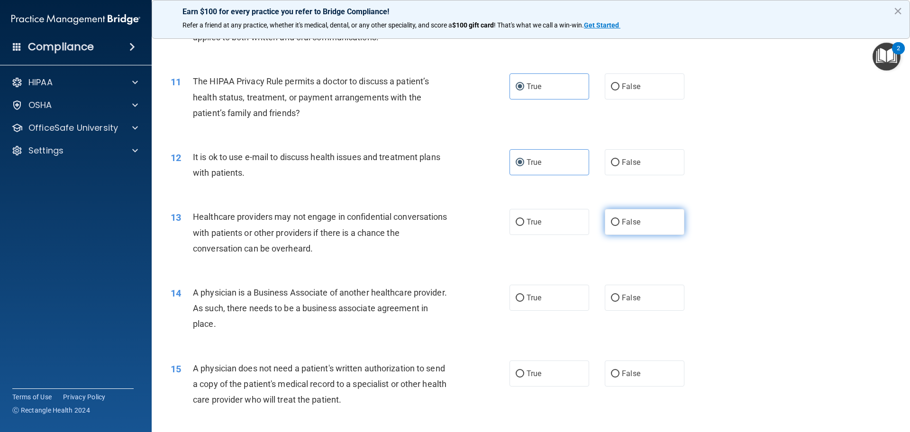
click at [630, 229] on label "False" at bounding box center [644, 222] width 80 height 26
click at [619, 226] on input "False" at bounding box center [615, 222] width 9 height 7
radio input "true"
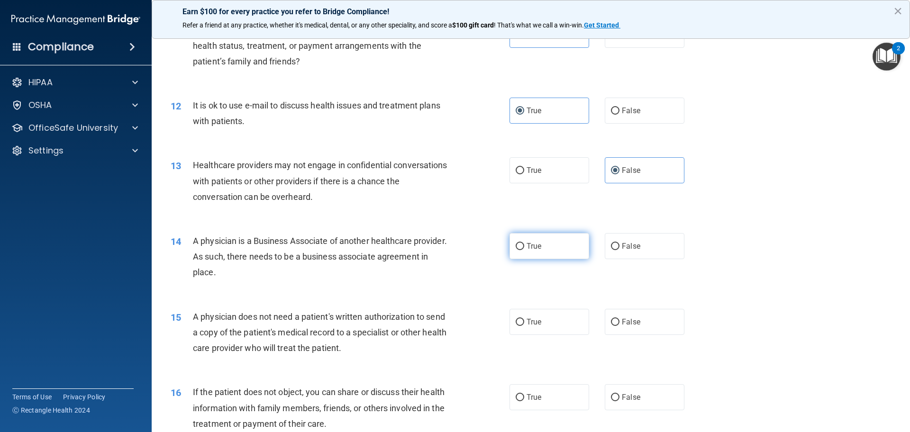
scroll to position [805, 0]
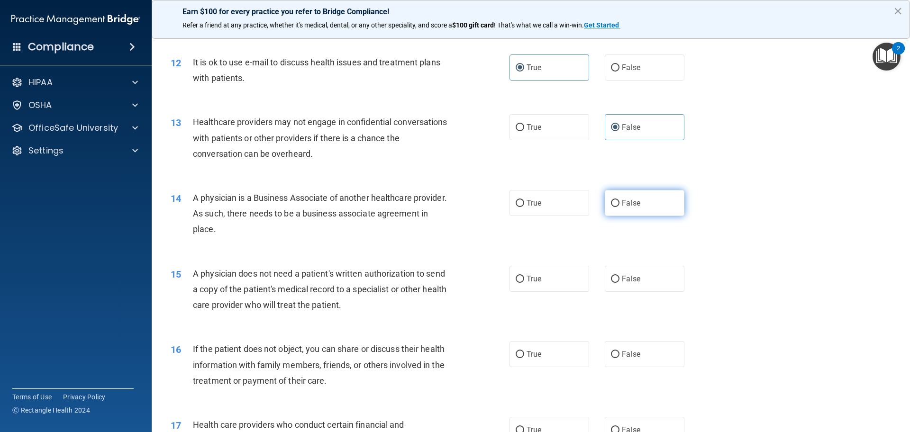
click at [622, 207] on span "False" at bounding box center [631, 202] width 18 height 9
click at [618, 207] on input "False" at bounding box center [615, 203] width 9 height 7
radio input "true"
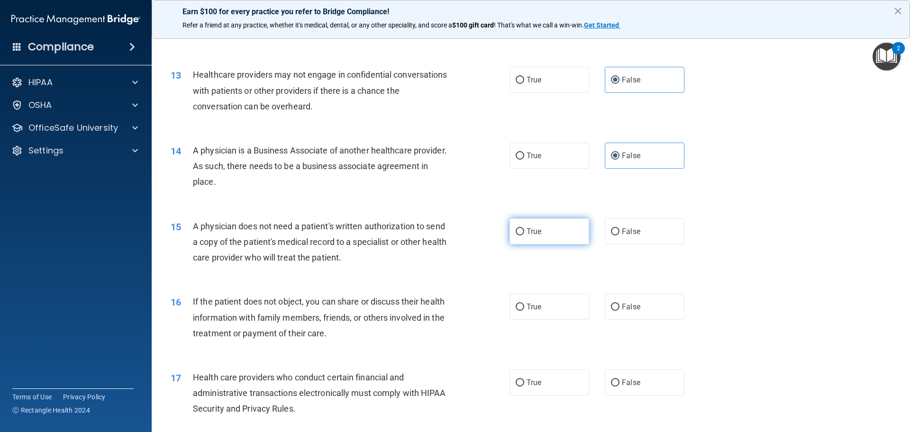
scroll to position [900, 0]
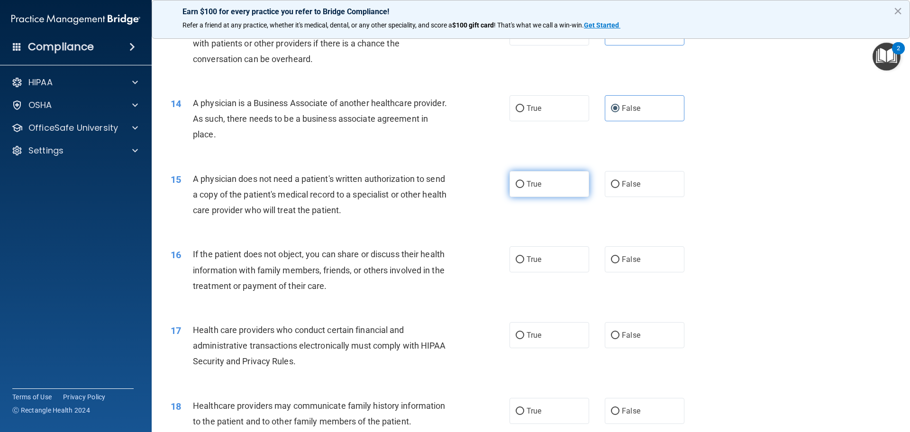
click at [561, 193] on label "True" at bounding box center [549, 184] width 80 height 26
click at [524, 188] on input "True" at bounding box center [519, 184] width 9 height 7
radio input "true"
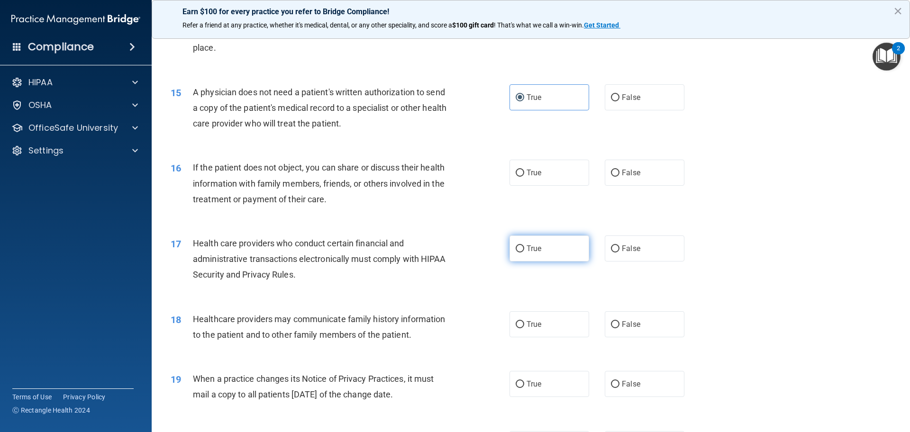
scroll to position [995, 0]
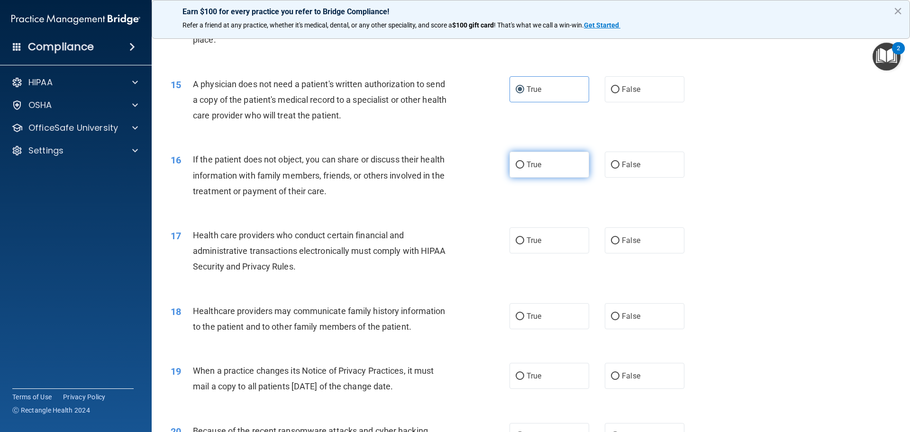
click at [574, 163] on label "True" at bounding box center [549, 165] width 80 height 26
click at [524, 163] on input "True" at bounding box center [519, 165] width 9 height 7
radio input "true"
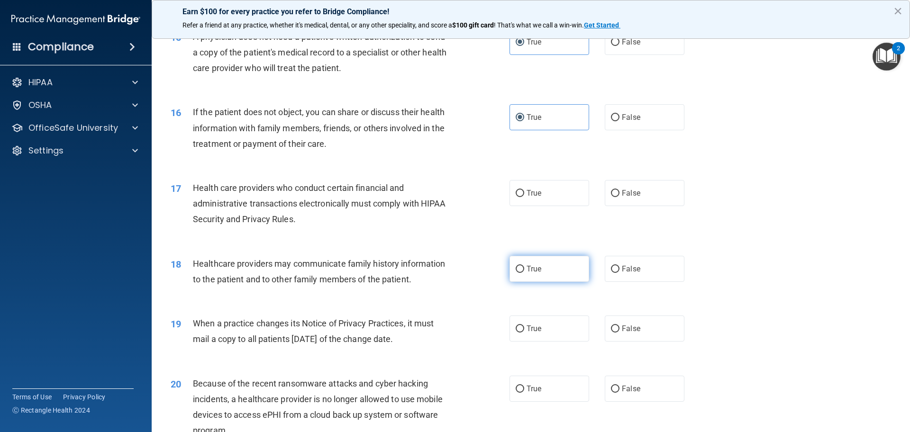
scroll to position [1090, 0]
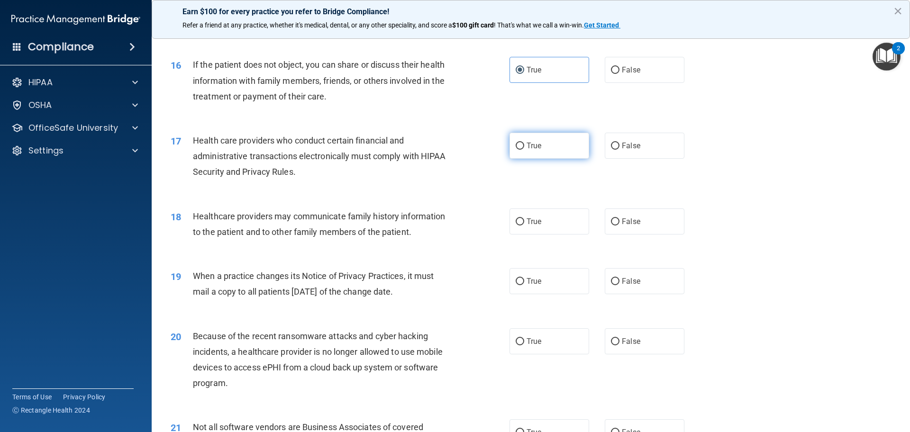
click at [542, 144] on label "True" at bounding box center [549, 146] width 80 height 26
click at [524, 144] on input "True" at bounding box center [519, 146] width 9 height 7
radio input "true"
click at [630, 222] on span "False" at bounding box center [631, 221] width 18 height 9
click at [619, 222] on input "False" at bounding box center [615, 221] width 9 height 7
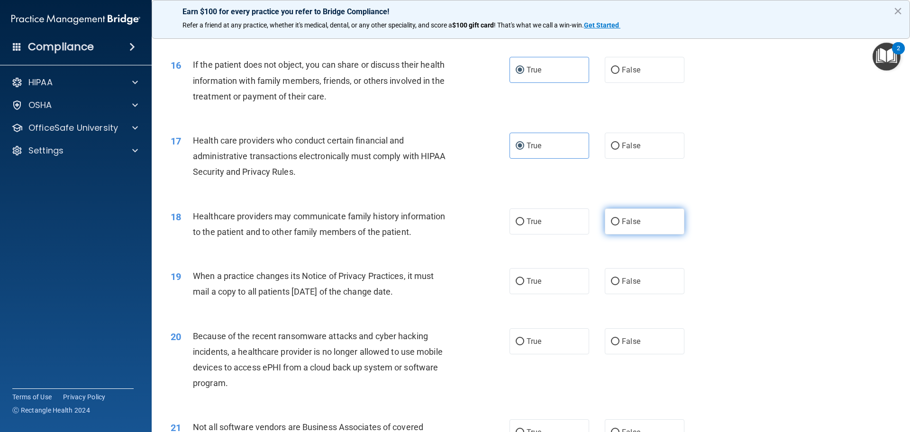
radio input "true"
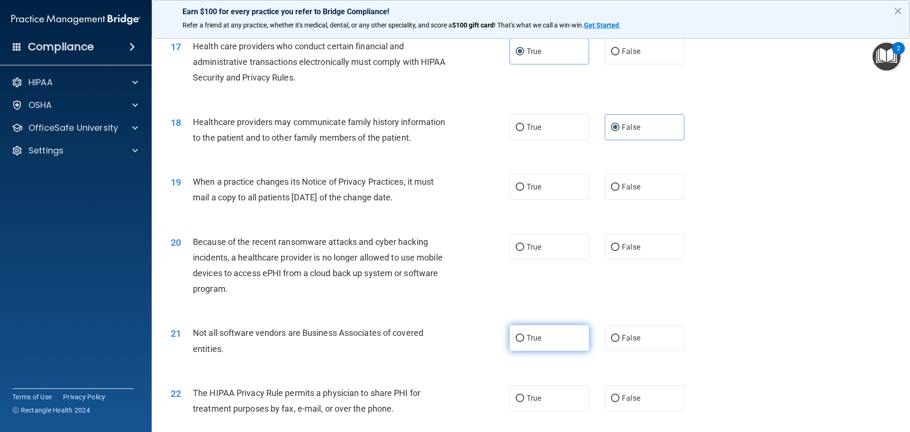
scroll to position [1184, 0]
click at [615, 193] on label "False" at bounding box center [644, 186] width 80 height 26
click at [615, 190] on input "False" at bounding box center [615, 186] width 9 height 7
radio input "true"
click at [614, 249] on input "False" at bounding box center [615, 246] width 9 height 7
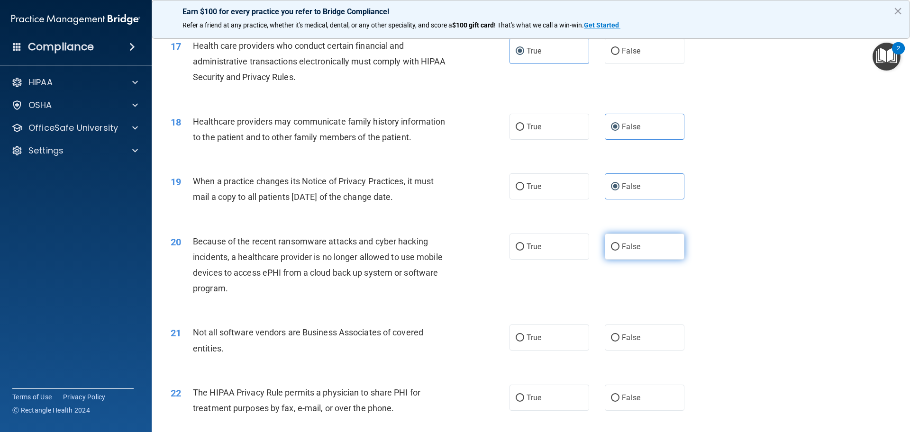
radio input "true"
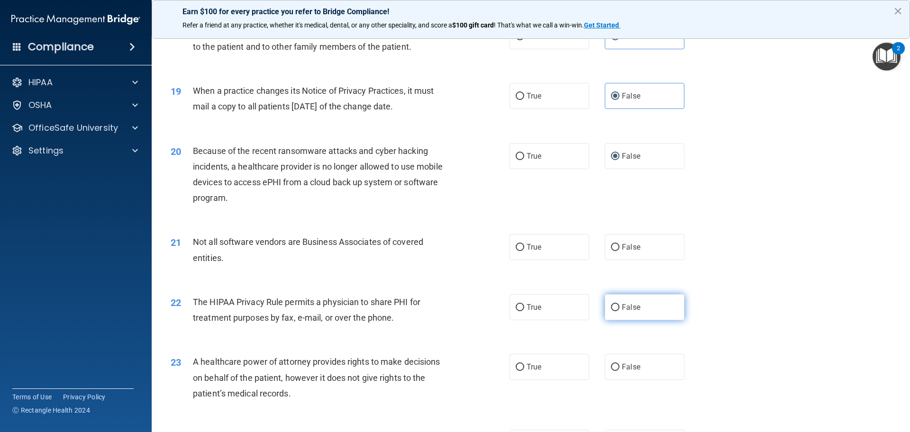
scroll to position [1279, 0]
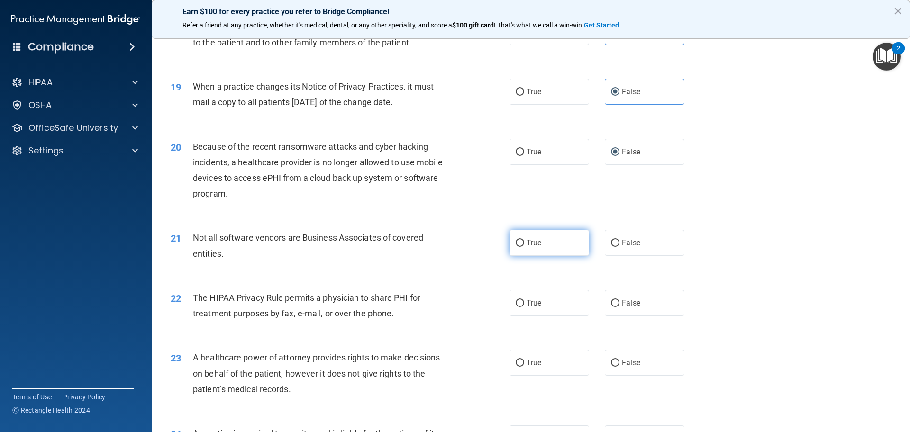
click at [556, 252] on label "True" at bounding box center [549, 243] width 80 height 26
click at [524, 247] on input "True" at bounding box center [519, 243] width 9 height 7
radio input "true"
click at [554, 298] on label "True" at bounding box center [549, 303] width 80 height 26
click at [524, 300] on input "True" at bounding box center [519, 303] width 9 height 7
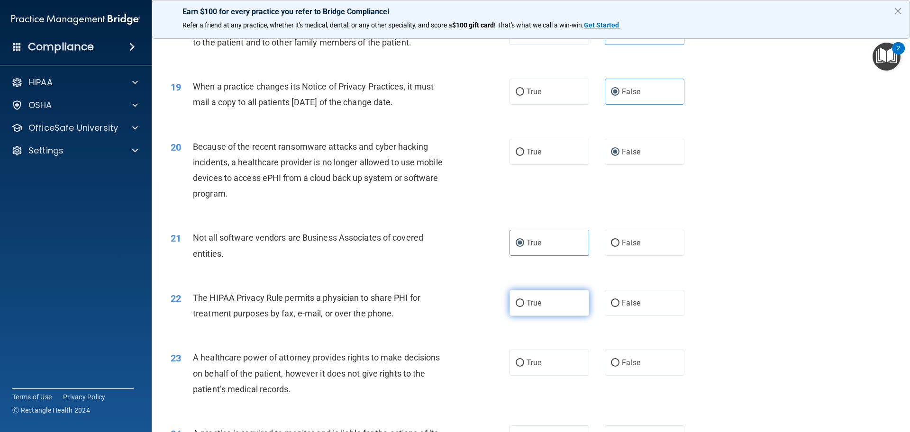
radio input "true"
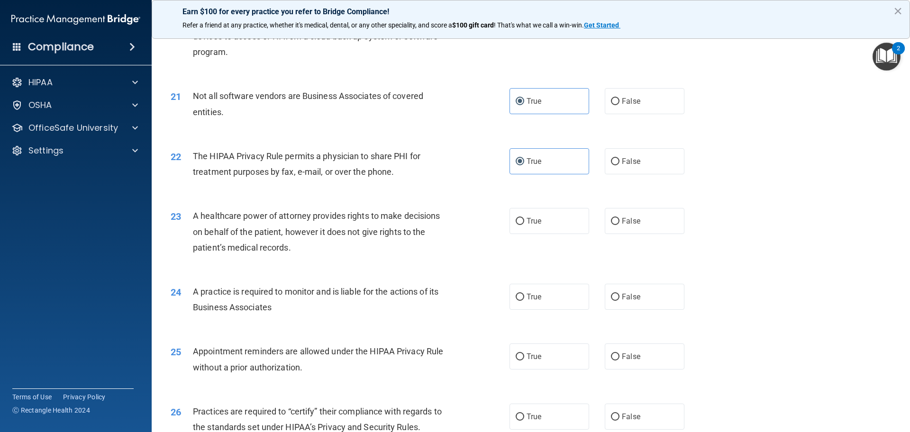
scroll to position [1421, 0]
click at [625, 227] on label "False" at bounding box center [644, 220] width 80 height 26
click at [619, 225] on input "False" at bounding box center [615, 220] width 9 height 7
radio input "true"
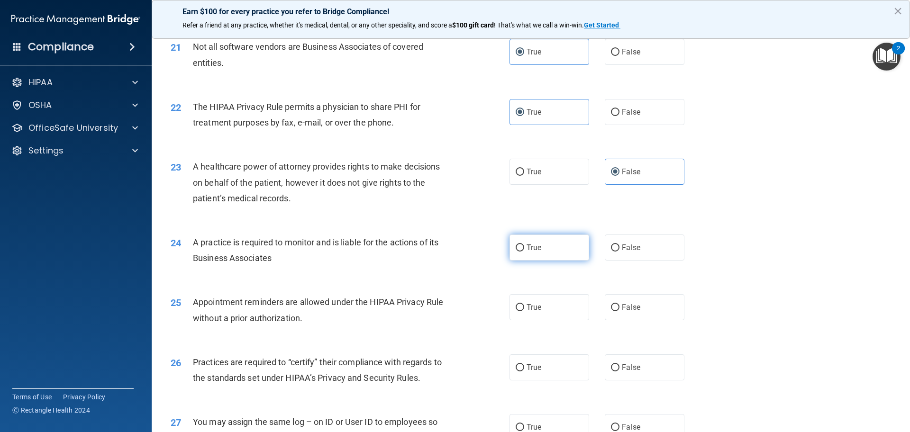
scroll to position [1516, 0]
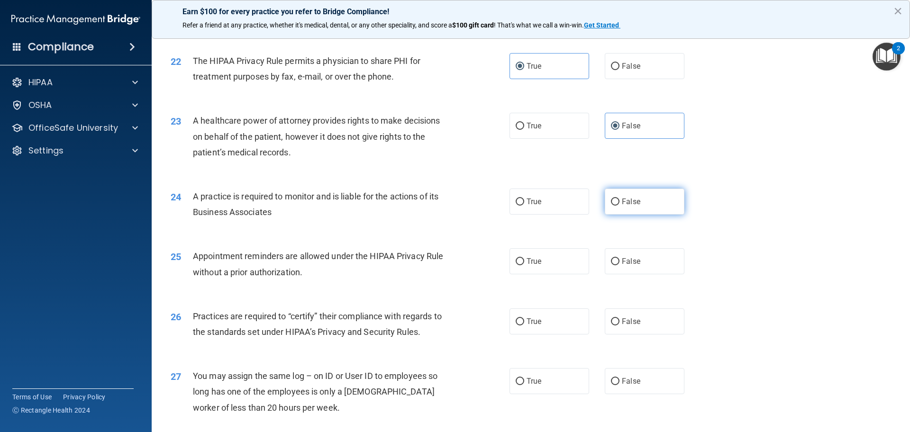
click at [622, 205] on span "False" at bounding box center [631, 201] width 18 height 9
click at [619, 205] on input "False" at bounding box center [615, 201] width 9 height 7
radio input "true"
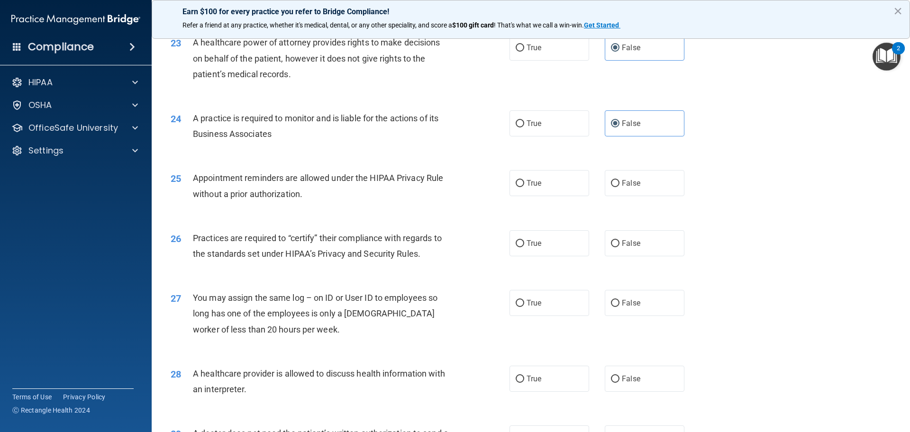
scroll to position [1611, 0]
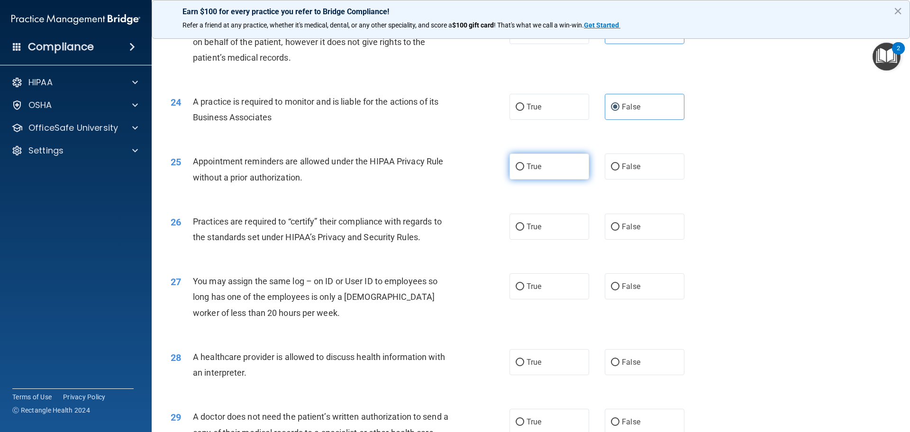
click at [541, 176] on label "True" at bounding box center [549, 166] width 80 height 26
click at [524, 171] on input "True" at bounding box center [519, 166] width 9 height 7
radio input "true"
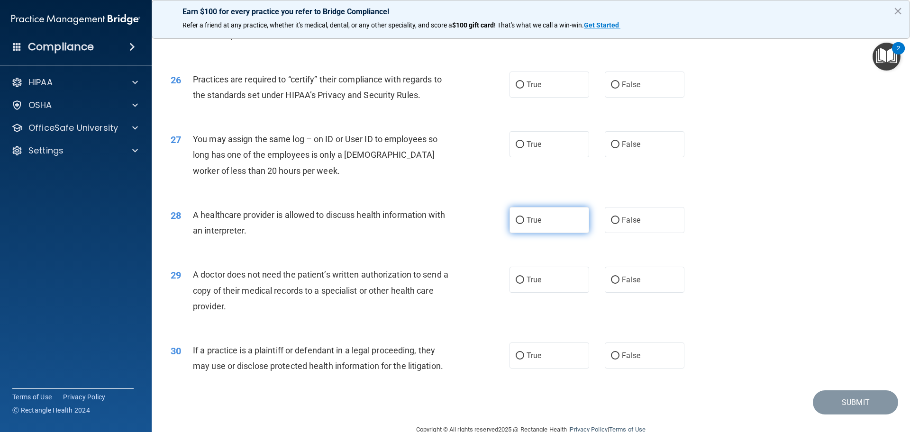
scroll to position [1773, 0]
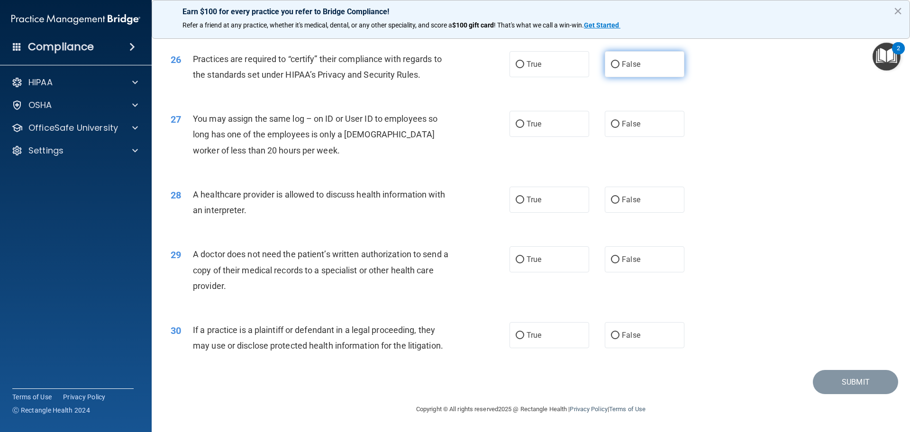
click at [642, 74] on label "False" at bounding box center [644, 64] width 80 height 26
click at [619, 68] on input "False" at bounding box center [615, 64] width 9 height 7
radio input "true"
click at [641, 124] on label "False" at bounding box center [644, 124] width 80 height 26
click at [619, 124] on input "False" at bounding box center [615, 124] width 9 height 7
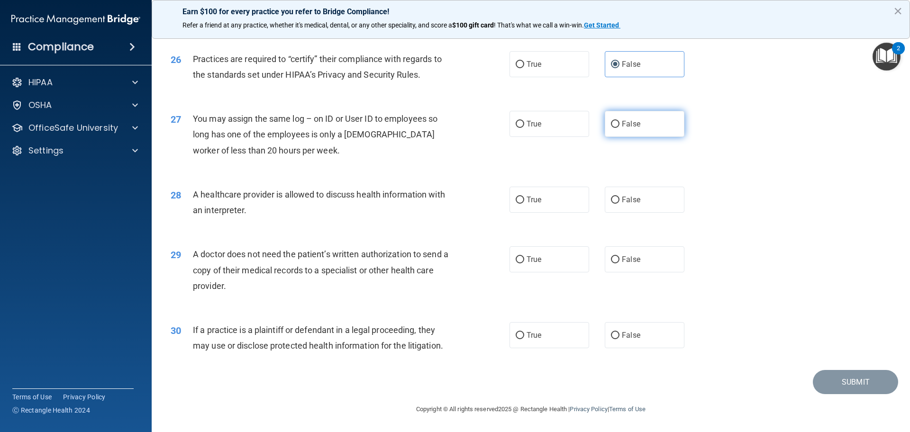
radio input "true"
click at [538, 197] on label "True" at bounding box center [549, 200] width 80 height 26
click at [524, 197] on input "True" at bounding box center [519, 200] width 9 height 7
radio input "true"
click at [553, 330] on label "True" at bounding box center [549, 335] width 80 height 26
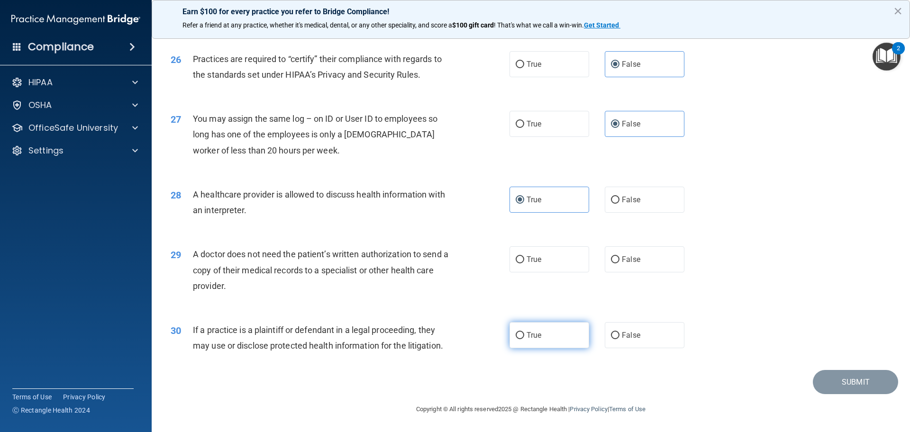
click at [524, 332] on input "True" at bounding box center [519, 335] width 9 height 7
radio input "true"
click at [539, 268] on label "True" at bounding box center [549, 259] width 80 height 26
click at [524, 263] on input "True" at bounding box center [519, 259] width 9 height 7
radio input "true"
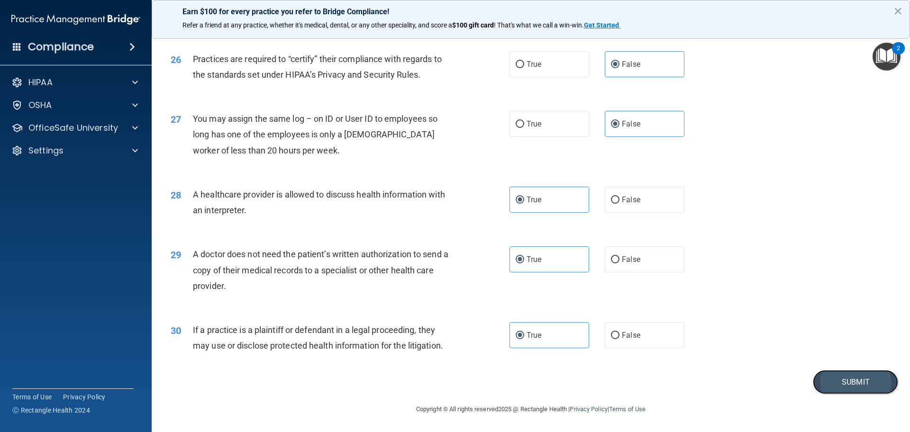
click at [849, 377] on button "Submit" at bounding box center [854, 382] width 85 height 24
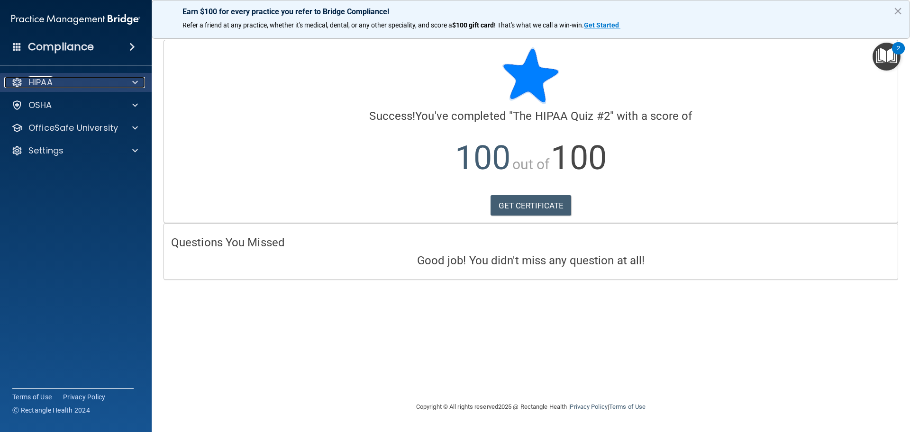
click at [47, 86] on p "HIPAA" at bounding box center [40, 82] width 24 height 11
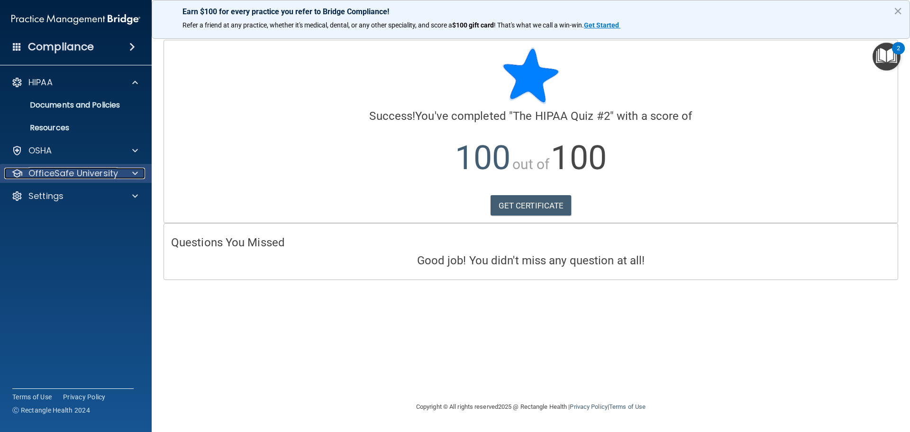
click at [59, 171] on p "OfficeSafe University" at bounding box center [73, 173] width 90 height 11
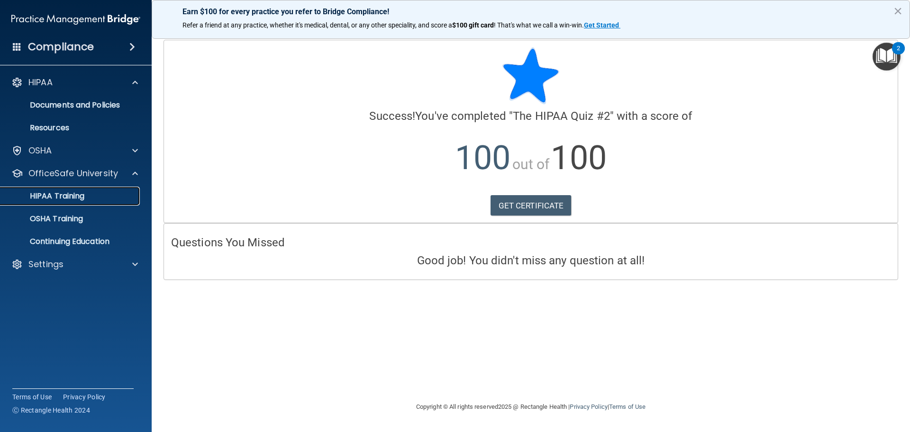
click at [59, 194] on p "HIPAA Training" at bounding box center [45, 195] width 78 height 9
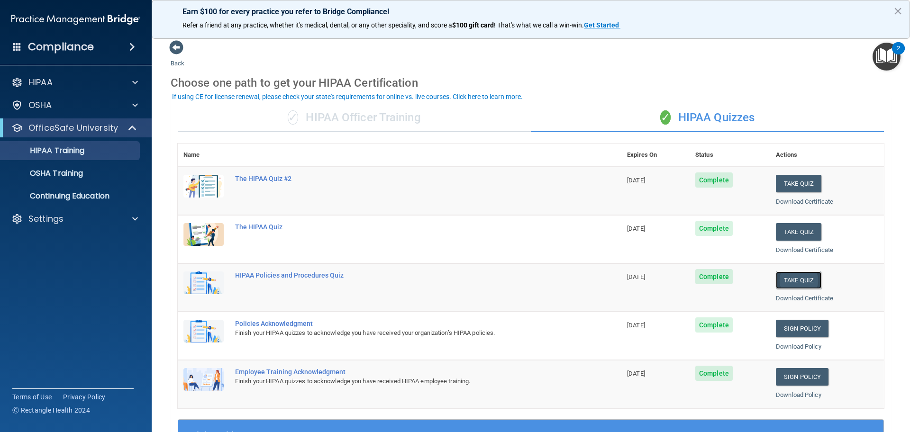
click at [793, 275] on button "Take Quiz" at bounding box center [797, 280] width 45 height 18
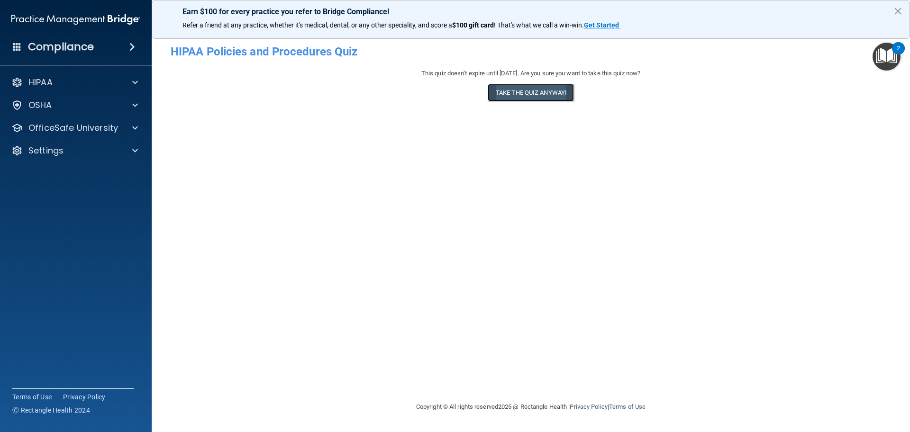
click at [562, 90] on button "Take the quiz anyway!" at bounding box center [530, 93] width 86 height 18
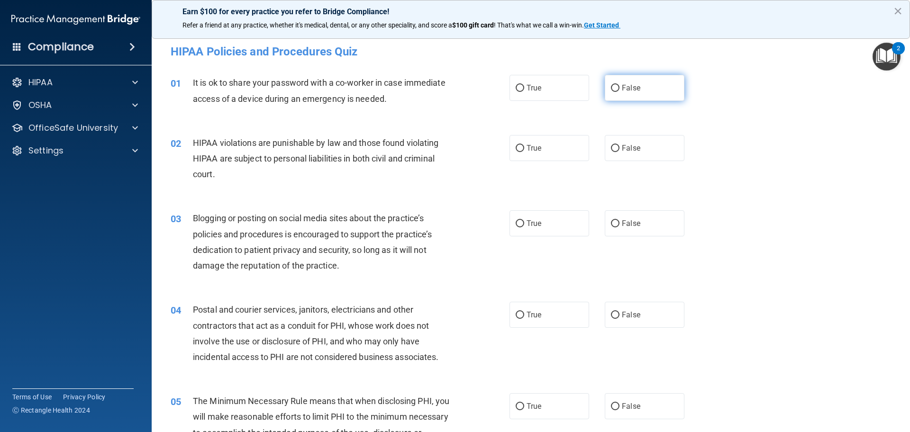
click at [633, 90] on span "False" at bounding box center [631, 87] width 18 height 9
click at [619, 90] on input "False" at bounding box center [615, 88] width 9 height 7
radio input "true"
click at [559, 143] on label "True" at bounding box center [549, 148] width 80 height 26
click at [524, 145] on input "True" at bounding box center [519, 148] width 9 height 7
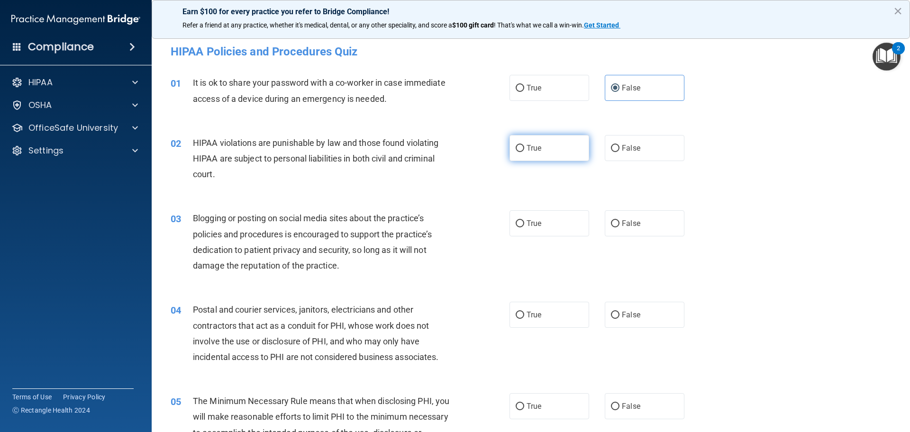
radio input "true"
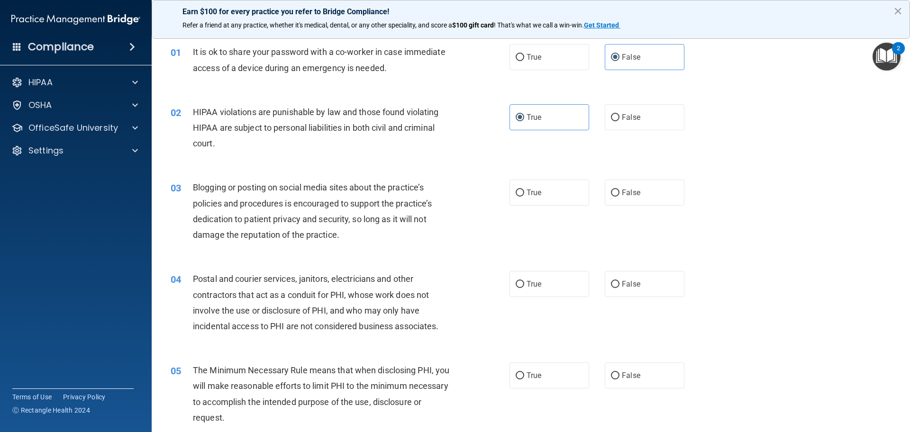
scroll to position [47, 0]
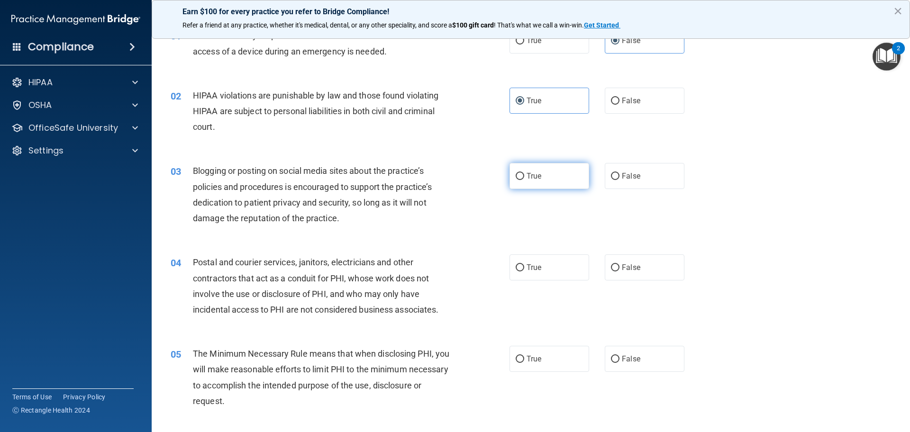
click at [551, 186] on label "True" at bounding box center [549, 176] width 80 height 26
click at [524, 180] on input "True" at bounding box center [519, 176] width 9 height 7
radio input "true"
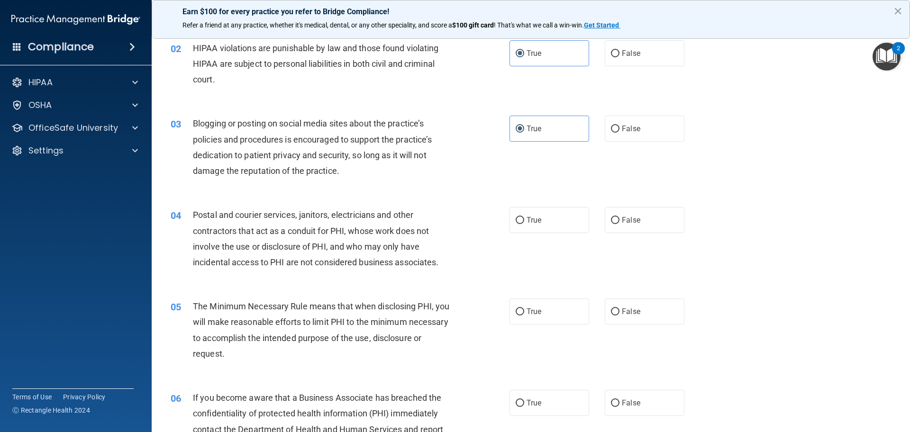
click at [634, 204] on div "04 Postal and courier services, janitors, electricians and other contractors th…" at bounding box center [530, 240] width 734 height 91
click at [632, 225] on label "False" at bounding box center [644, 220] width 80 height 26
click at [619, 224] on input "False" at bounding box center [615, 220] width 9 height 7
radio input "true"
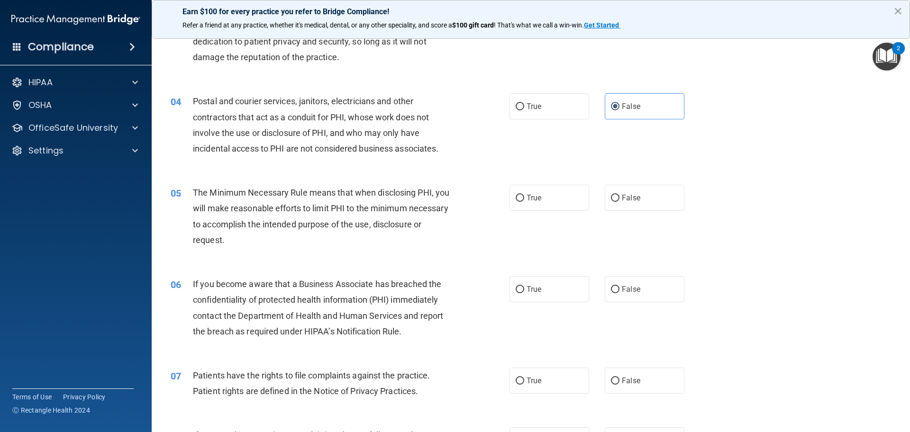
scroll to position [237, 0]
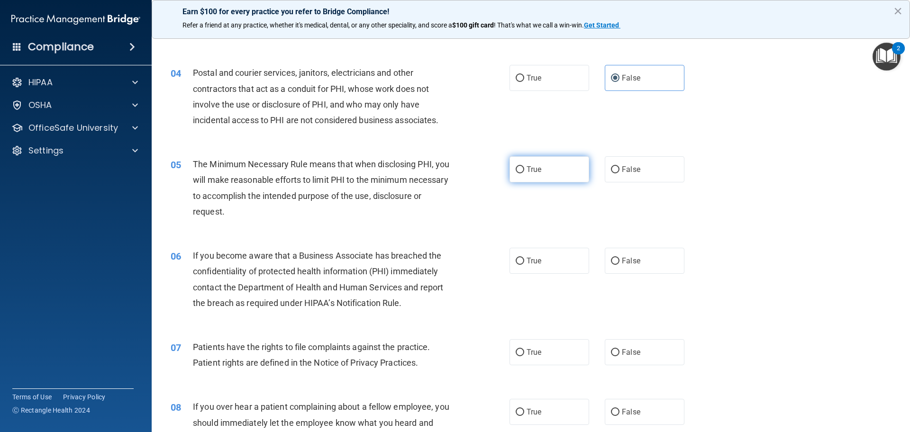
click at [559, 179] on label "True" at bounding box center [549, 169] width 80 height 26
click at [524, 173] on input "True" at bounding box center [519, 169] width 9 height 7
radio input "true"
click at [547, 272] on label "True" at bounding box center [549, 261] width 80 height 26
click at [524, 265] on input "True" at bounding box center [519, 261] width 9 height 7
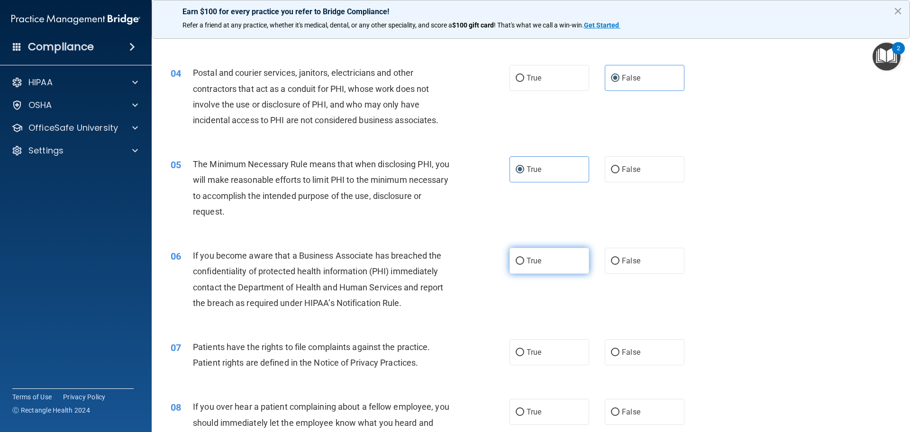
radio input "true"
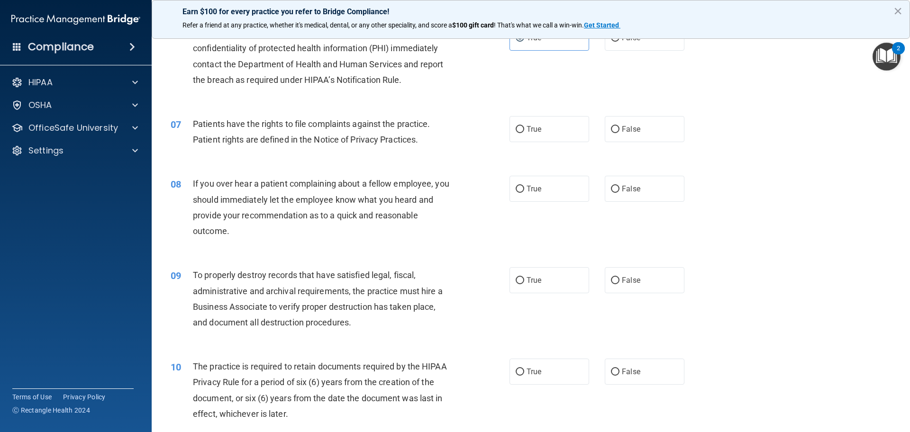
scroll to position [474, 0]
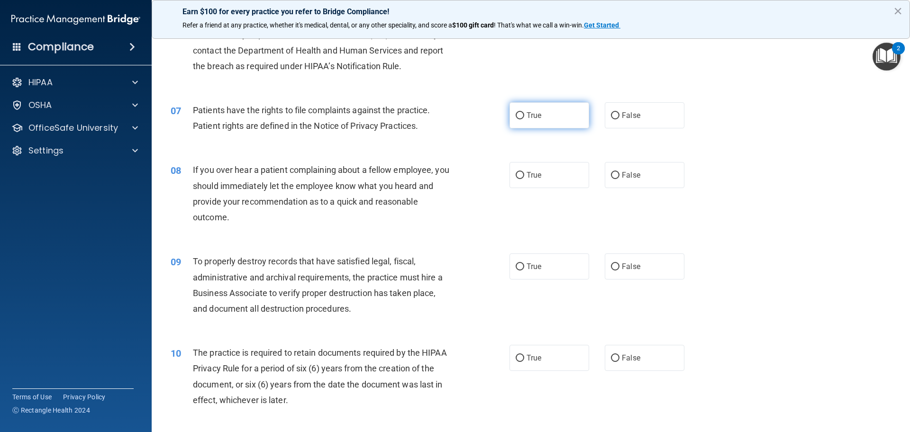
click at [565, 115] on label "True" at bounding box center [549, 115] width 80 height 26
click at [524, 115] on input "True" at bounding box center [519, 115] width 9 height 7
radio input "true"
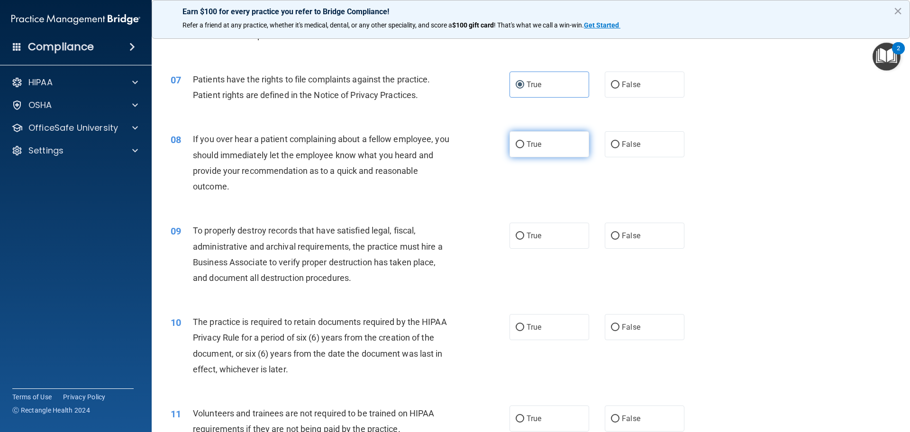
scroll to position [521, 0]
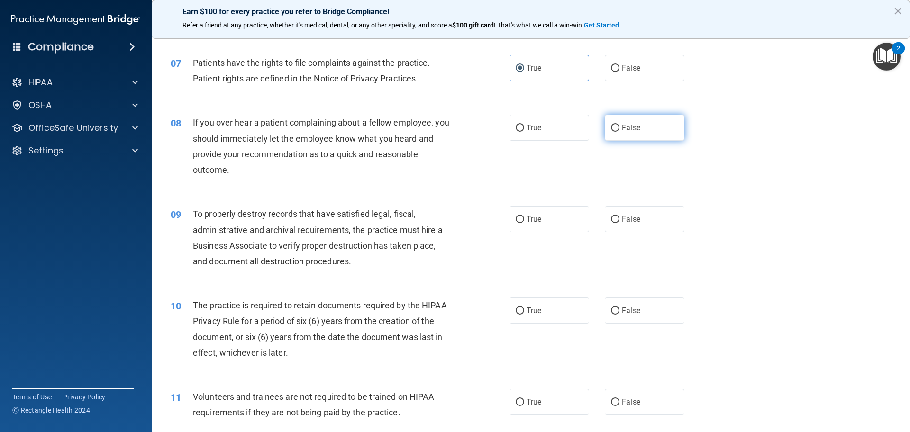
click at [615, 134] on label "False" at bounding box center [644, 128] width 80 height 26
click at [615, 132] on input "False" at bounding box center [615, 128] width 9 height 7
radio input "true"
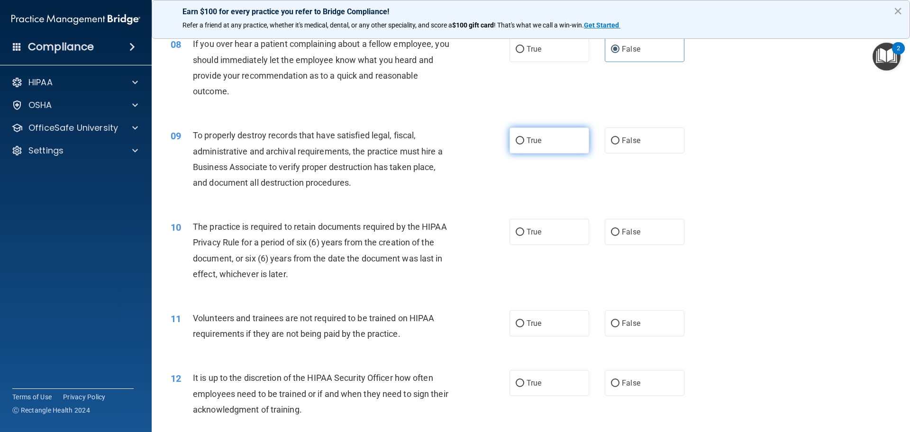
scroll to position [616, 0]
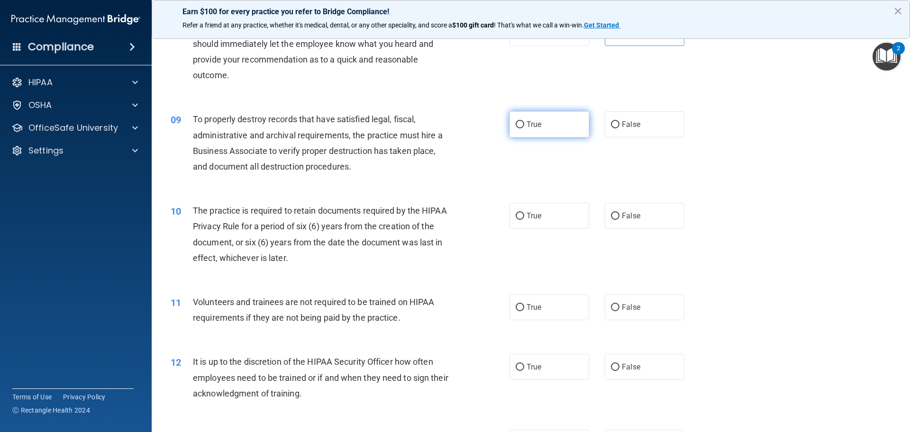
click at [568, 125] on label "True" at bounding box center [549, 124] width 80 height 26
click at [524, 125] on input "True" at bounding box center [519, 124] width 9 height 7
radio input "true"
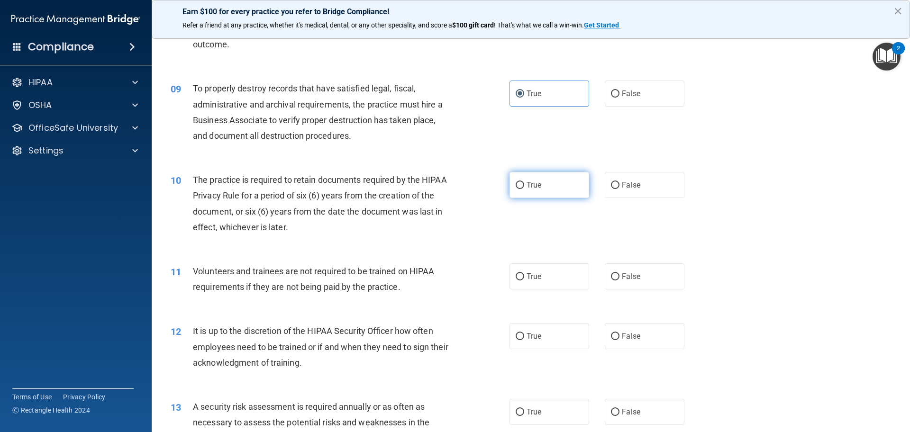
scroll to position [711, 0]
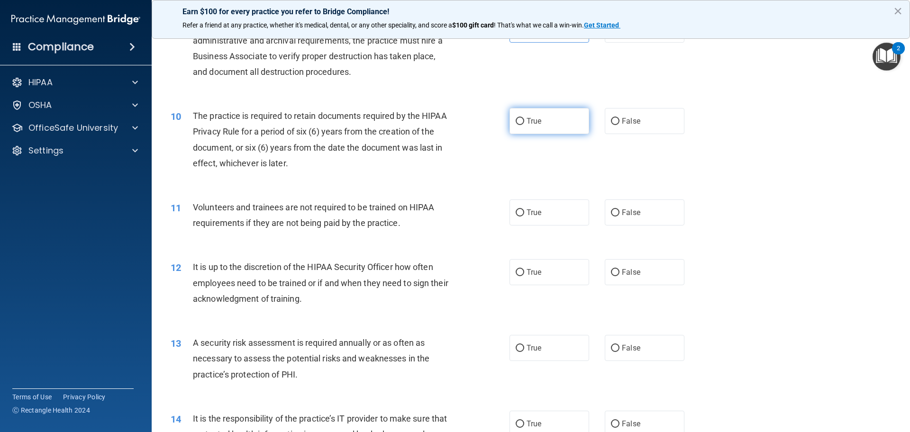
click at [545, 123] on label "True" at bounding box center [549, 121] width 80 height 26
click at [524, 123] on input "True" at bounding box center [519, 121] width 9 height 7
radio input "true"
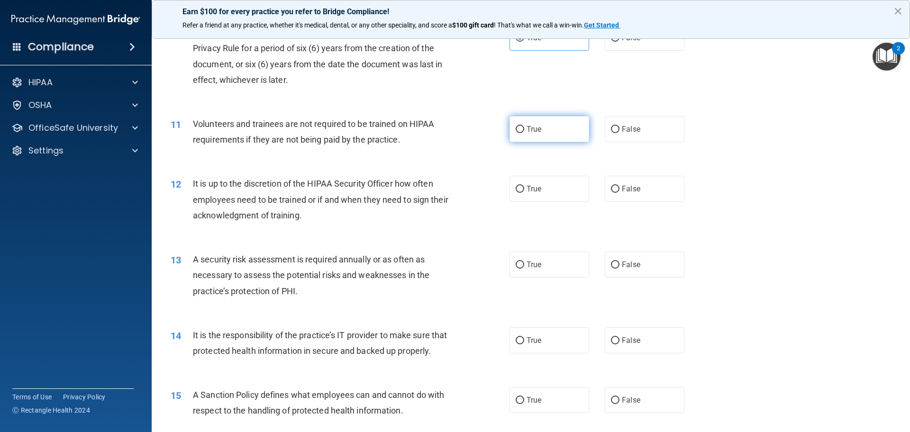
scroll to position [805, 0]
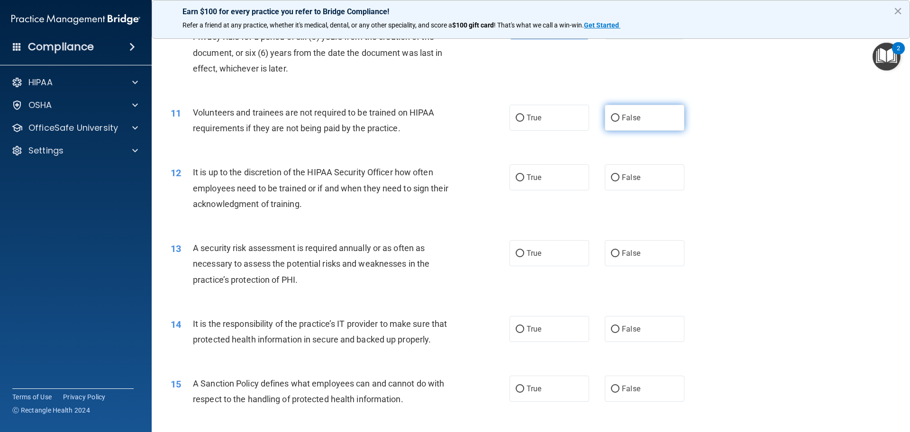
click at [624, 117] on span "False" at bounding box center [631, 117] width 18 height 9
click at [619, 117] on input "False" at bounding box center [615, 118] width 9 height 7
radio input "true"
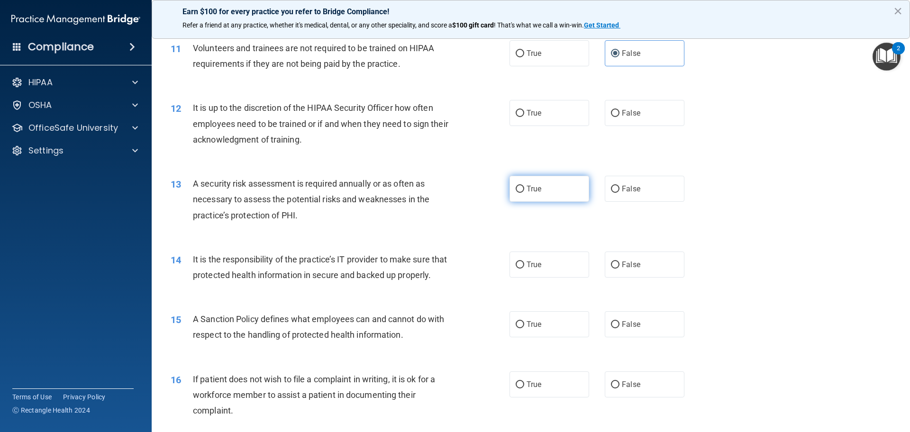
scroll to position [900, 0]
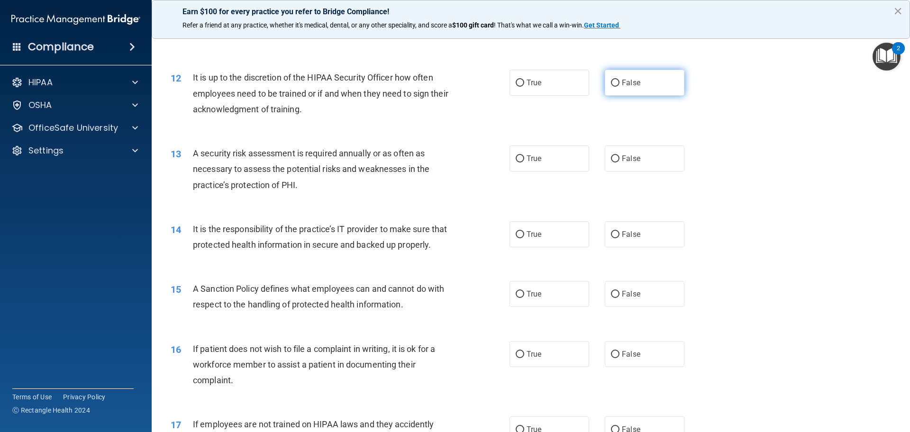
click at [625, 83] on span "False" at bounding box center [631, 82] width 18 height 9
click at [619, 83] on input "False" at bounding box center [615, 83] width 9 height 7
radio input "true"
click at [576, 87] on label "True" at bounding box center [549, 83] width 80 height 26
click at [524, 87] on input "True" at bounding box center [519, 83] width 9 height 7
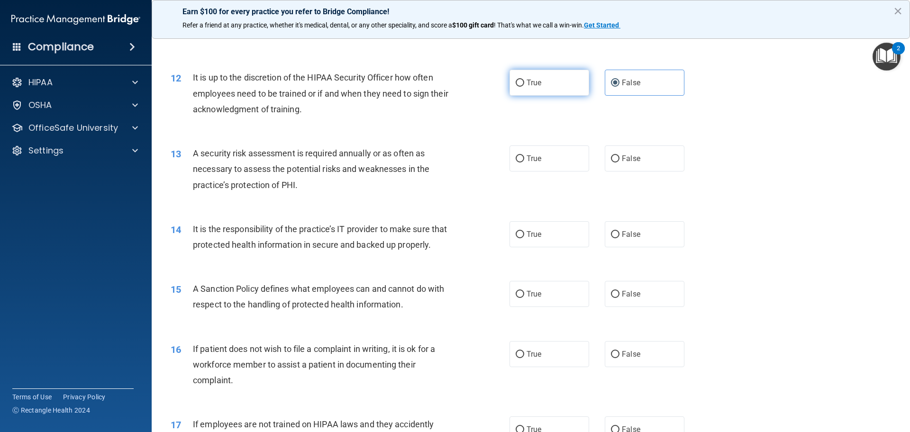
radio input "true"
radio input "false"
click at [559, 149] on label "True" at bounding box center [549, 158] width 80 height 26
click at [524, 155] on input "True" at bounding box center [519, 158] width 9 height 7
radio input "true"
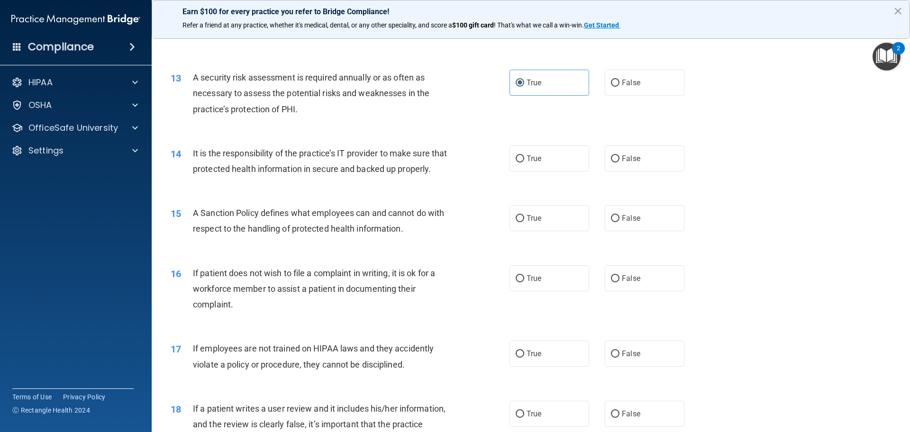
scroll to position [995, 0]
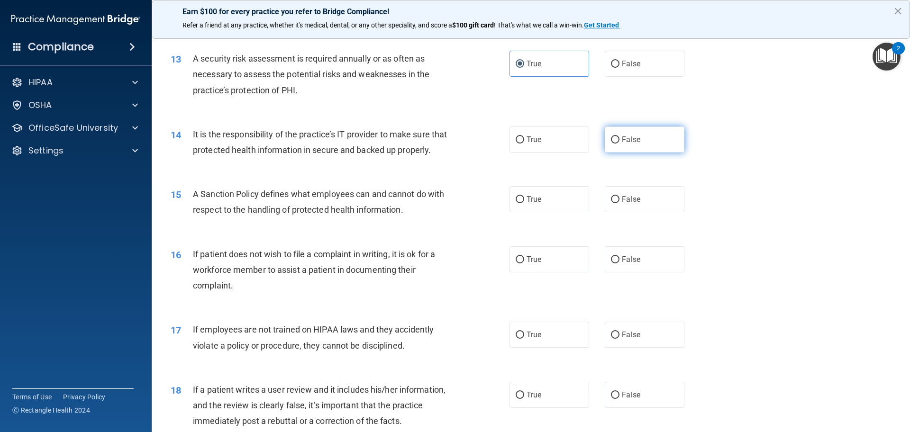
click at [618, 133] on label "False" at bounding box center [644, 139] width 80 height 26
click at [618, 136] on input "False" at bounding box center [615, 139] width 9 height 7
radio input "true"
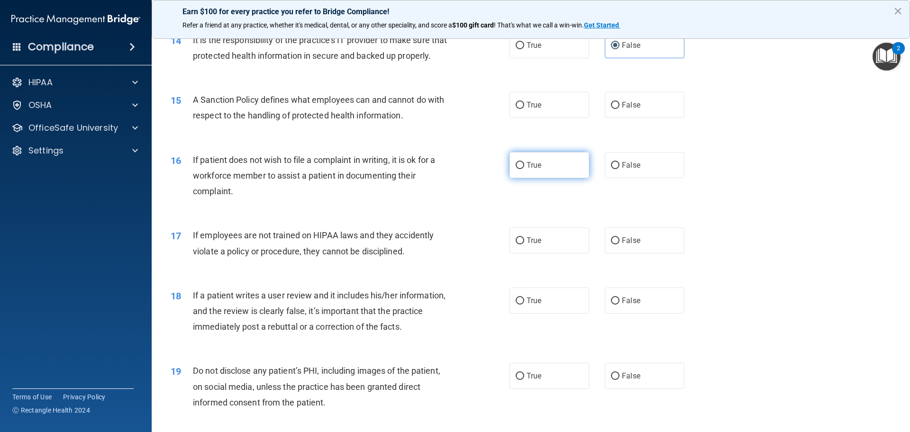
scroll to position [1090, 0]
click at [533, 109] on label "True" at bounding box center [549, 104] width 80 height 26
click at [524, 108] on input "True" at bounding box center [519, 104] width 9 height 7
radio input "true"
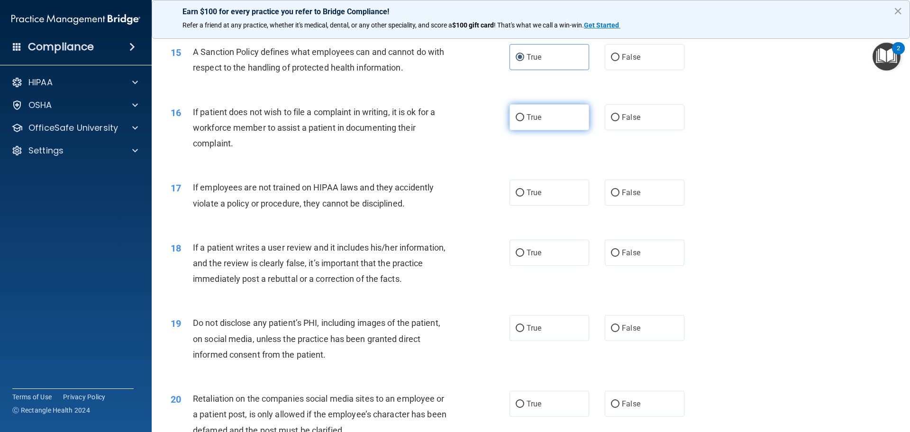
click at [561, 130] on label "True" at bounding box center [549, 117] width 80 height 26
click at [524, 121] on input "True" at bounding box center [519, 117] width 9 height 7
radio input "true"
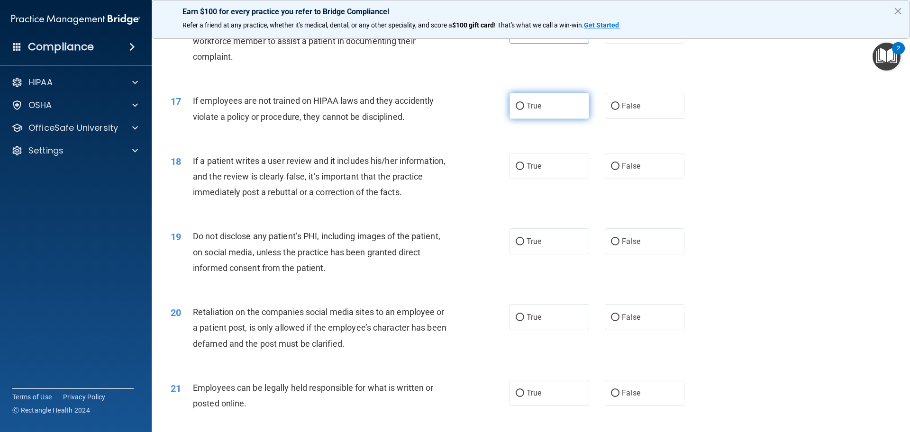
scroll to position [1232, 0]
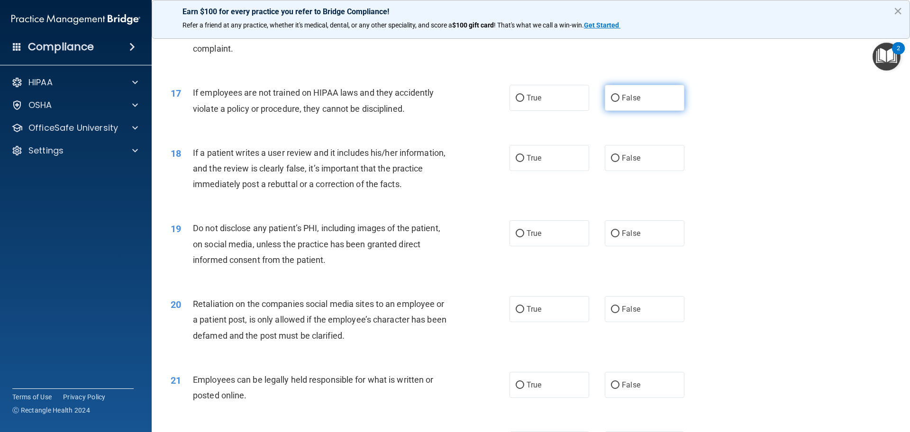
click at [632, 102] on span "False" at bounding box center [631, 97] width 18 height 9
click at [619, 102] on input "False" at bounding box center [615, 98] width 9 height 7
radio input "true"
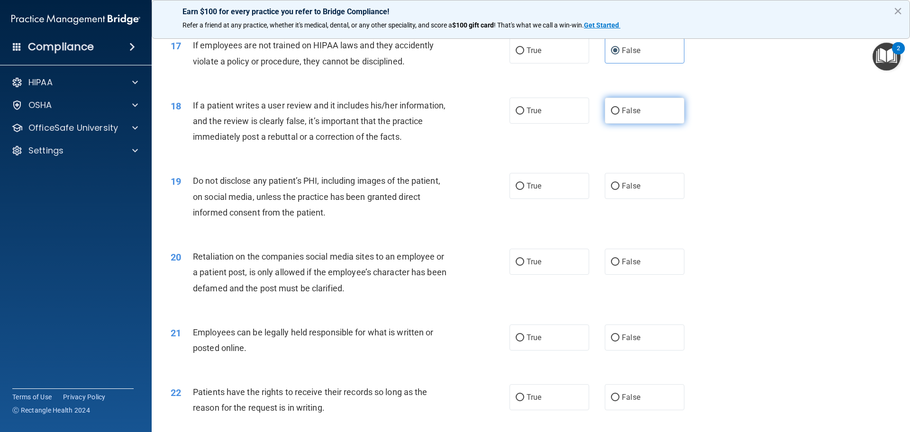
click at [633, 115] on span "False" at bounding box center [631, 110] width 18 height 9
click at [619, 115] on input "False" at bounding box center [615, 111] width 9 height 7
radio input "true"
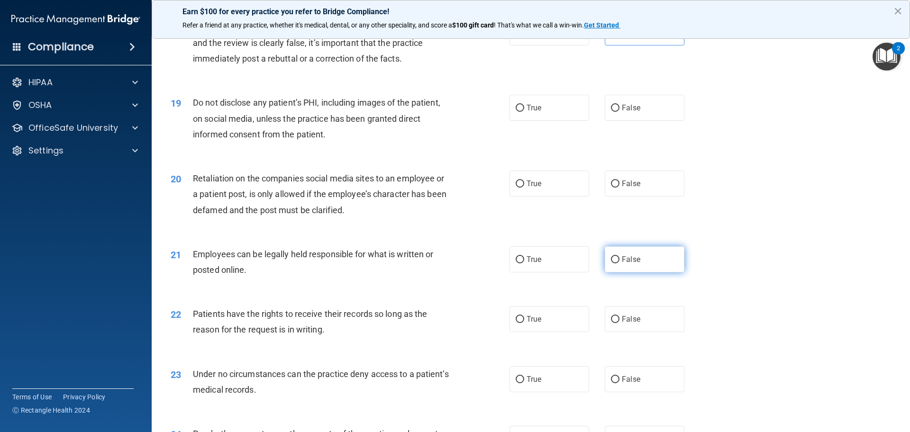
scroll to position [1374, 0]
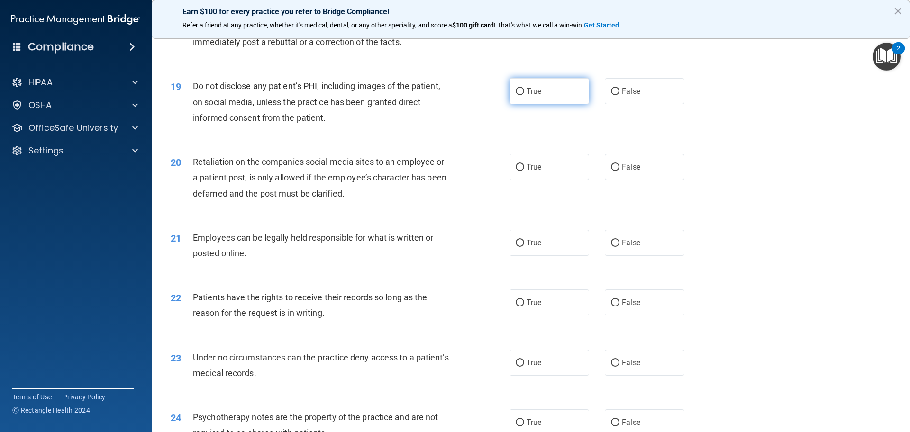
click at [566, 104] on label "True" at bounding box center [549, 91] width 80 height 26
click at [524, 95] on input "True" at bounding box center [519, 91] width 9 height 7
radio input "true"
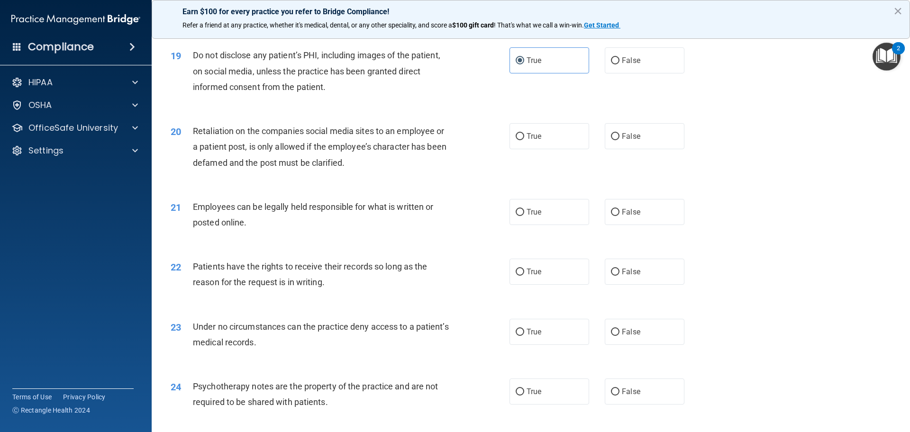
scroll to position [1421, 0]
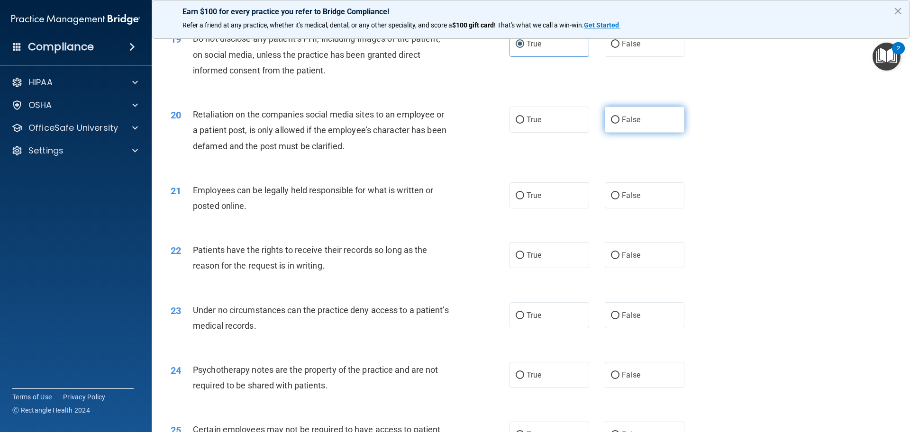
click at [662, 133] on label "False" at bounding box center [644, 120] width 80 height 26
click at [619, 124] on input "False" at bounding box center [615, 120] width 9 height 7
radio input "true"
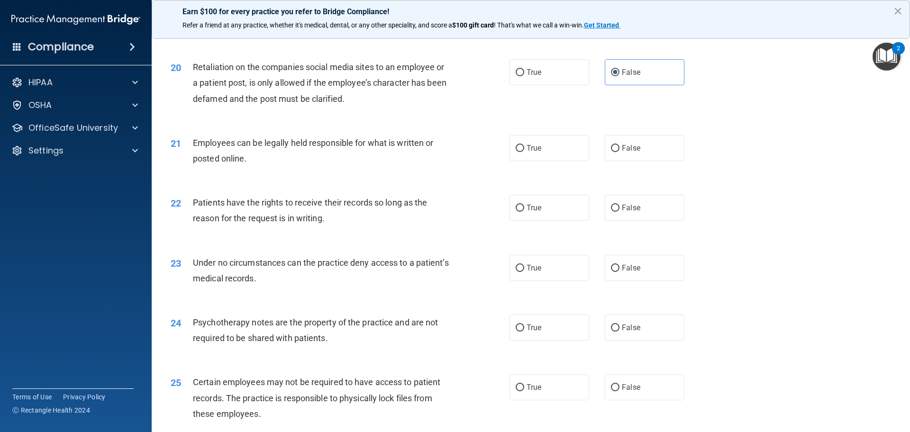
scroll to position [1516, 0]
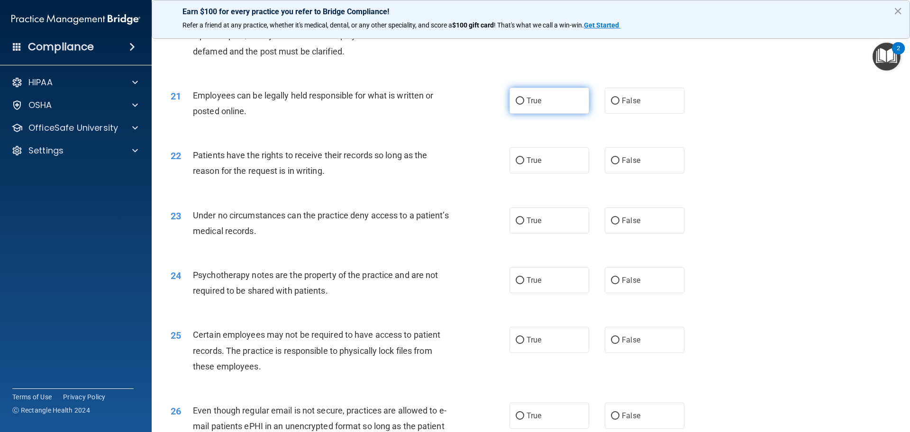
click at [550, 114] on label "True" at bounding box center [549, 101] width 80 height 26
click at [524, 105] on input "True" at bounding box center [519, 101] width 9 height 7
radio input "true"
click at [617, 173] on label "False" at bounding box center [644, 160] width 80 height 26
click at [617, 164] on input "False" at bounding box center [615, 160] width 9 height 7
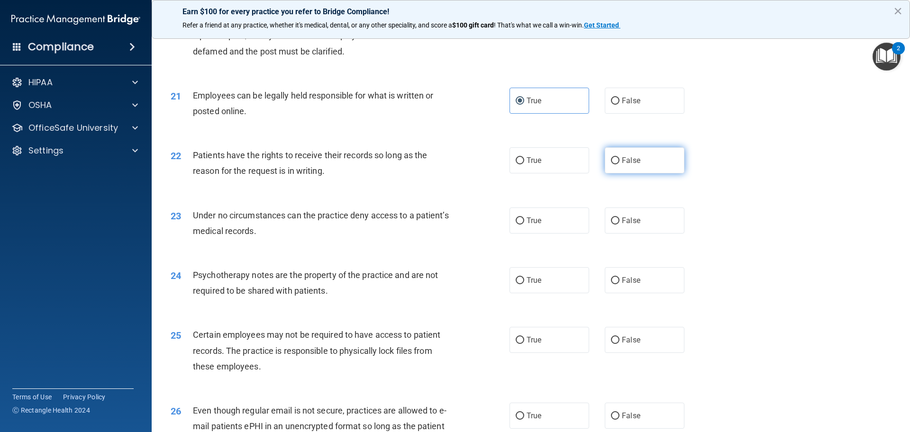
radio input "true"
click at [622, 225] on span "False" at bounding box center [631, 220] width 18 height 9
click at [617, 225] on input "False" at bounding box center [615, 220] width 9 height 7
radio input "true"
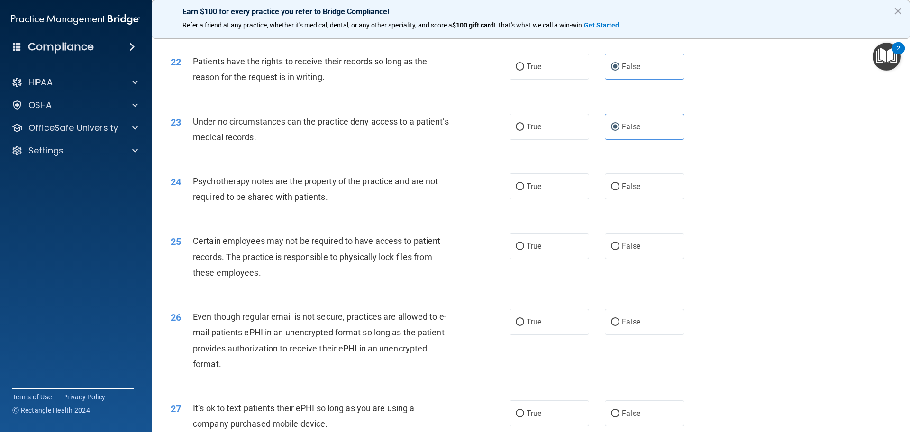
scroll to position [1611, 0]
click at [534, 139] on label "True" at bounding box center [549, 126] width 80 height 26
click at [524, 130] on input "True" at bounding box center [519, 126] width 9 height 7
radio input "true"
radio input "false"
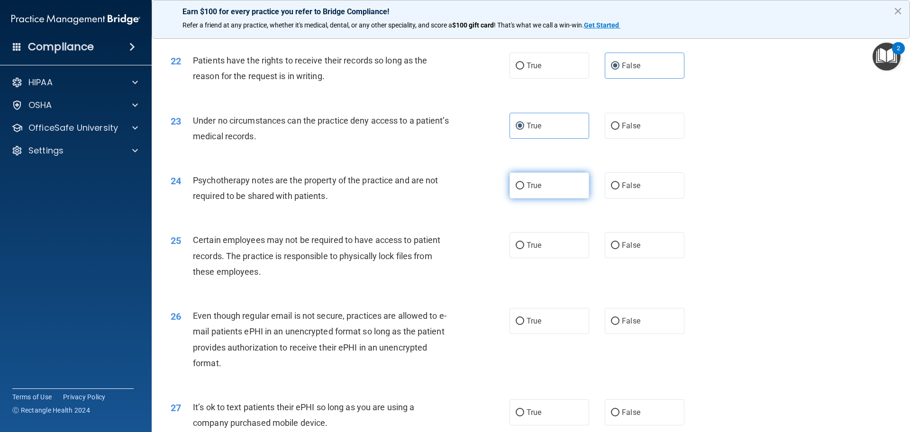
click at [535, 190] on span "True" at bounding box center [533, 185] width 15 height 9
click at [524, 189] on input "True" at bounding box center [519, 185] width 9 height 7
radio input "true"
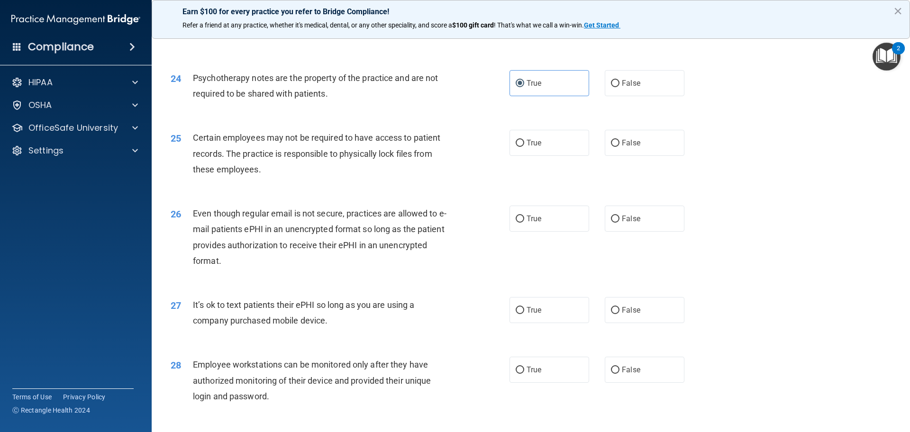
scroll to position [1753, 0]
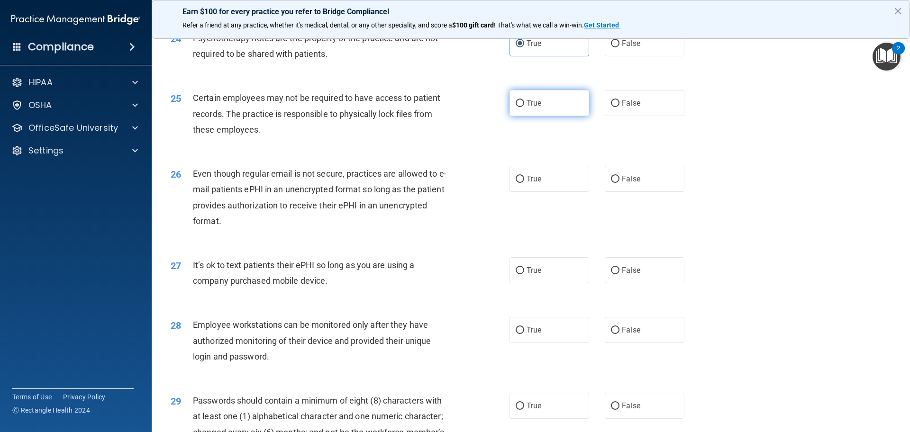
click at [549, 116] on label "True" at bounding box center [549, 103] width 80 height 26
click at [524, 107] on input "True" at bounding box center [519, 103] width 9 height 7
radio input "true"
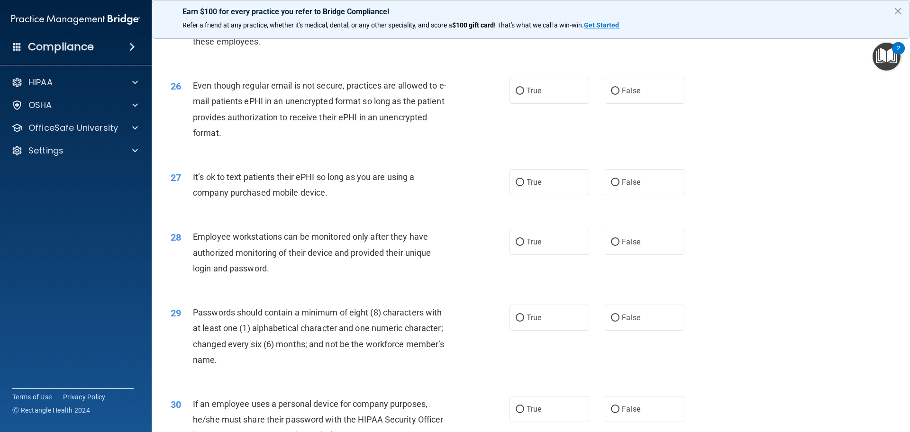
scroll to position [1848, 0]
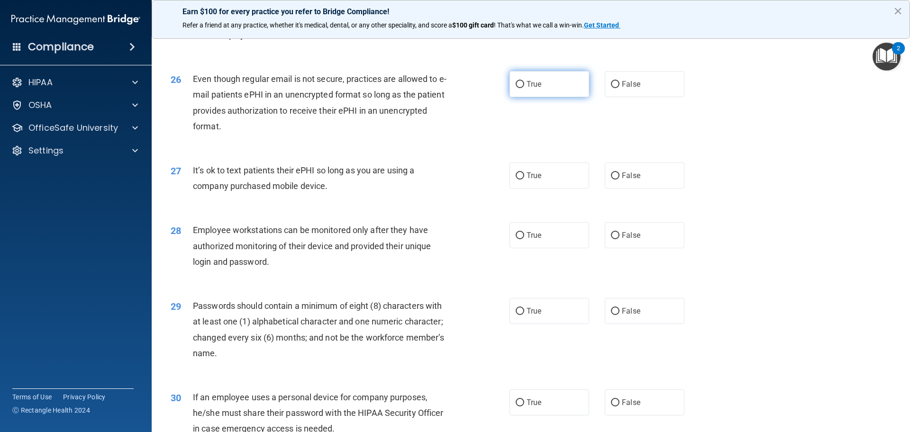
click at [555, 97] on label "True" at bounding box center [549, 84] width 80 height 26
click at [524, 88] on input "True" at bounding box center [519, 84] width 9 height 7
radio input "true"
click at [625, 189] on label "False" at bounding box center [644, 175] width 80 height 26
click at [619, 180] on input "False" at bounding box center [615, 175] width 9 height 7
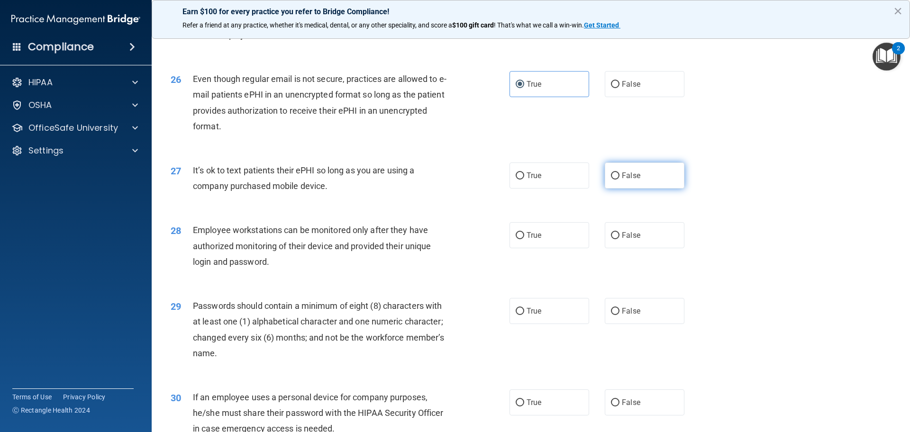
radio input "true"
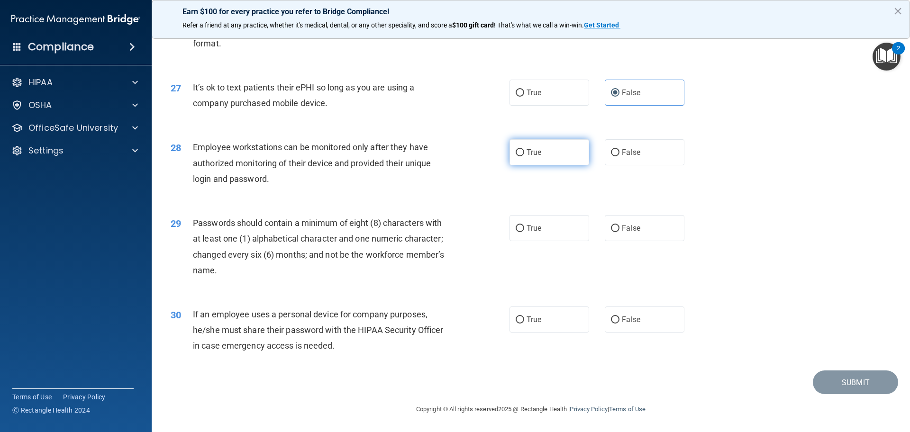
scroll to position [1942, 0]
click at [613, 164] on label "False" at bounding box center [644, 152] width 80 height 26
click at [613, 156] on input "False" at bounding box center [615, 152] width 9 height 7
radio input "true"
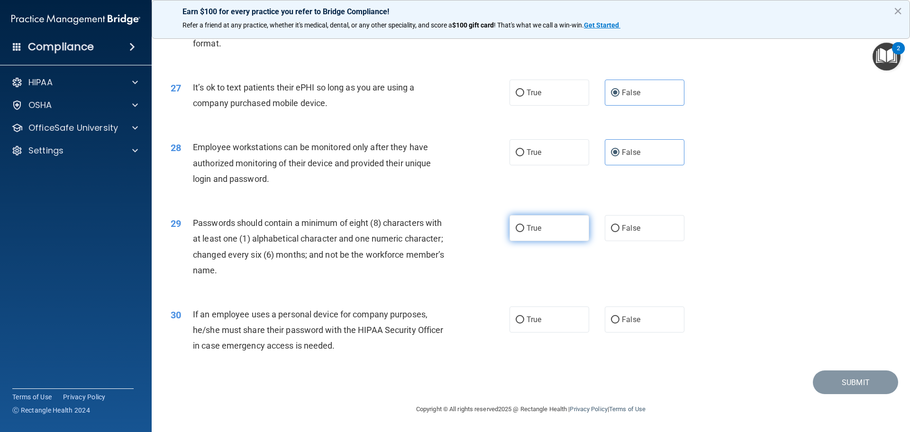
click at [549, 231] on label "True" at bounding box center [549, 228] width 80 height 26
click at [524, 231] on input "True" at bounding box center [519, 228] width 9 height 7
radio input "true"
click at [627, 328] on label "False" at bounding box center [644, 319] width 80 height 26
click at [619, 324] on input "False" at bounding box center [615, 319] width 9 height 7
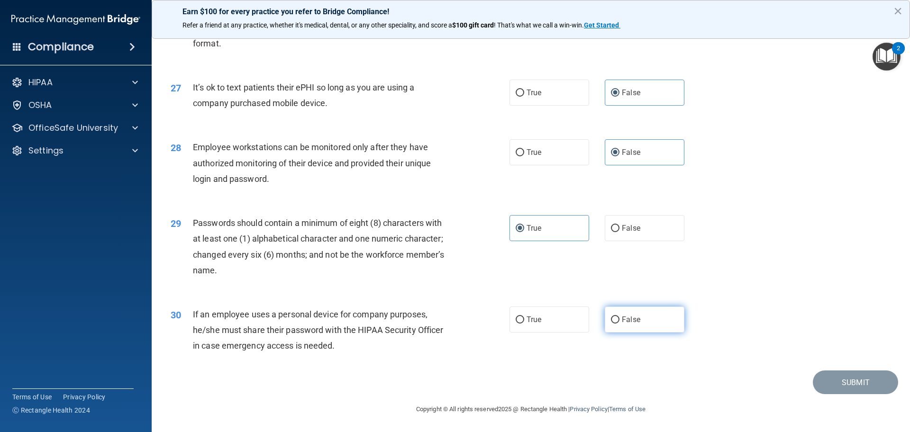
radio input "true"
click at [840, 391] on button "Submit" at bounding box center [854, 382] width 85 height 24
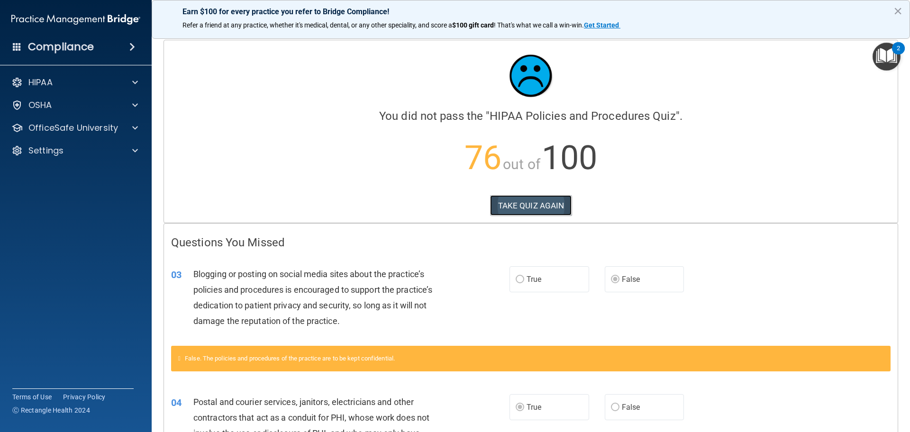
click at [516, 203] on button "TAKE QUIZ AGAIN" at bounding box center [531, 205] width 82 height 21
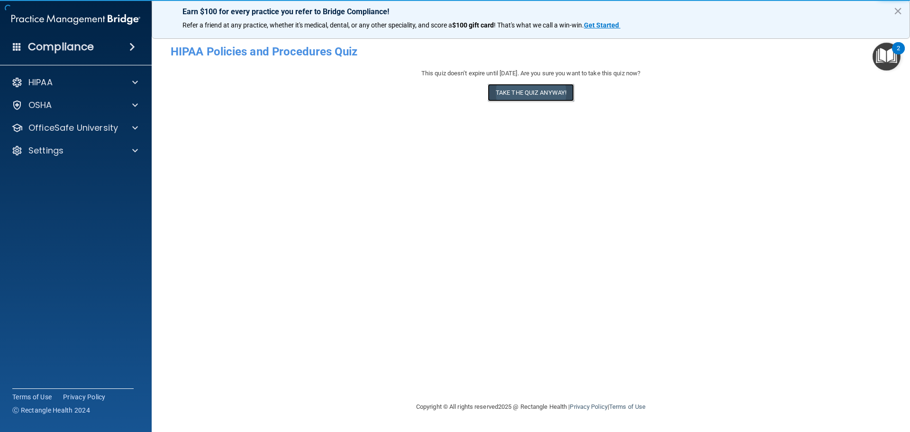
click at [523, 90] on button "Take the quiz anyway!" at bounding box center [530, 93] width 86 height 18
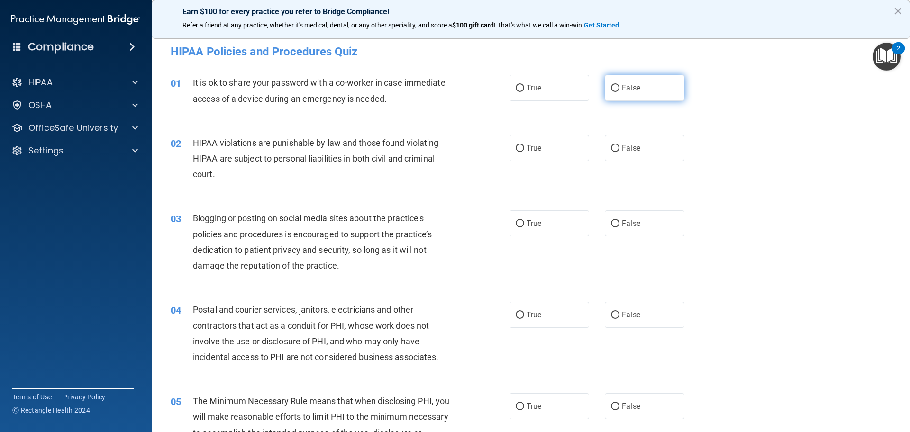
click at [622, 83] on span "False" at bounding box center [631, 87] width 18 height 9
click at [619, 85] on input "False" at bounding box center [615, 88] width 9 height 7
radio input "true"
click at [566, 146] on label "True" at bounding box center [549, 148] width 80 height 26
click at [524, 146] on input "True" at bounding box center [519, 148] width 9 height 7
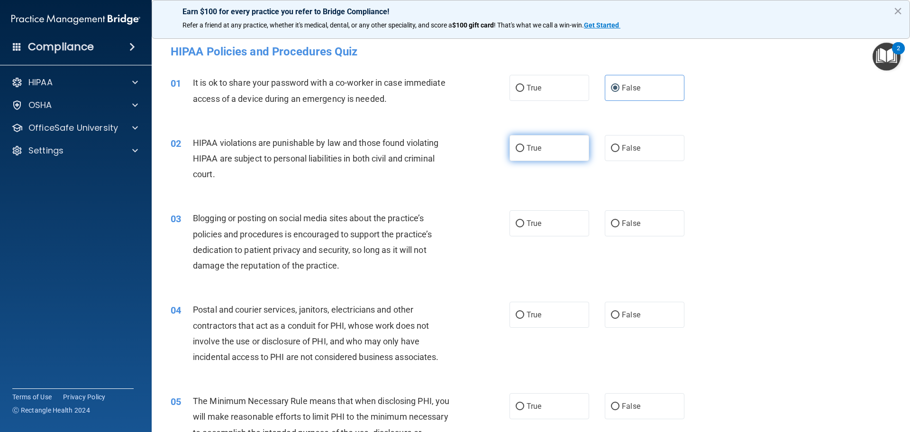
radio input "true"
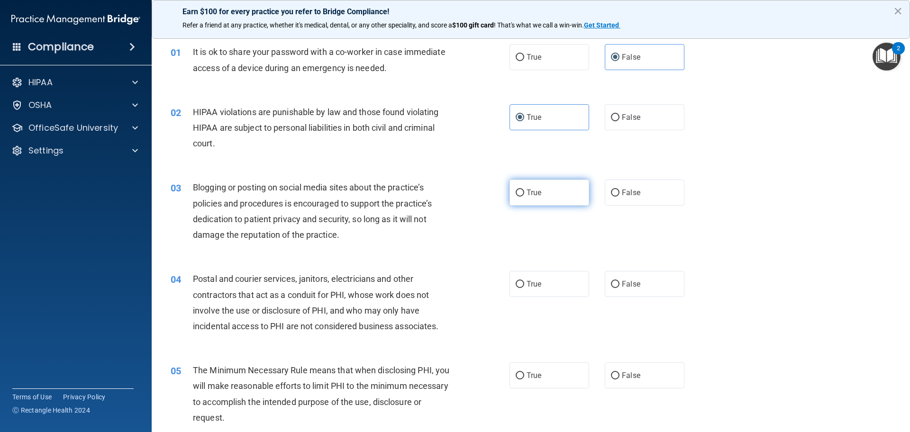
scroll to position [95, 0]
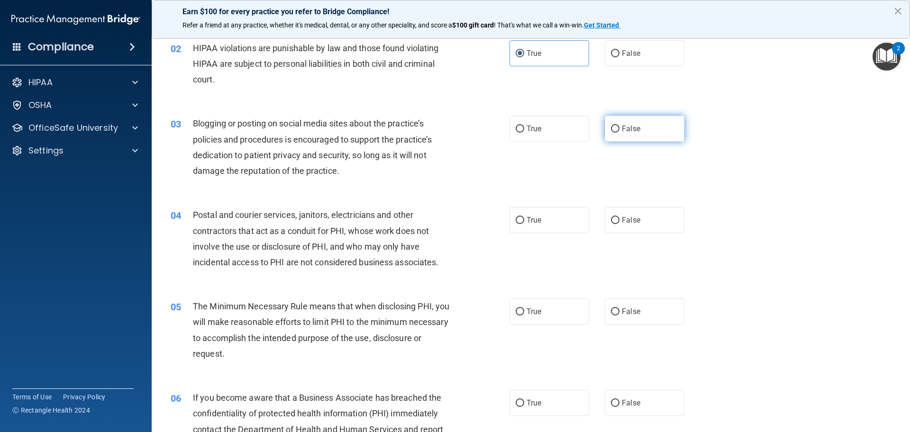
click at [644, 133] on label "False" at bounding box center [644, 129] width 80 height 26
click at [619, 133] on input "False" at bounding box center [615, 129] width 9 height 7
radio input "true"
click at [641, 216] on label "False" at bounding box center [644, 220] width 80 height 26
click at [619, 217] on input "False" at bounding box center [615, 220] width 9 height 7
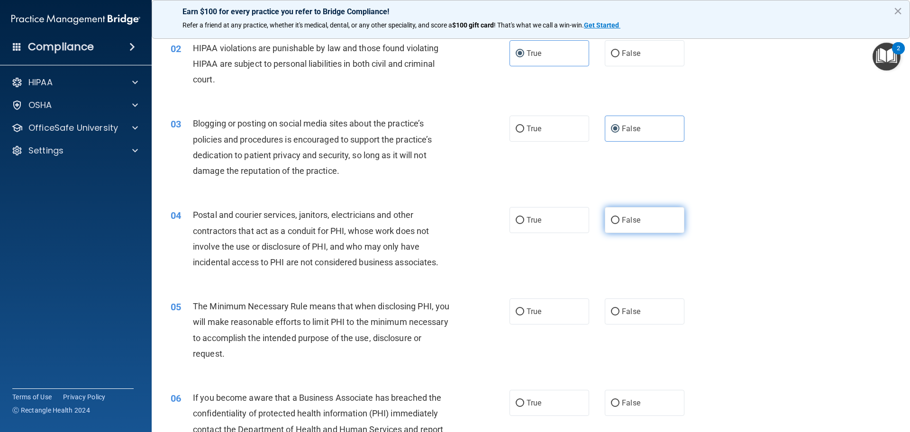
radio input "true"
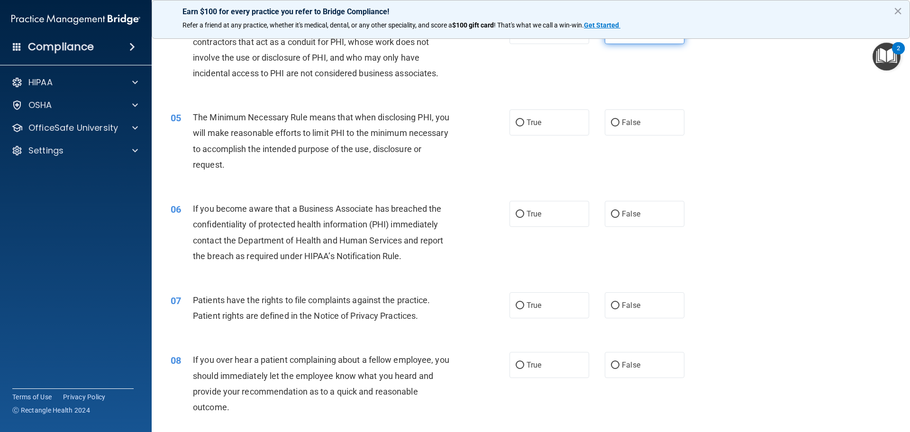
scroll to position [284, 0]
click at [560, 121] on label "True" at bounding box center [549, 122] width 80 height 26
click at [524, 121] on input "True" at bounding box center [519, 122] width 9 height 7
radio input "true"
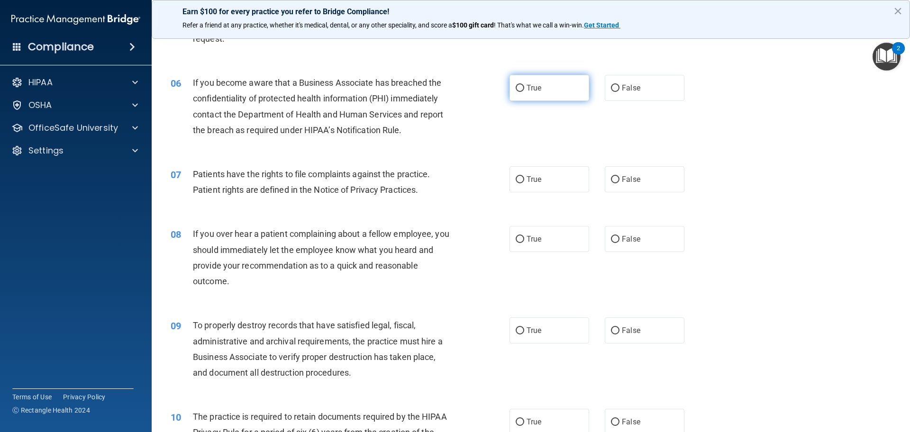
scroll to position [426, 0]
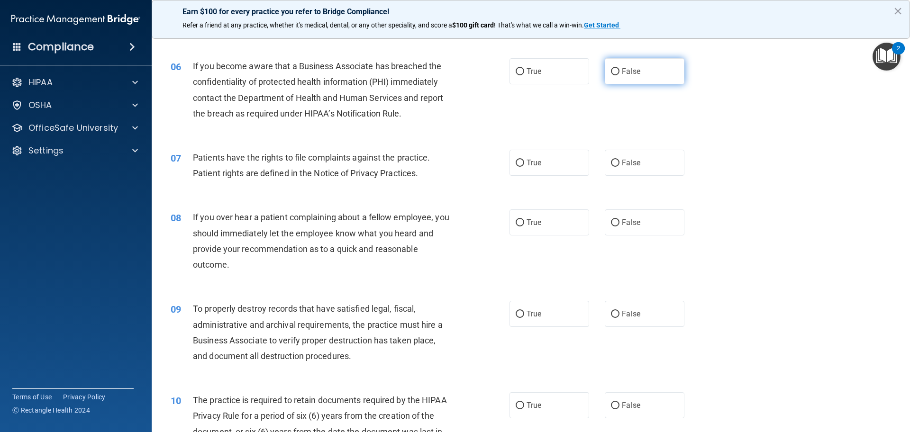
click at [627, 65] on label "False" at bounding box center [644, 71] width 80 height 26
click at [619, 68] on input "False" at bounding box center [615, 71] width 9 height 7
radio input "true"
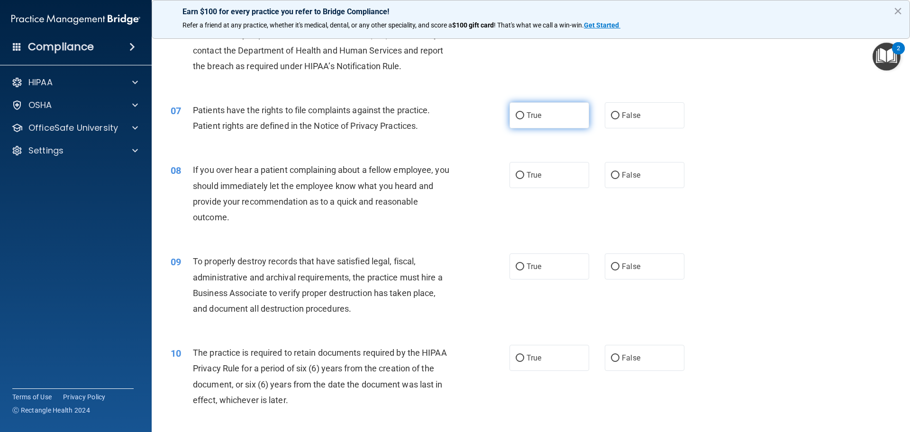
click at [552, 112] on label "True" at bounding box center [549, 115] width 80 height 26
click at [524, 112] on input "True" at bounding box center [519, 115] width 9 height 7
radio input "true"
click at [636, 179] on label "False" at bounding box center [644, 175] width 80 height 26
click at [619, 179] on input "False" at bounding box center [615, 175] width 9 height 7
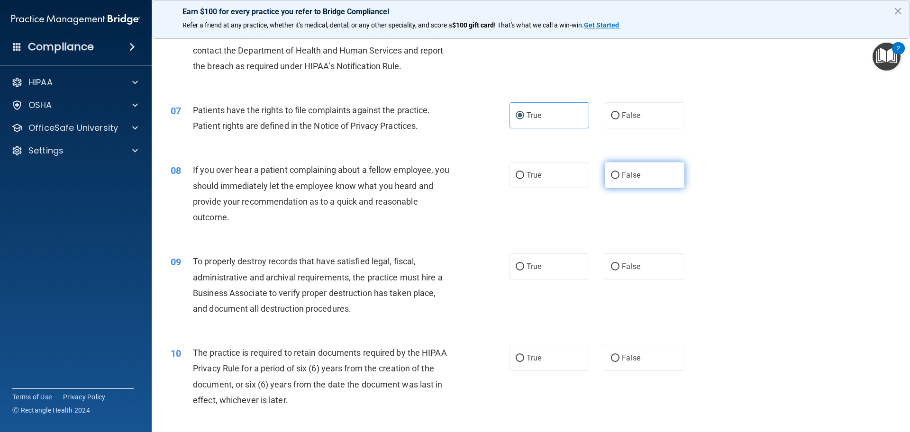
radio input "true"
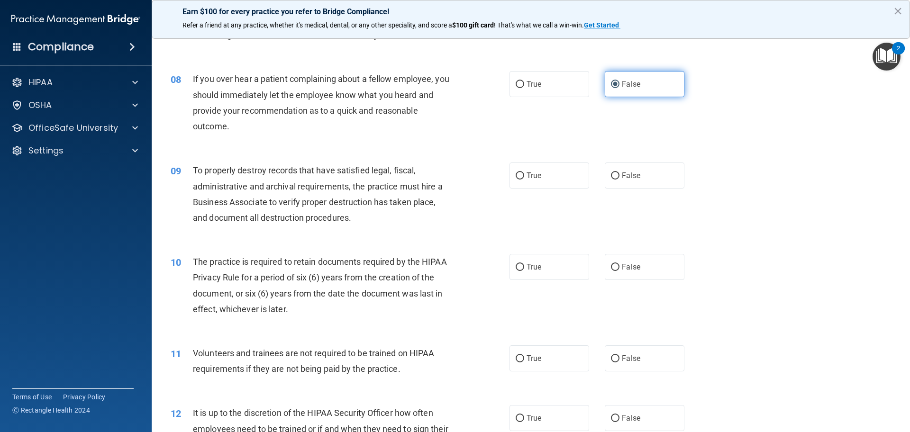
scroll to position [568, 0]
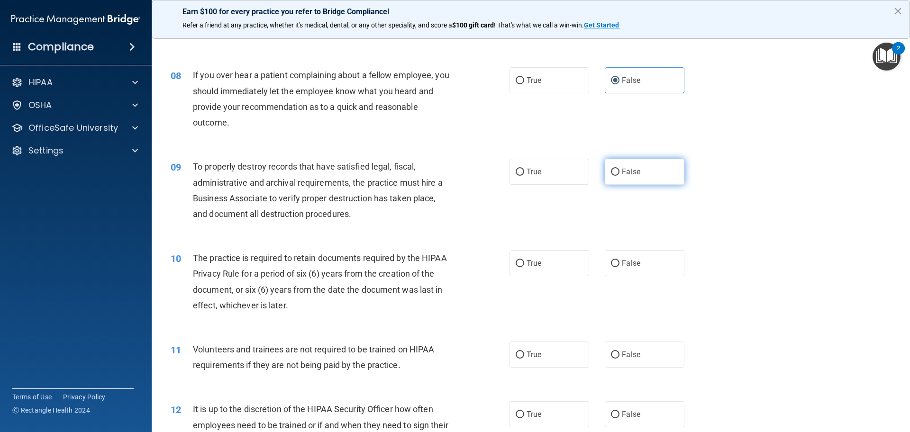
click at [627, 179] on label "False" at bounding box center [644, 172] width 80 height 26
click at [619, 176] on input "False" at bounding box center [615, 172] width 9 height 7
radio input "true"
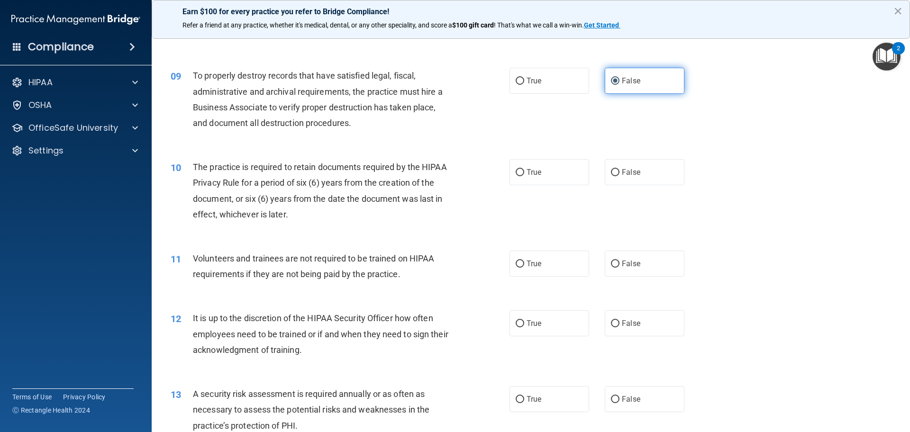
scroll to position [663, 0]
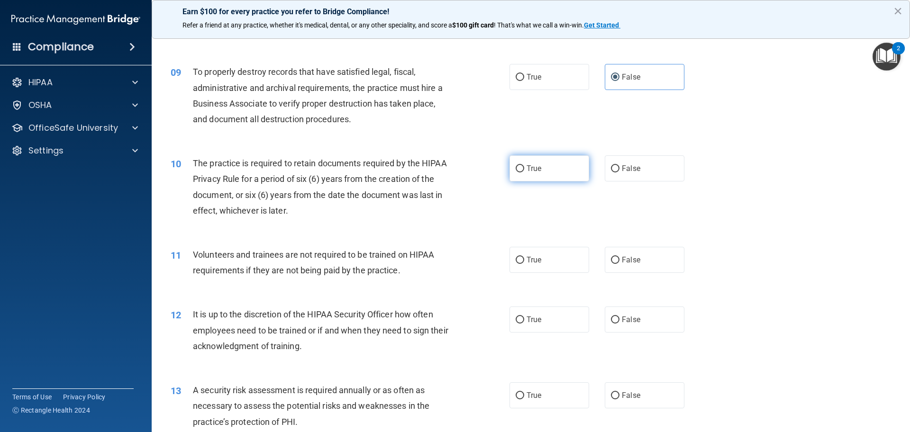
click at [574, 163] on label "True" at bounding box center [549, 168] width 80 height 26
click at [524, 165] on input "True" at bounding box center [519, 168] width 9 height 7
radio input "true"
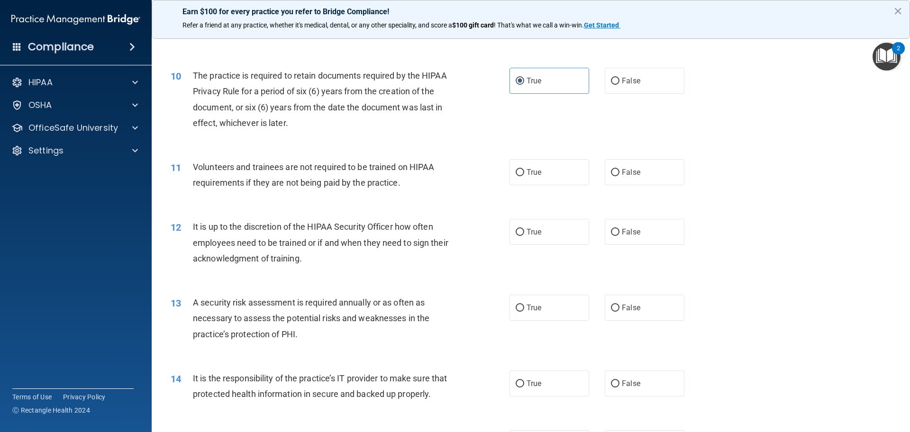
scroll to position [758, 0]
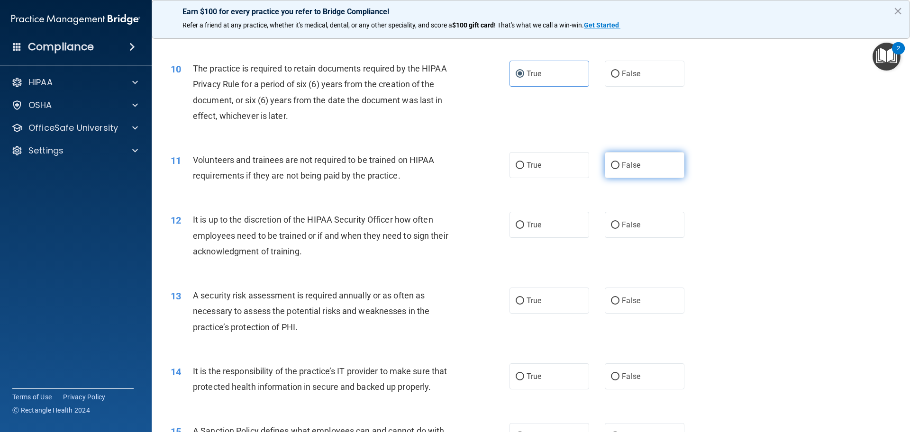
click at [648, 172] on label "False" at bounding box center [644, 165] width 80 height 26
click at [619, 169] on input "False" at bounding box center [615, 165] width 9 height 7
radio input "true"
click at [617, 226] on label "False" at bounding box center [644, 225] width 80 height 26
click at [617, 226] on input "False" at bounding box center [615, 225] width 9 height 7
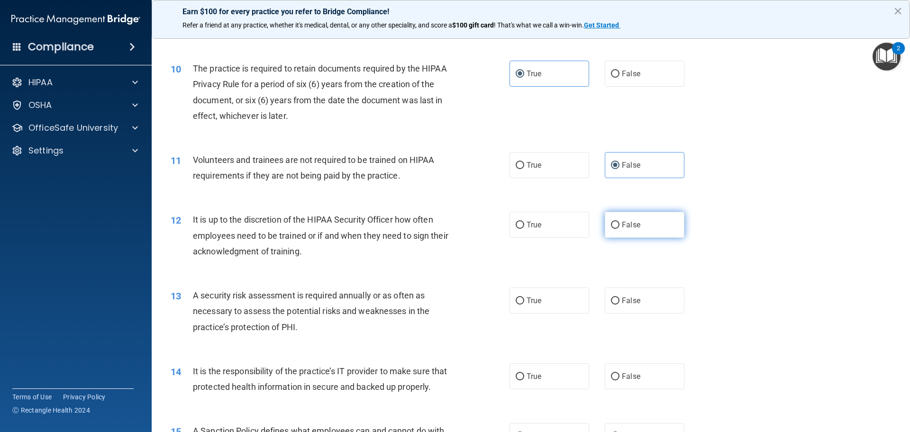
radio input "true"
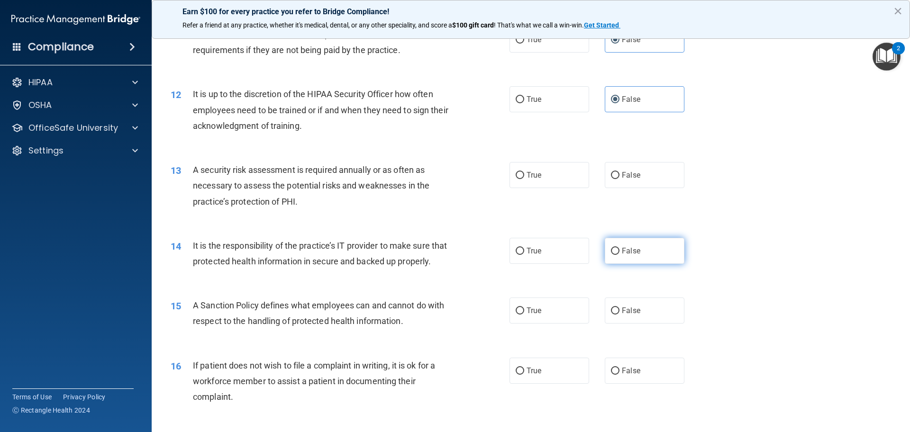
scroll to position [900, 0]
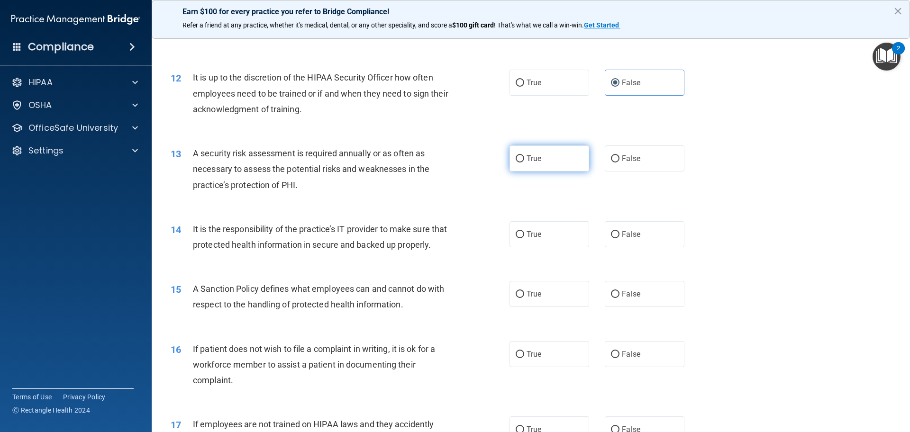
click at [559, 159] on label "True" at bounding box center [549, 158] width 80 height 26
click at [524, 159] on input "True" at bounding box center [519, 158] width 9 height 7
radio input "true"
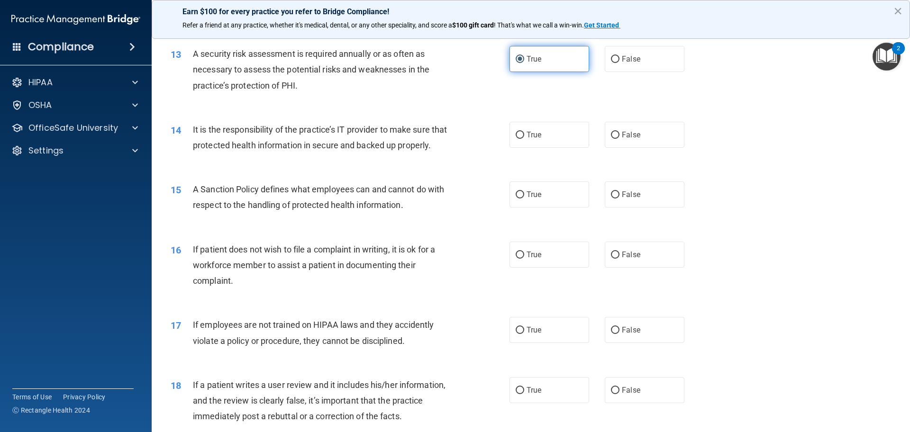
scroll to position [1042, 0]
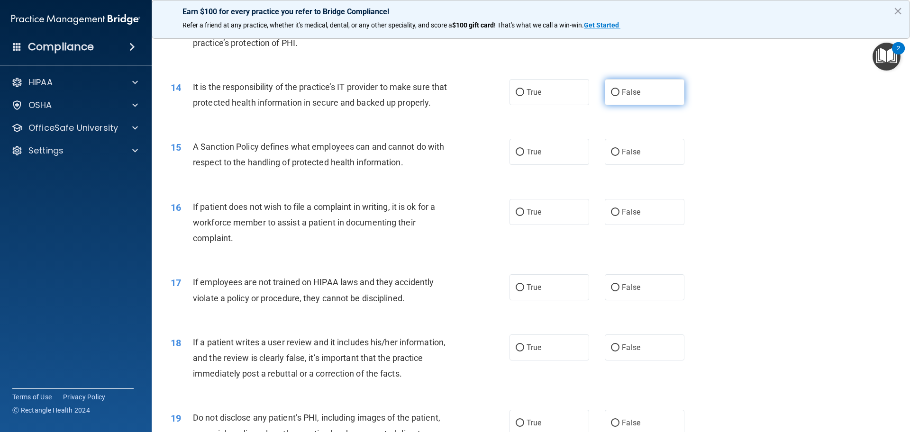
click at [612, 94] on input "False" at bounding box center [615, 92] width 9 height 7
radio input "true"
click at [626, 156] on span "False" at bounding box center [631, 151] width 18 height 9
click at [619, 156] on input "False" at bounding box center [615, 152] width 9 height 7
radio input "true"
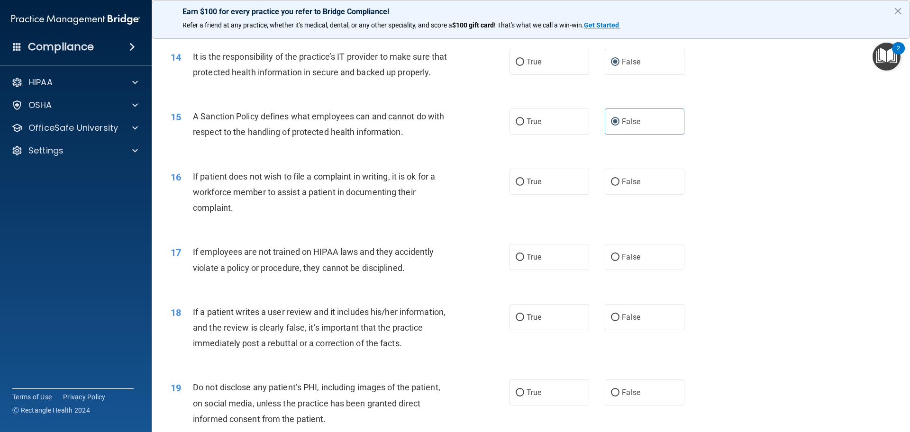
scroll to position [1137, 0]
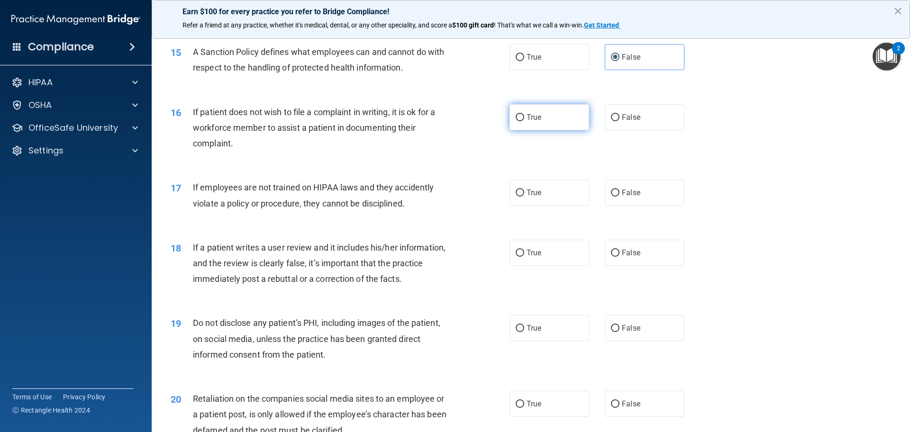
click at [555, 130] on label "True" at bounding box center [549, 117] width 80 height 26
click at [524, 121] on input "True" at bounding box center [519, 117] width 9 height 7
radio input "true"
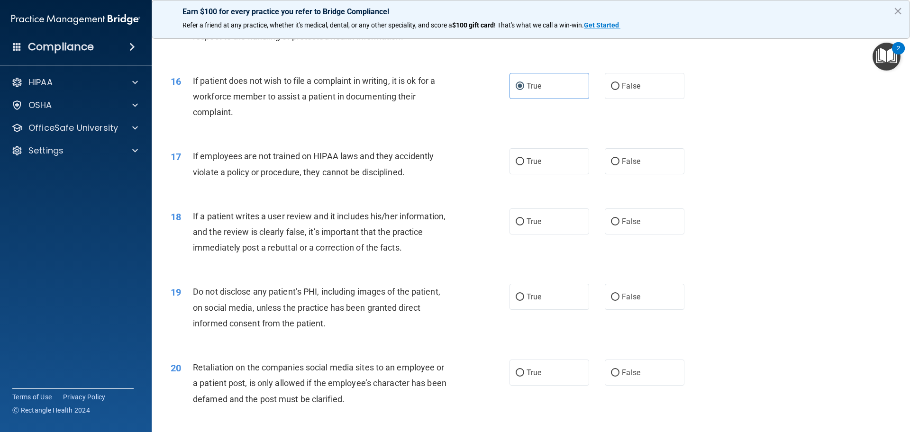
scroll to position [1232, 0]
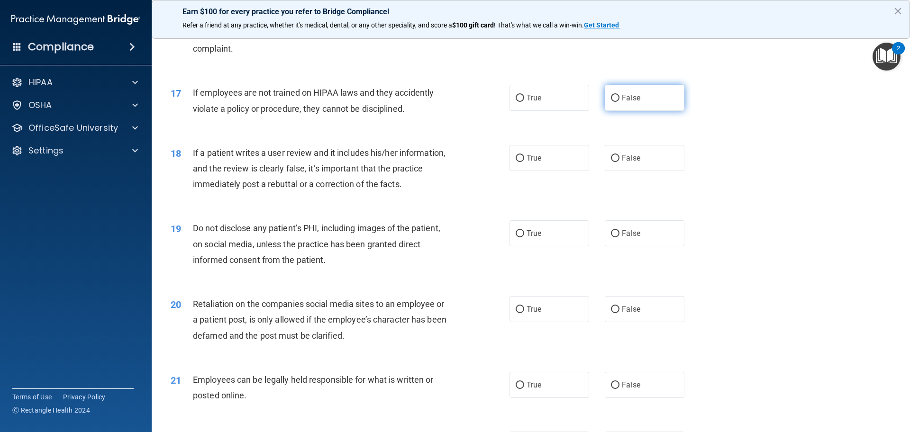
click at [625, 111] on label "False" at bounding box center [644, 98] width 80 height 26
click at [619, 102] on input "False" at bounding box center [615, 98] width 9 height 7
radio input "true"
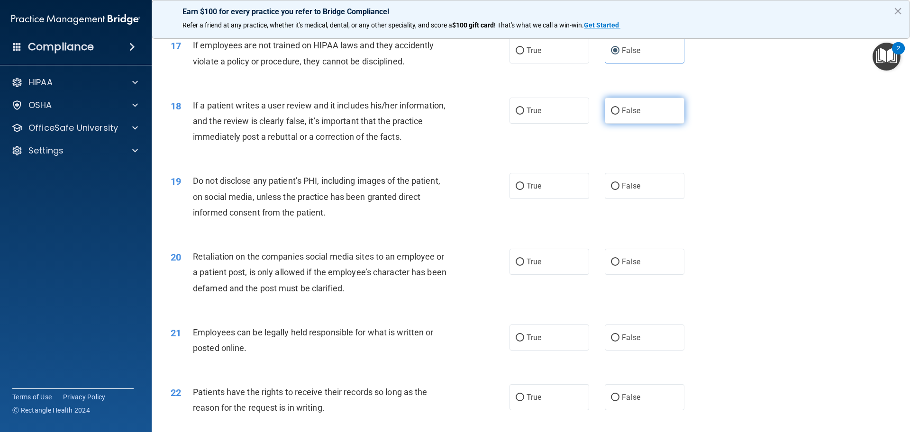
click at [622, 115] on span "False" at bounding box center [631, 110] width 18 height 9
click at [619, 115] on input "False" at bounding box center [615, 111] width 9 height 7
radio input "true"
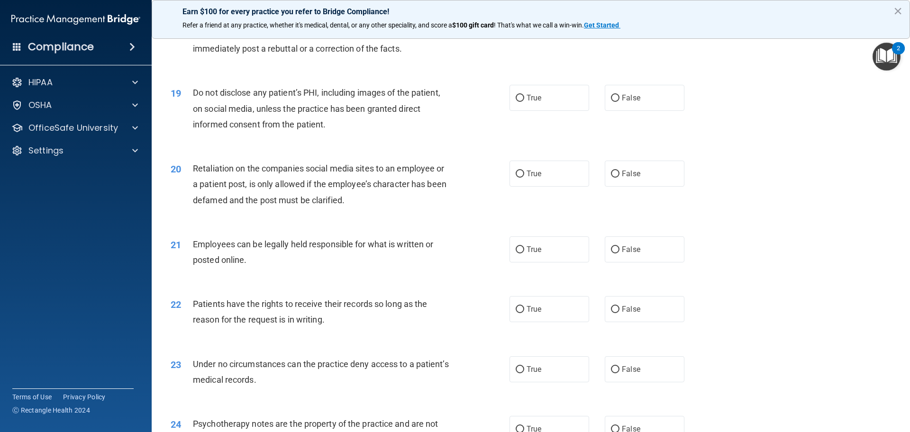
scroll to position [1374, 0]
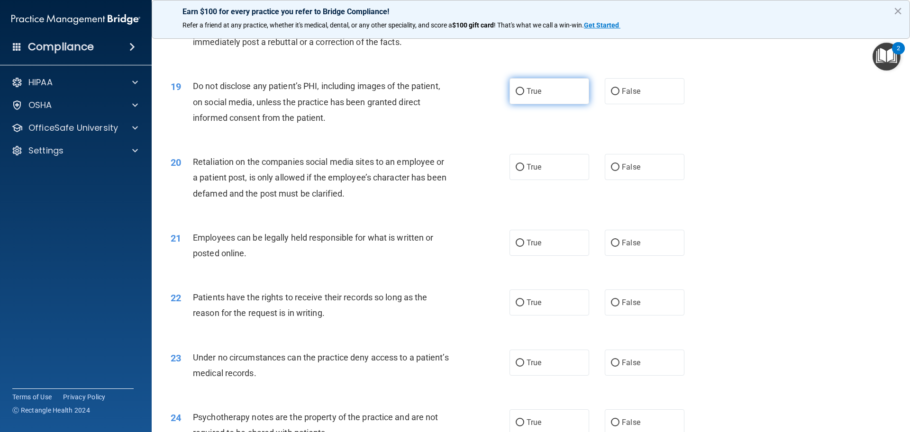
click at [546, 104] on label "True" at bounding box center [549, 91] width 80 height 26
click at [524, 95] on input "True" at bounding box center [519, 91] width 9 height 7
radio input "true"
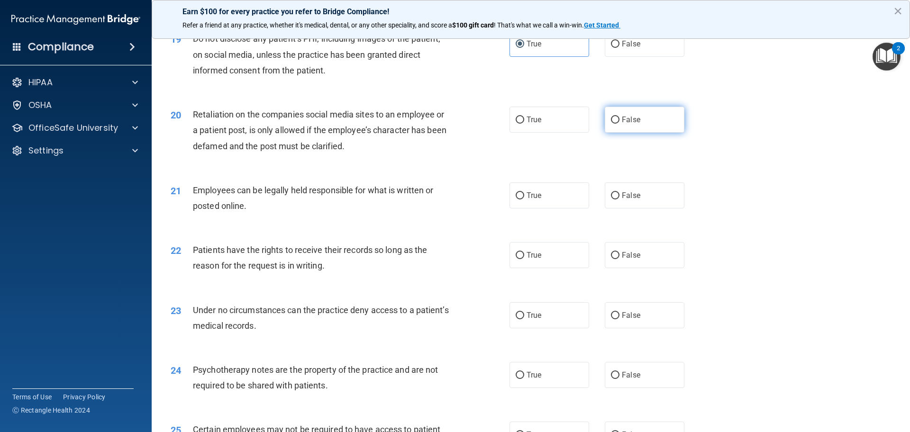
click at [638, 133] on label "False" at bounding box center [644, 120] width 80 height 26
click at [619, 124] on input "False" at bounding box center [615, 120] width 9 height 7
radio input "true"
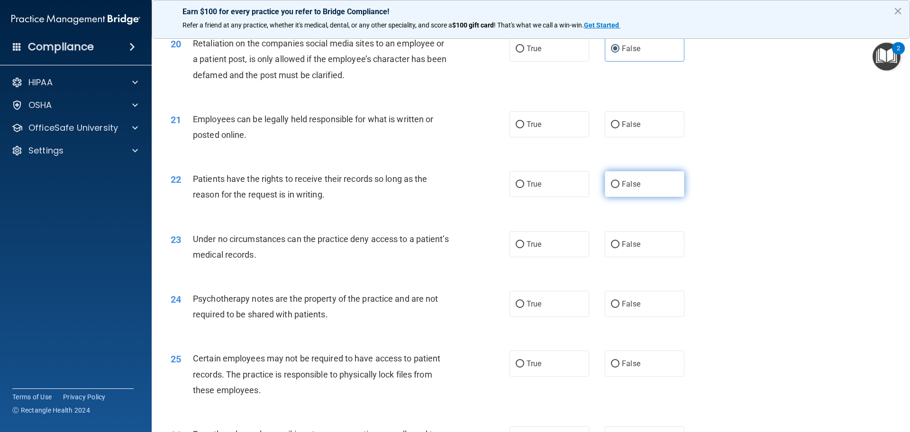
scroll to position [1516, 0]
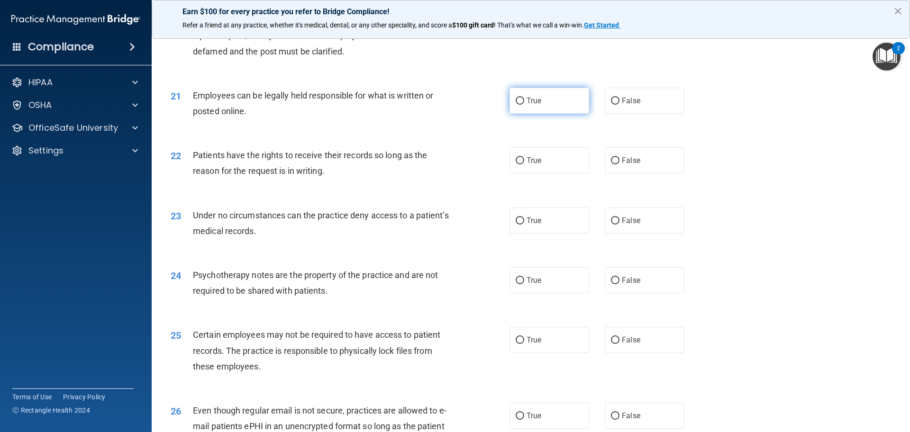
click at [549, 114] on label "True" at bounding box center [549, 101] width 80 height 26
click at [524, 105] on input "True" at bounding box center [519, 101] width 9 height 7
radio input "true"
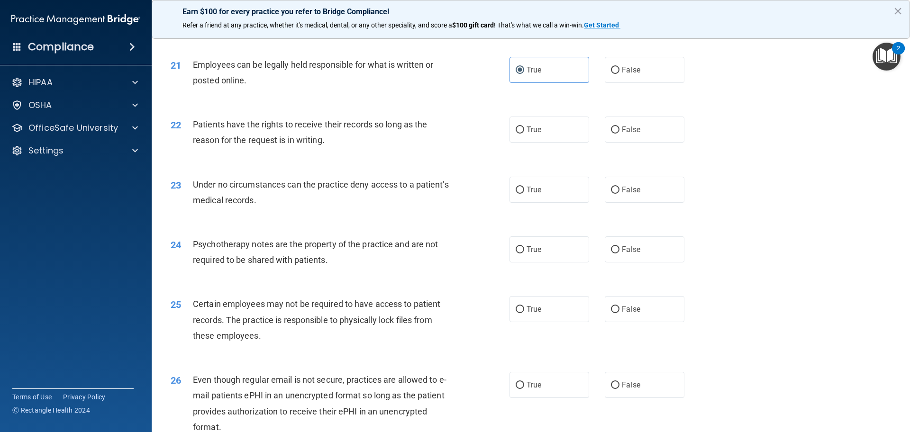
scroll to position [1563, 0]
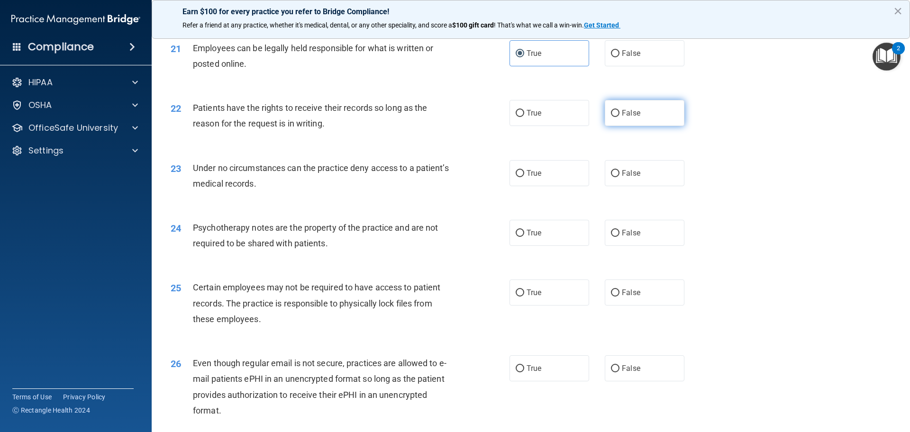
click at [607, 126] on label "False" at bounding box center [644, 113] width 80 height 26
click at [611, 117] on input "False" at bounding box center [615, 113] width 9 height 7
radio input "true"
click at [571, 125] on label "True" at bounding box center [549, 113] width 80 height 26
click at [524, 117] on input "True" at bounding box center [519, 113] width 9 height 7
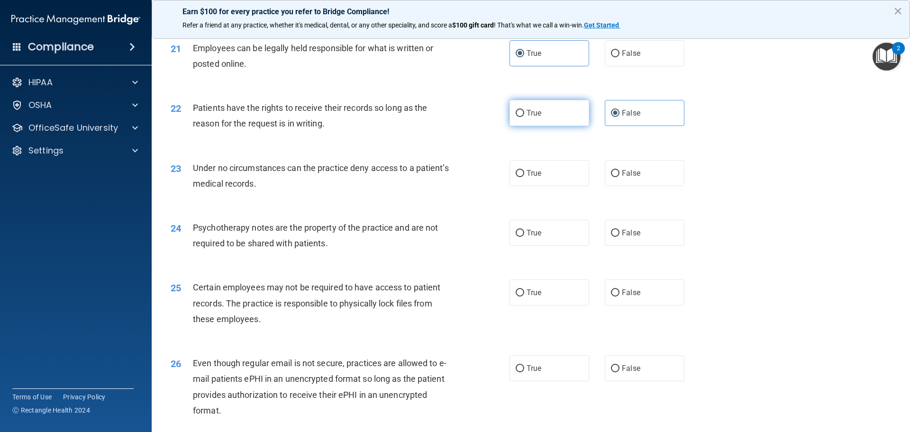
radio input "true"
click at [614, 117] on input "False" at bounding box center [615, 113] width 9 height 7
radio input "true"
radio input "false"
click at [639, 186] on label "False" at bounding box center [644, 173] width 80 height 26
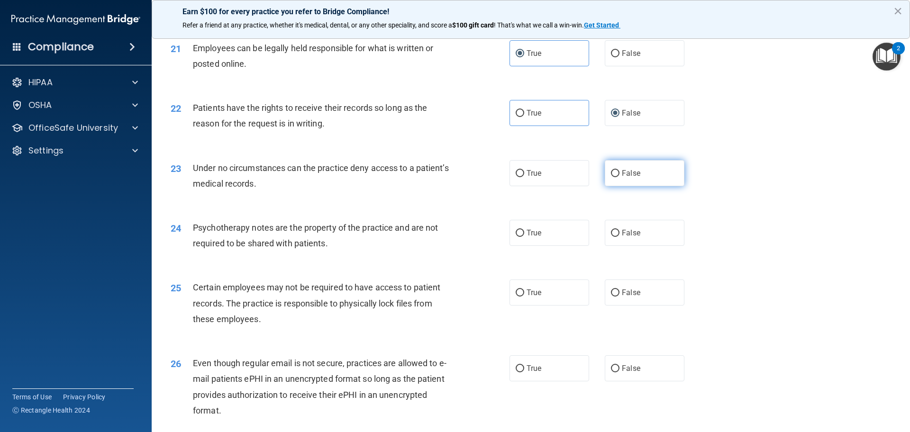
click at [619, 177] on input "False" at bounding box center [615, 173] width 9 height 7
radio input "true"
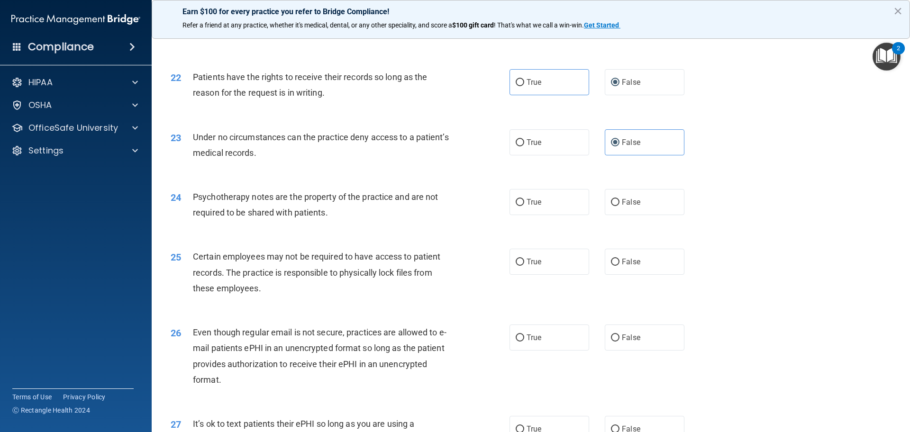
scroll to position [1611, 0]
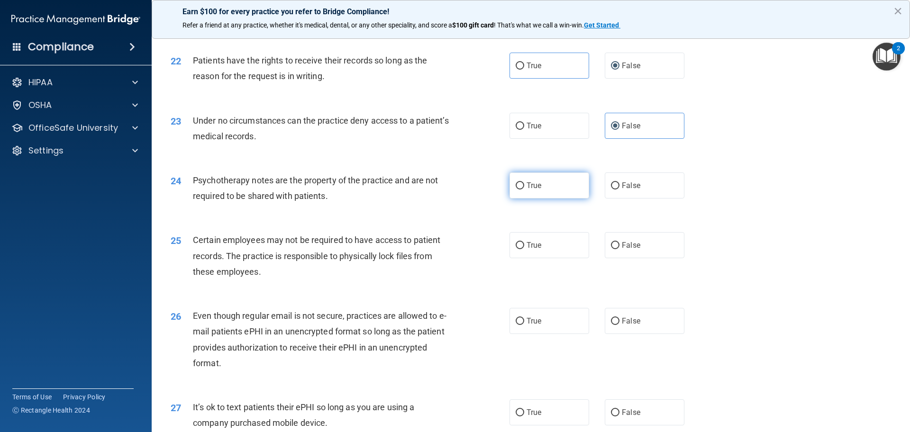
click at [560, 198] on label "True" at bounding box center [549, 185] width 80 height 26
click at [524, 189] on input "True" at bounding box center [519, 185] width 9 height 7
radio input "true"
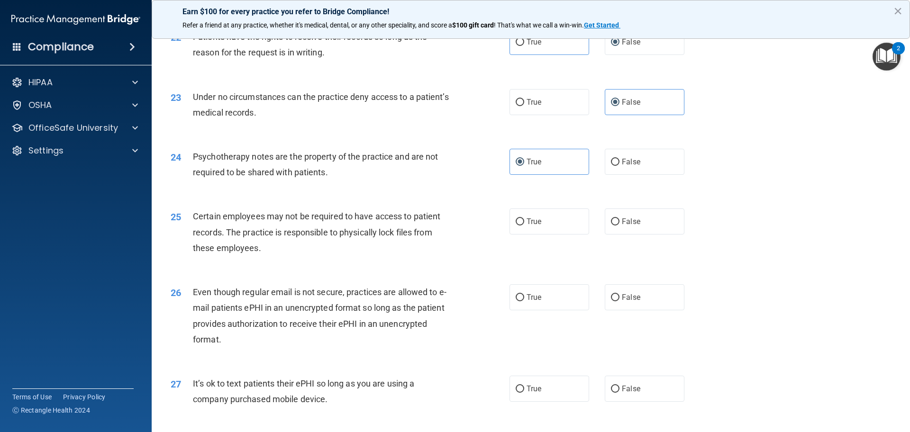
scroll to position [1658, 0]
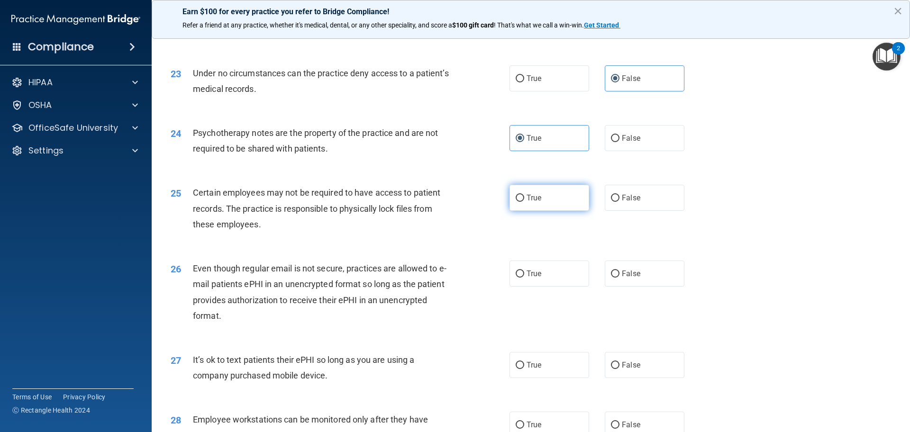
click at [562, 211] on label "True" at bounding box center [549, 198] width 80 height 26
click at [524, 202] on input "True" at bounding box center [519, 198] width 9 height 7
radio input "true"
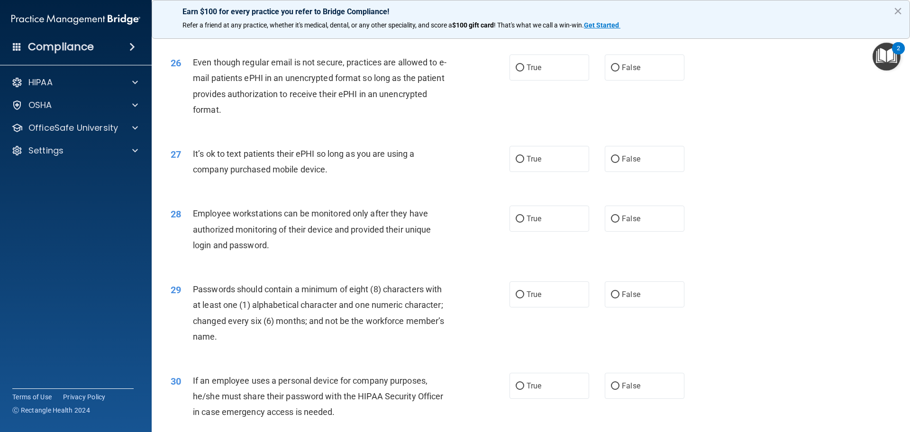
scroll to position [1848, 0]
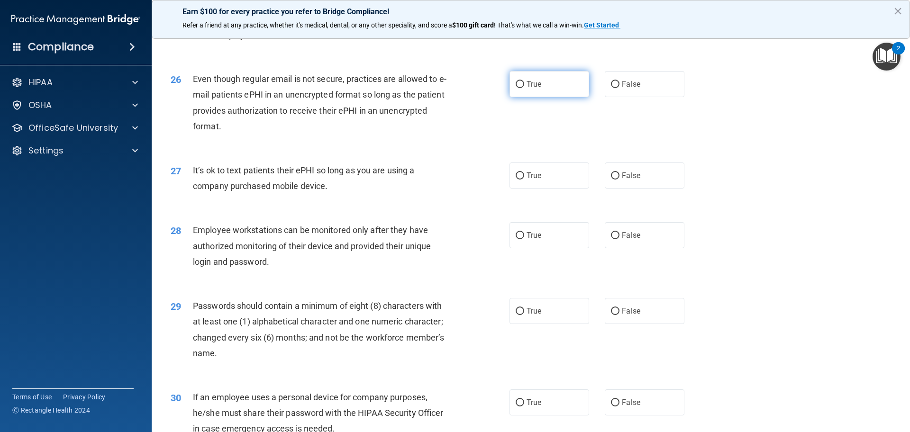
click at [551, 97] on label "True" at bounding box center [549, 84] width 80 height 26
click at [524, 88] on input "True" at bounding box center [519, 84] width 9 height 7
radio input "true"
click at [613, 180] on input "False" at bounding box center [615, 175] width 9 height 7
radio input "true"
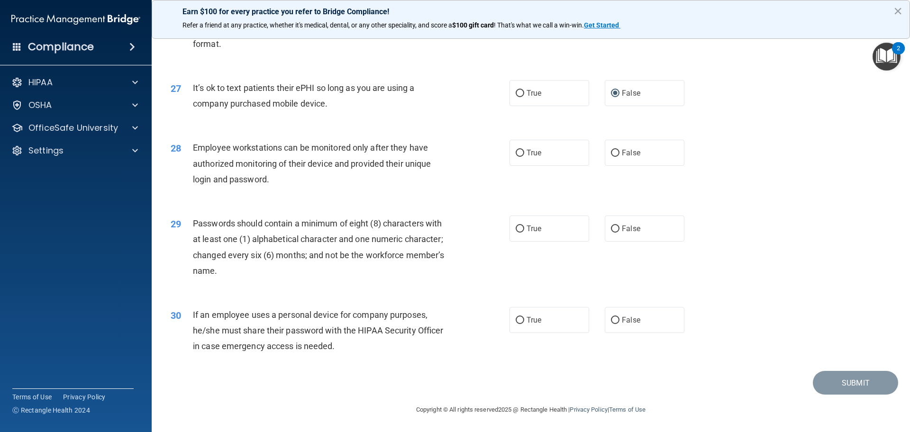
scroll to position [1942, 0]
click at [623, 163] on label "False" at bounding box center [644, 152] width 80 height 26
click at [619, 156] on input "False" at bounding box center [615, 152] width 9 height 7
radio input "true"
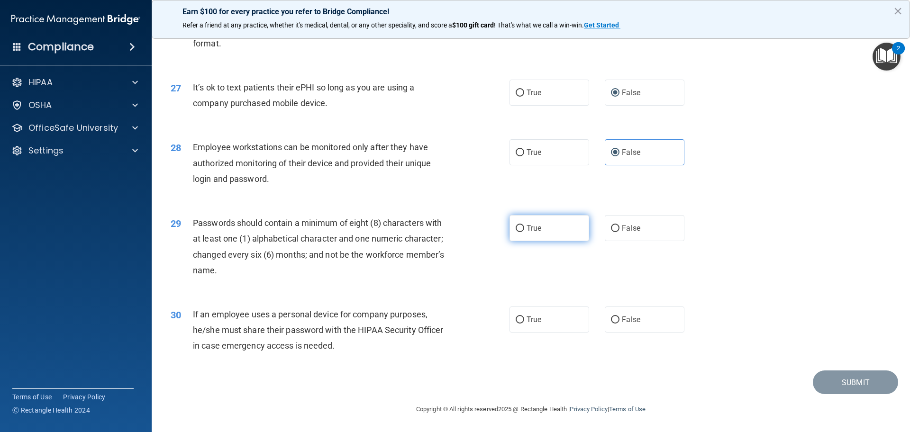
click at [562, 225] on label "True" at bounding box center [549, 228] width 80 height 26
click at [524, 225] on input "True" at bounding box center [519, 228] width 9 height 7
radio input "true"
click at [613, 320] on input "False" at bounding box center [615, 319] width 9 height 7
radio input "true"
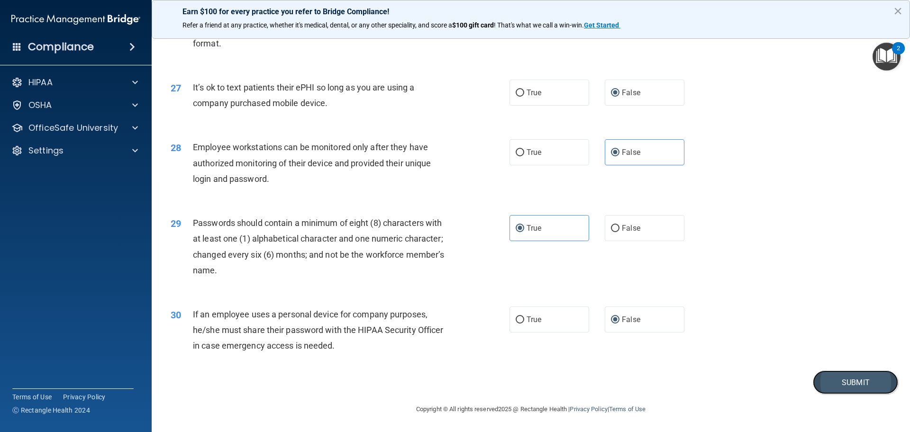
click at [835, 382] on button "Submit" at bounding box center [854, 382] width 85 height 24
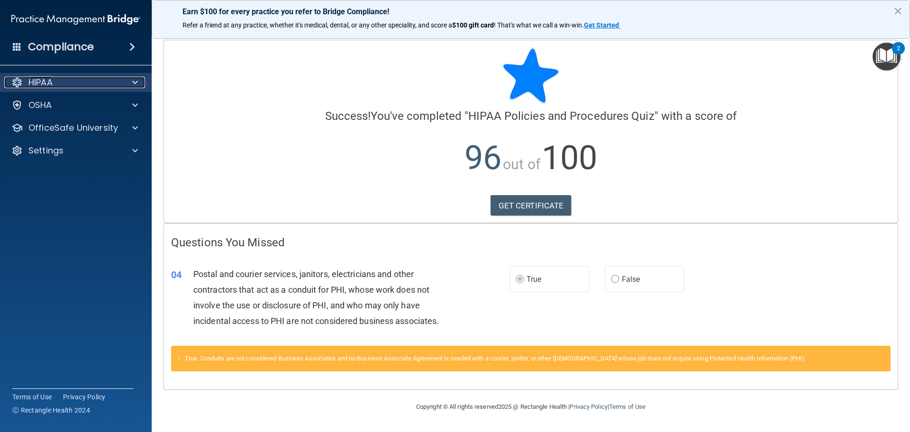
click at [59, 87] on div "HIPAA" at bounding box center [62, 82] width 117 height 11
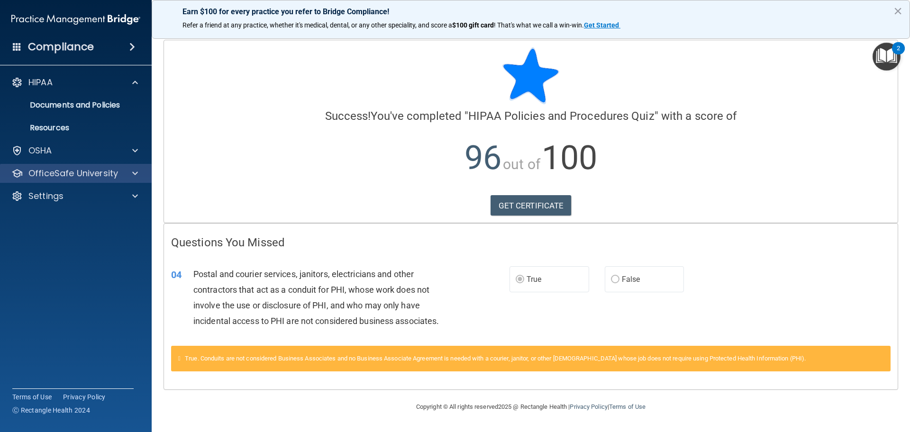
click at [47, 167] on div "OfficeSafe University" at bounding box center [76, 173] width 152 height 19
click at [107, 169] on p "OfficeSafe University" at bounding box center [73, 173] width 90 height 11
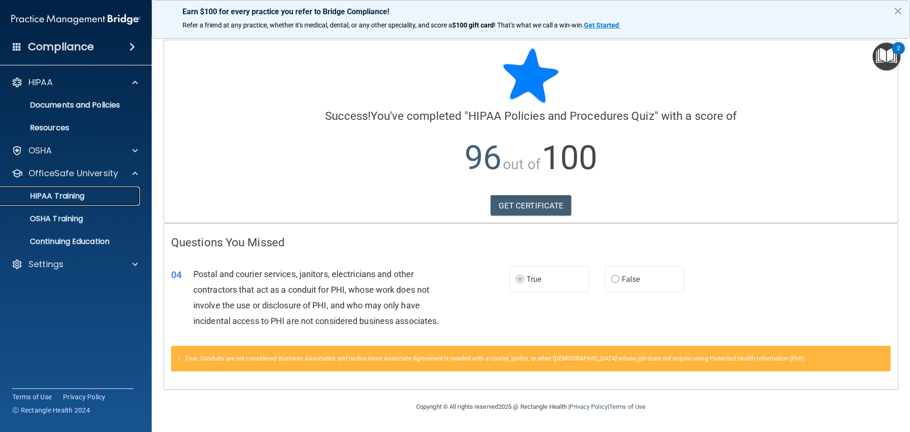
click at [70, 197] on p "HIPAA Training" at bounding box center [45, 195] width 78 height 9
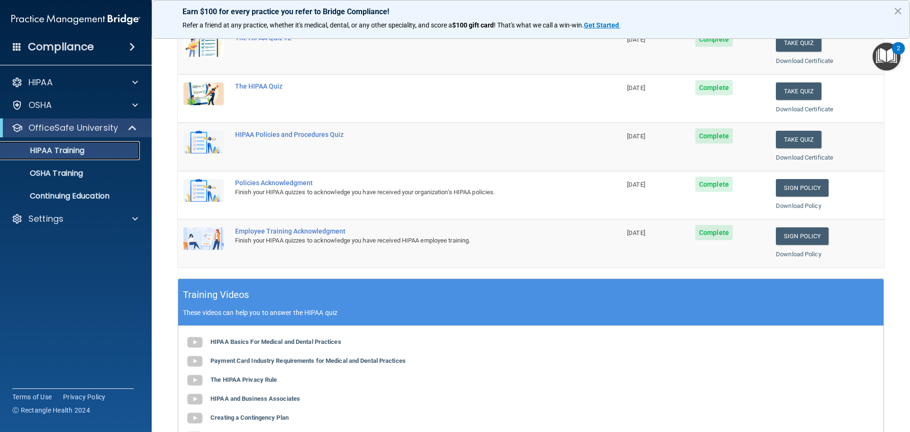
scroll to position [142, 0]
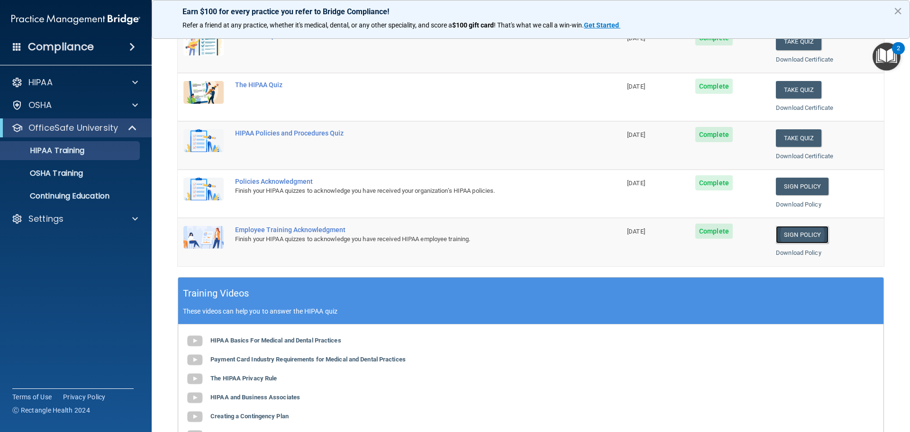
click at [792, 235] on link "Sign Policy" at bounding box center [801, 235] width 53 height 18
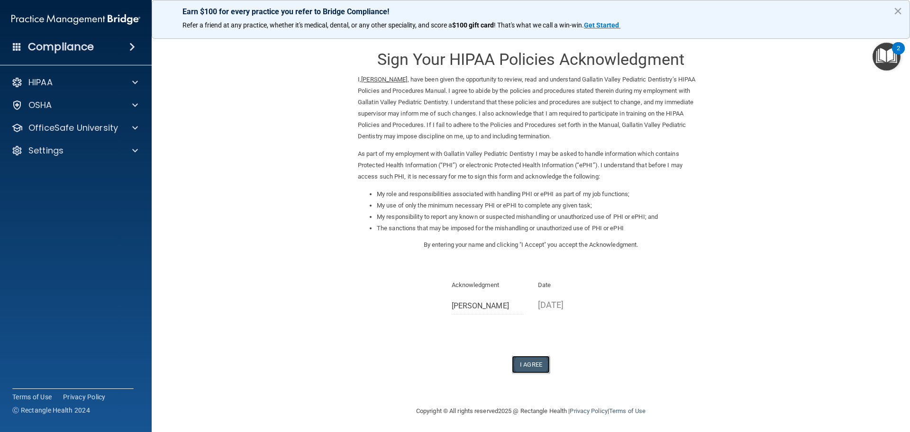
click at [529, 369] on button "I Agree" at bounding box center [531, 365] width 38 height 18
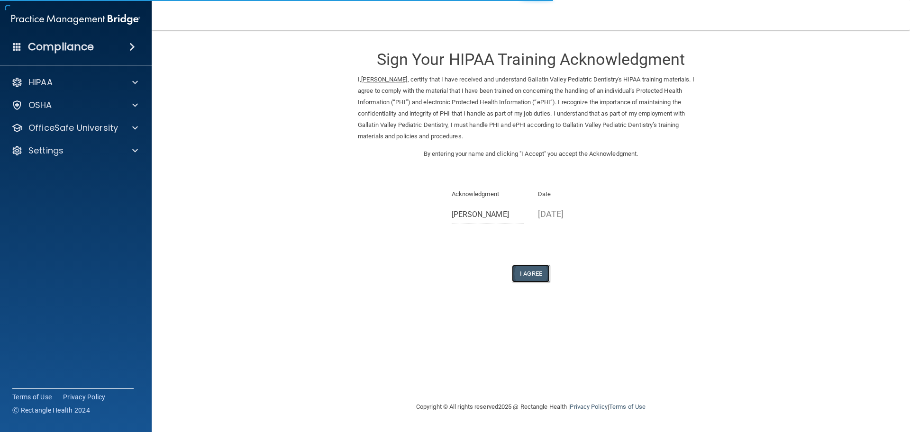
click at [533, 282] on button "I Agree" at bounding box center [531, 274] width 38 height 18
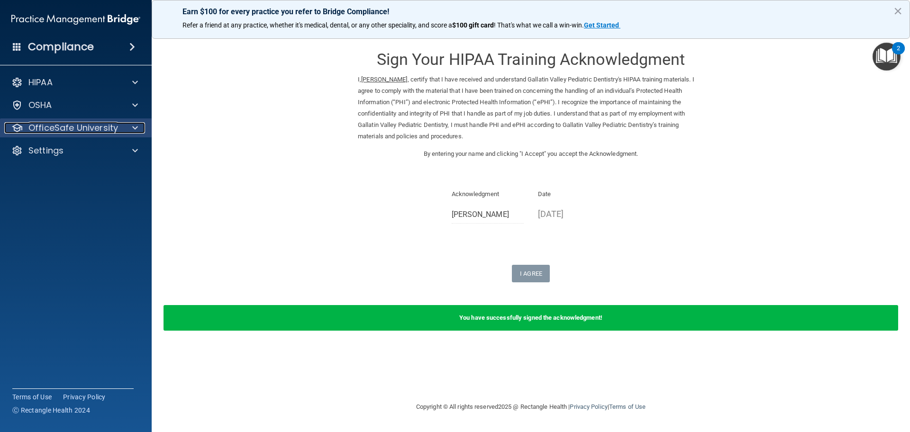
click at [58, 127] on p "OfficeSafe University" at bounding box center [73, 127] width 90 height 11
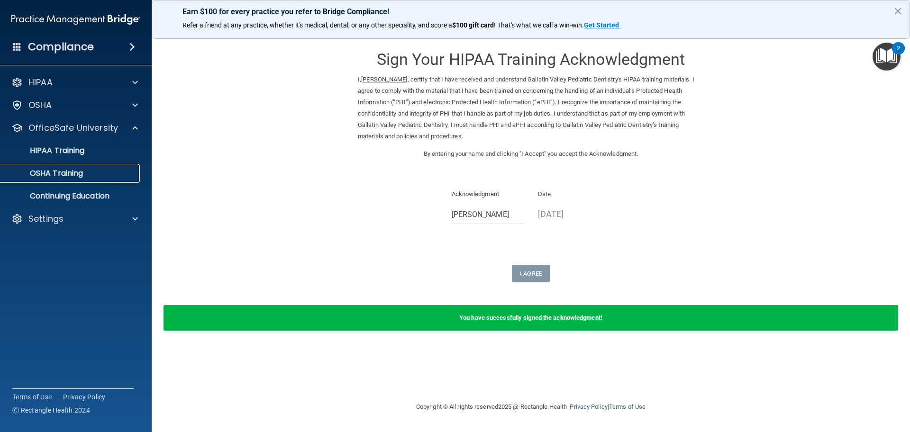
click at [62, 177] on p "OSHA Training" at bounding box center [44, 173] width 77 height 9
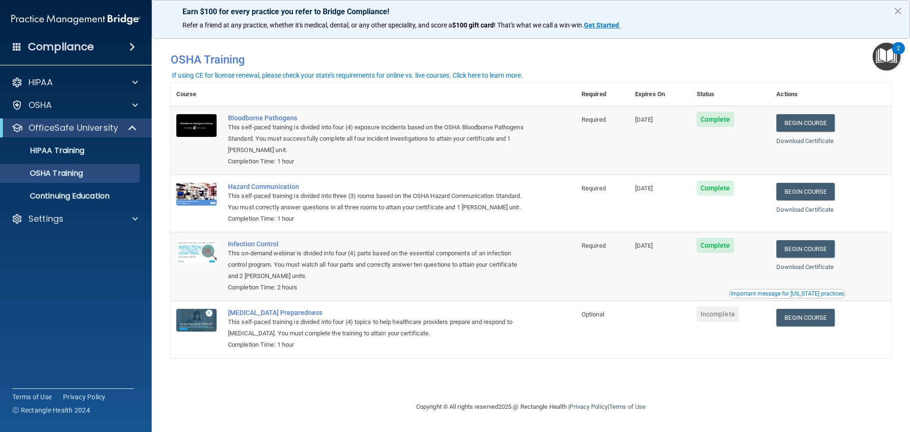
click at [813, 108] on td "Begin Course Download Certificate" at bounding box center [830, 140] width 120 height 69
click at [813, 124] on link "Begin Course" at bounding box center [805, 123] width 58 height 18
click at [68, 128] on p "OfficeSafe University" at bounding box center [73, 127] width 90 height 11
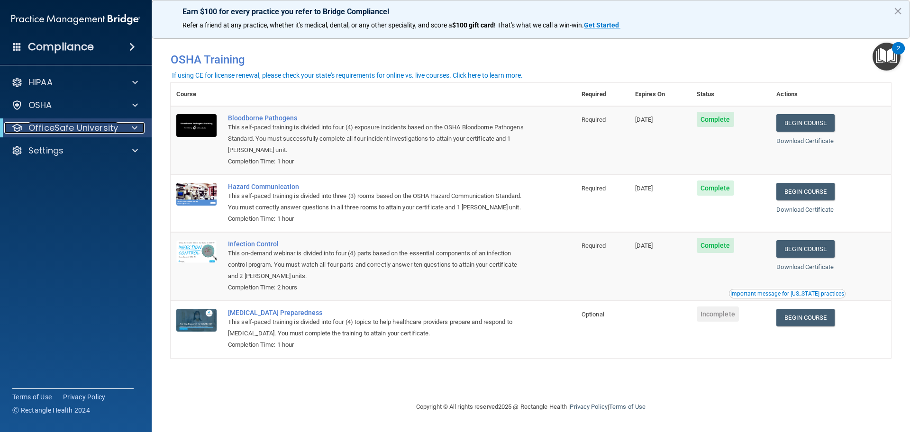
click at [70, 125] on p "OfficeSafe University" at bounding box center [73, 127] width 90 height 11
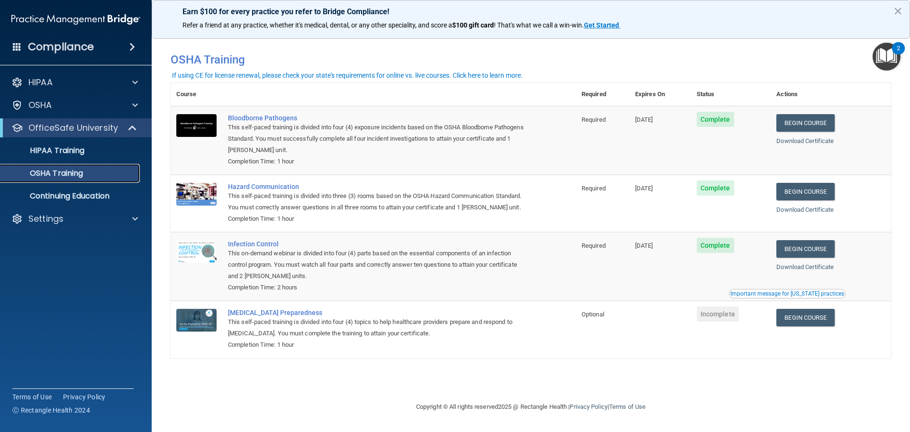
click at [70, 180] on link "OSHA Training" at bounding box center [65, 173] width 149 height 19
click at [68, 146] on p "HIPAA Training" at bounding box center [45, 150] width 78 height 9
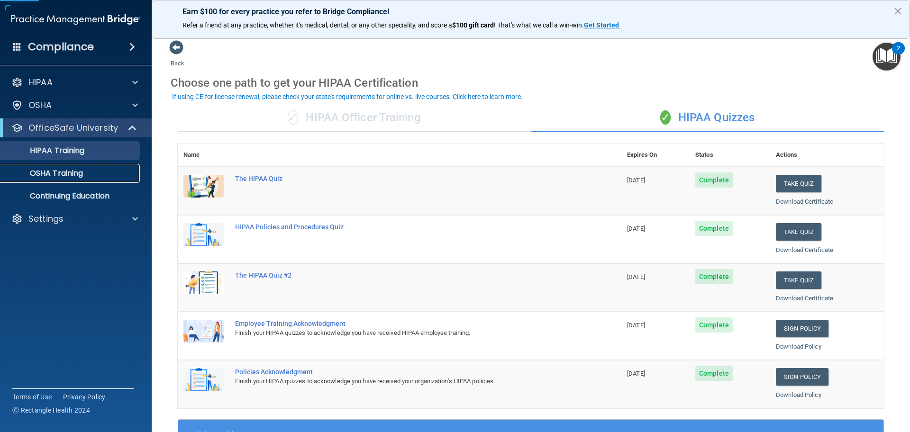
click at [71, 169] on p "OSHA Training" at bounding box center [44, 173] width 77 height 9
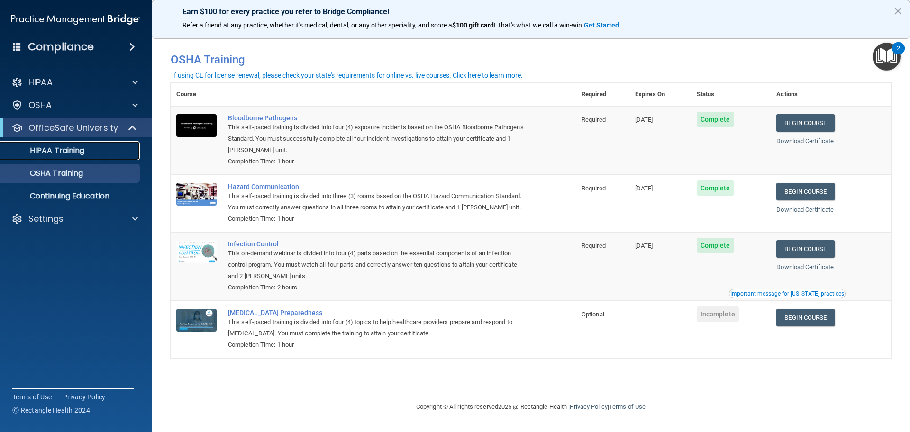
click at [61, 152] on p "HIPAA Training" at bounding box center [45, 150] width 78 height 9
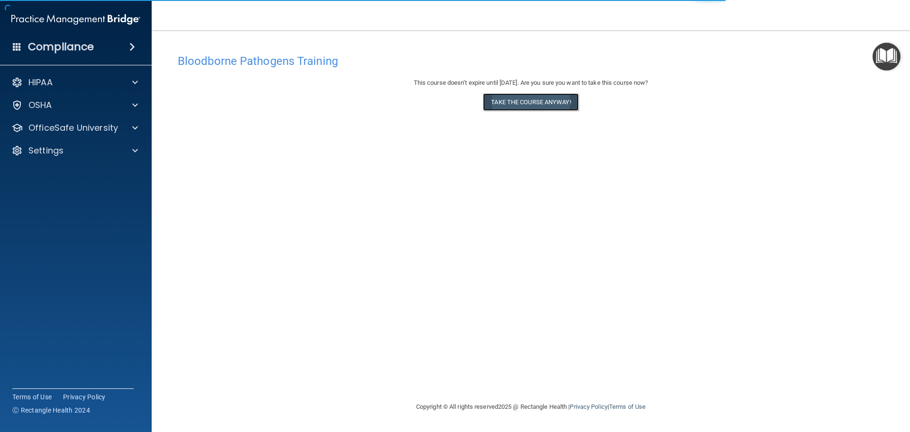
click at [504, 102] on button "Take the course anyway!" at bounding box center [530, 102] width 95 height 18
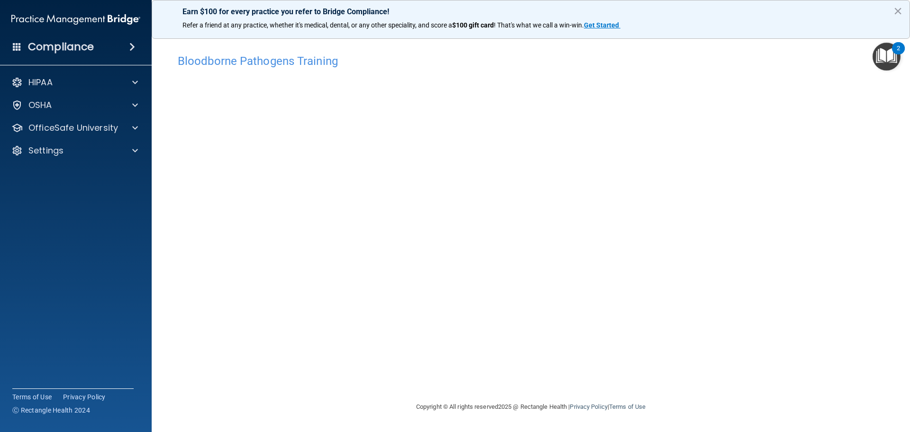
click at [231, 63] on h4 "Bloodborne Pathogens Training" at bounding box center [531, 61] width 706 height 12
click at [98, 104] on div "OSHA" at bounding box center [62, 104] width 117 height 11
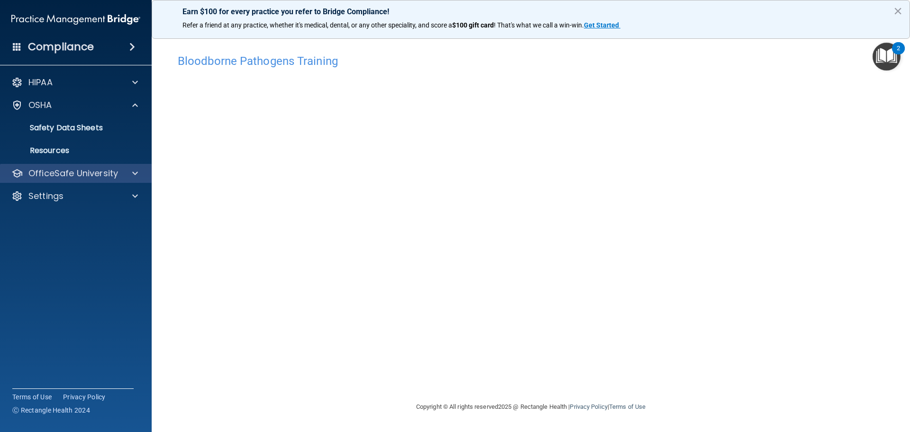
click at [76, 164] on div "OfficeSafe University" at bounding box center [76, 173] width 152 height 19
click at [80, 176] on p "OfficeSafe University" at bounding box center [73, 173] width 90 height 11
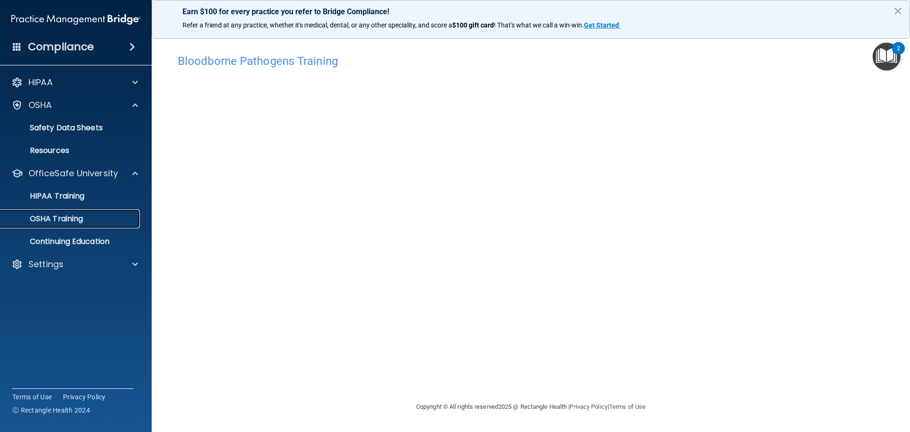
click at [76, 220] on p "OSHA Training" at bounding box center [44, 218] width 77 height 9
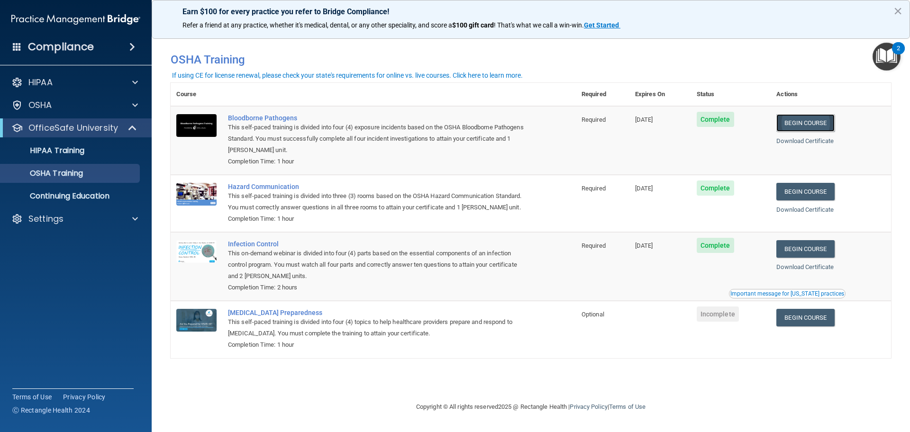
click at [801, 122] on link "Begin Course" at bounding box center [805, 123] width 58 height 18
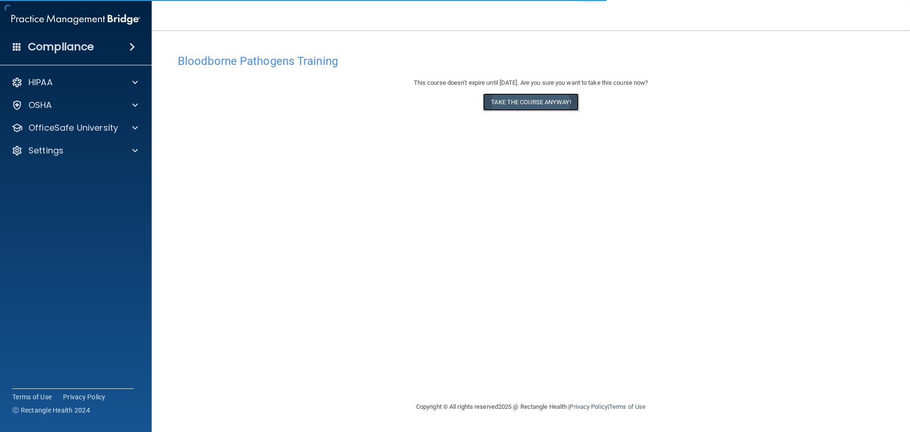
click at [507, 105] on button "Take the course anyway!" at bounding box center [530, 102] width 95 height 18
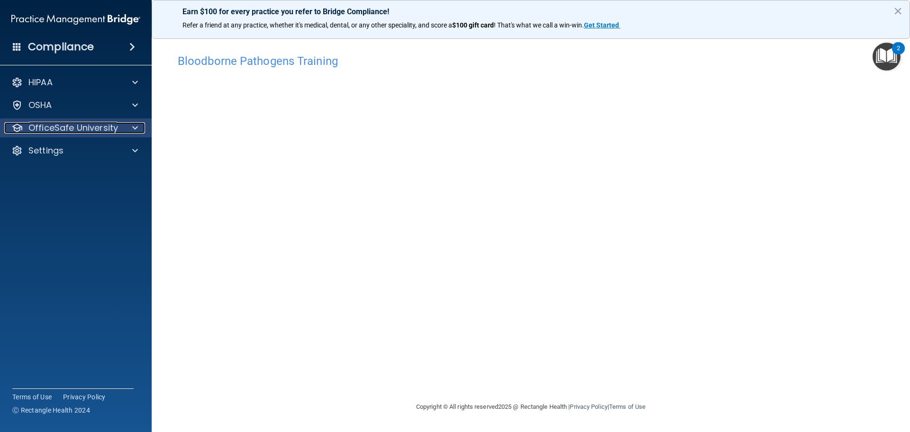
click at [68, 127] on p "OfficeSafe University" at bounding box center [73, 127] width 90 height 11
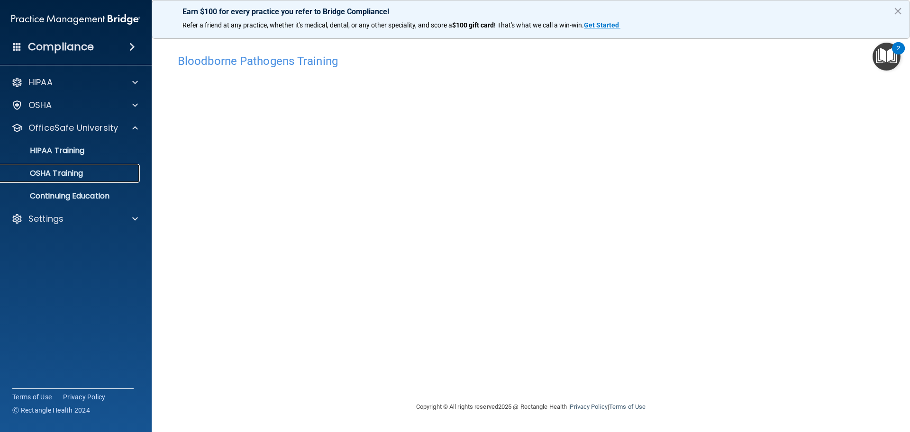
click at [72, 174] on p "OSHA Training" at bounding box center [44, 173] width 77 height 9
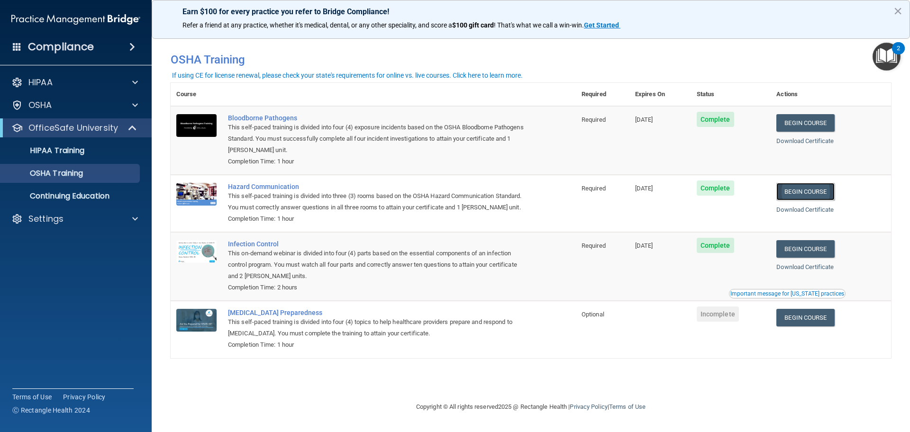
click at [800, 190] on link "Begin Course" at bounding box center [805, 192] width 58 height 18
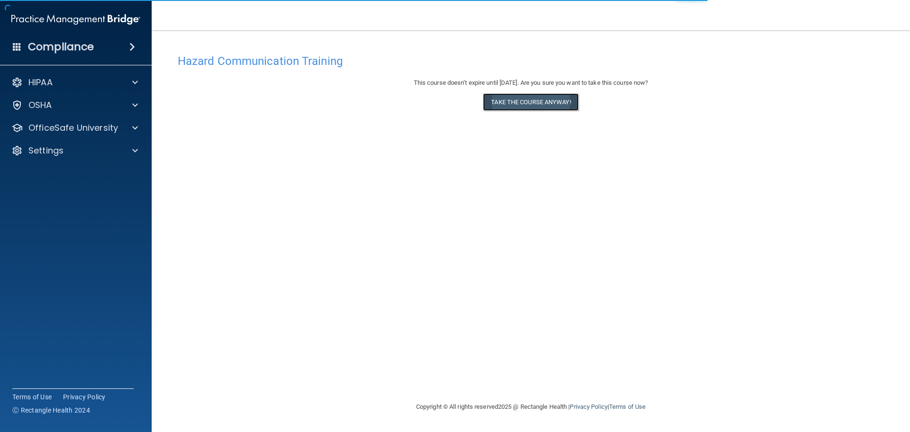
click at [520, 103] on button "Take the course anyway!" at bounding box center [530, 102] width 95 height 18
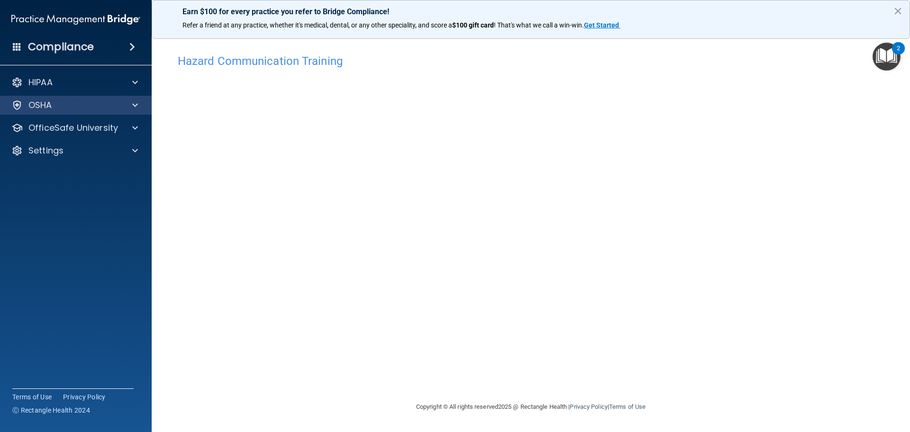
click at [57, 113] on div "OSHA" at bounding box center [76, 105] width 152 height 19
click at [41, 102] on p "OSHA" at bounding box center [40, 104] width 24 height 11
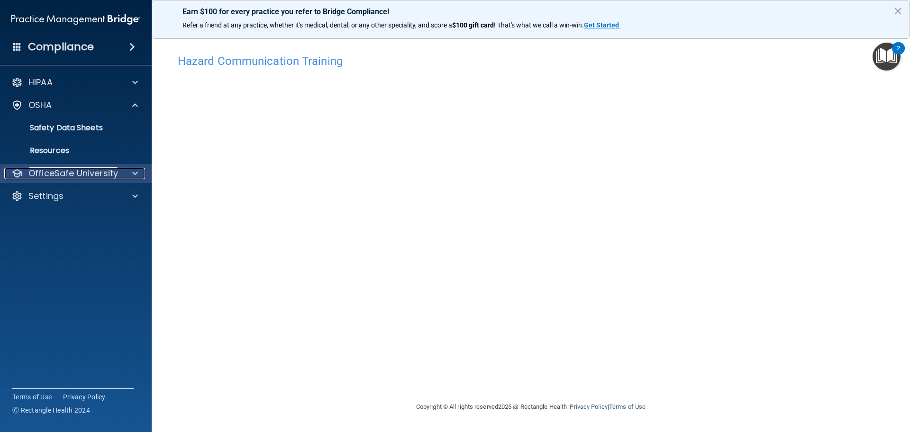
click at [53, 170] on p "OfficeSafe University" at bounding box center [73, 173] width 90 height 11
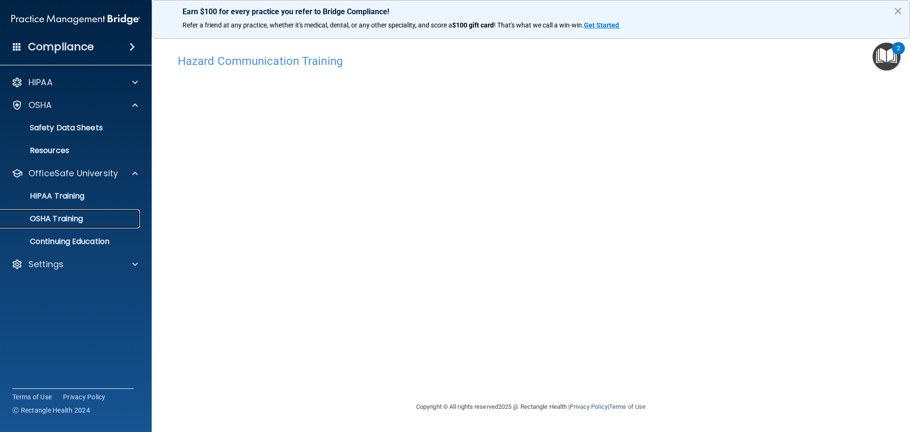
click at [50, 215] on p "OSHA Training" at bounding box center [44, 218] width 77 height 9
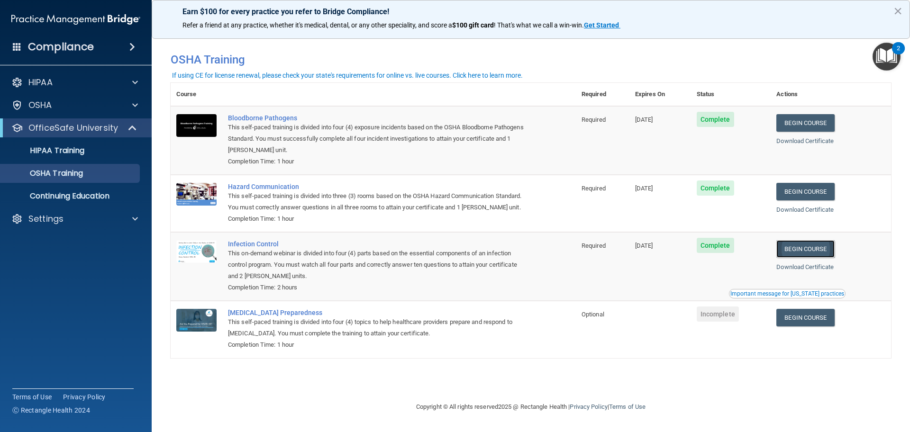
click at [808, 255] on link "Begin Course" at bounding box center [805, 249] width 58 height 18
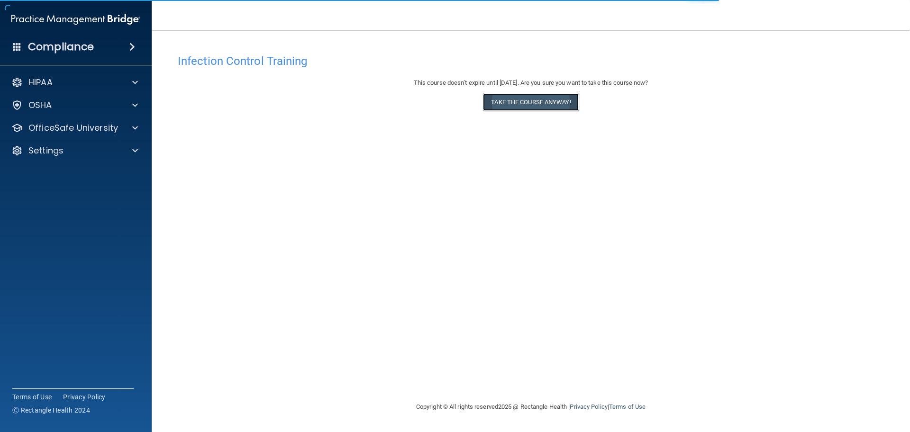
click at [525, 106] on button "Take the course anyway!" at bounding box center [530, 102] width 95 height 18
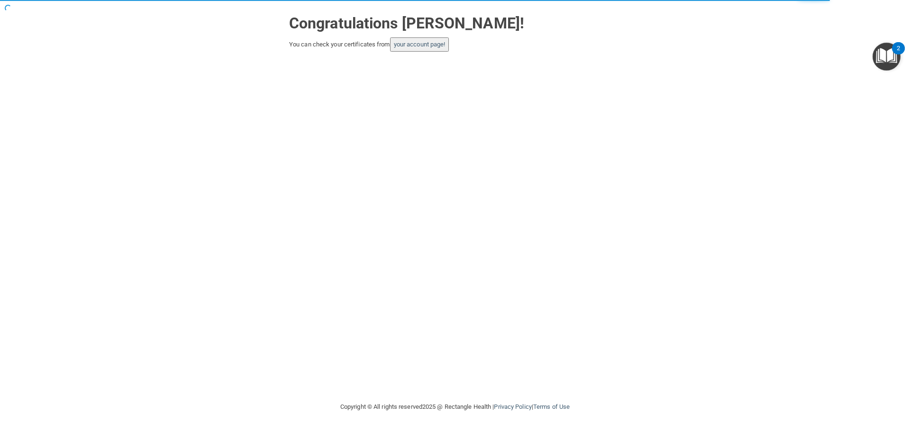
click at [429, 39] on button "your account page!" at bounding box center [419, 44] width 59 height 14
